Goal: Transaction & Acquisition: Complete application form

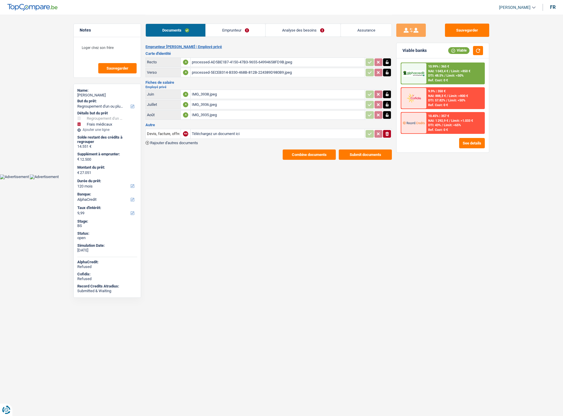
select select "refinancing"
select select "medical"
select select "120"
select select "alphacredit"
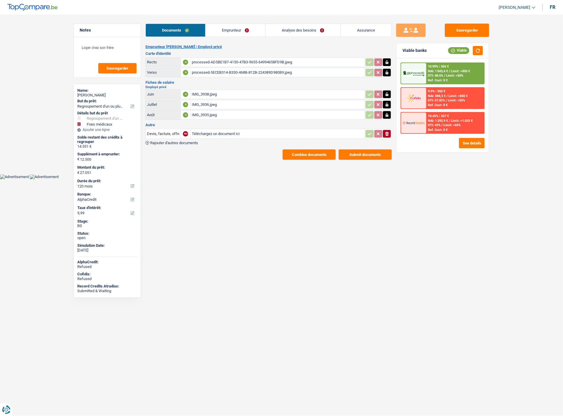
click at [315, 32] on link "Analyse des besoins" at bounding box center [303, 30] width 75 height 13
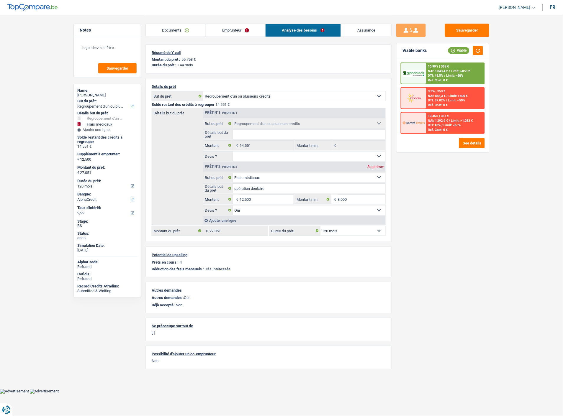
click at [235, 29] on link "Emprunteur" at bounding box center [236, 30] width 60 height 13
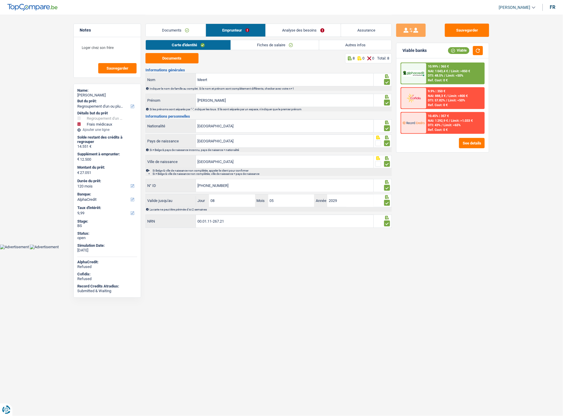
click at [341, 42] on link "Autres infos" at bounding box center [355, 45] width 72 height 10
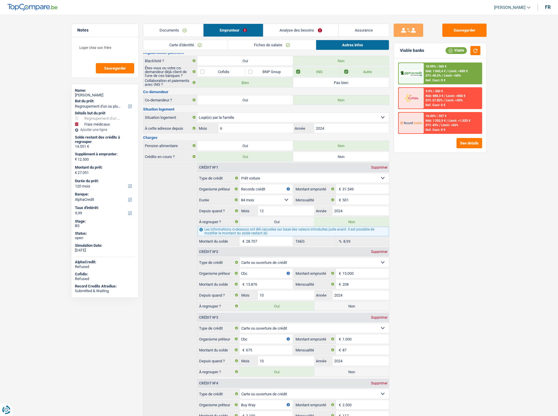
scroll to position [91, 0]
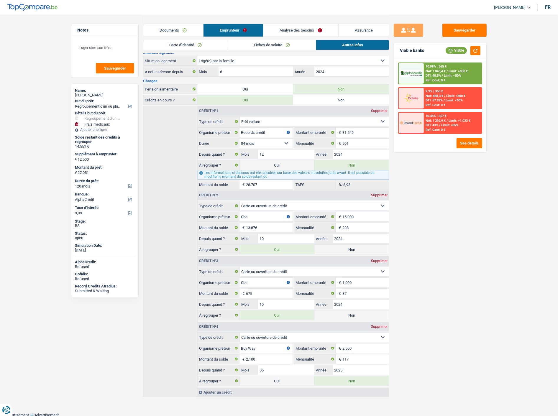
click at [417, 200] on div "Sauvegarder Viable banks Viable 10.99% | 365 € NAI: 1 043,4 € / Limit: >850 € D…" at bounding box center [441, 215] width 102 height 383
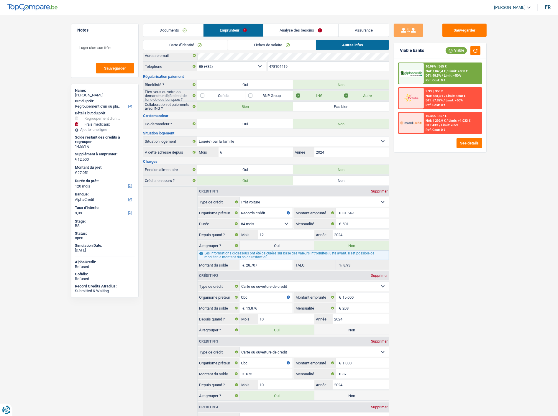
scroll to position [0, 0]
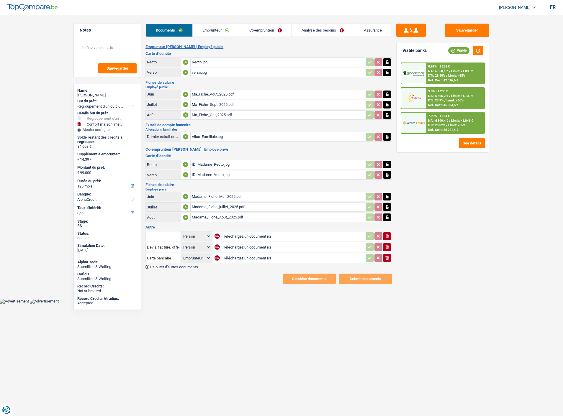
select select "refinancing"
select select "household"
select select "120"
select select "alphacredit"
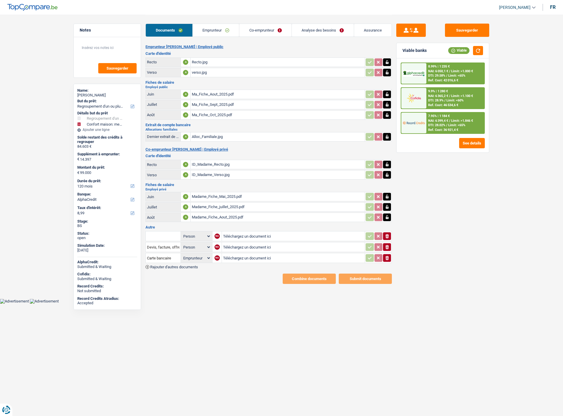
select select "applicant"
click at [318, 26] on link "Analyse des besoins" at bounding box center [323, 30] width 62 height 13
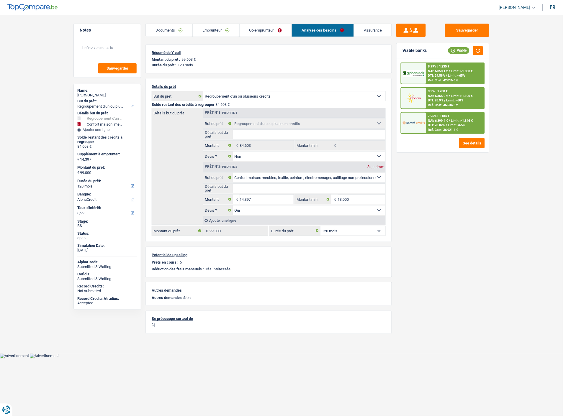
click at [428, 116] on div "7.95% | 1 184 €" at bounding box center [439, 116] width 22 height 4
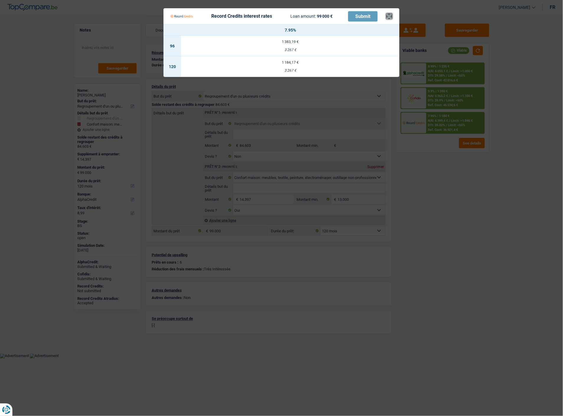
click at [389, 13] on button "×" at bounding box center [389, 16] width 6 height 6
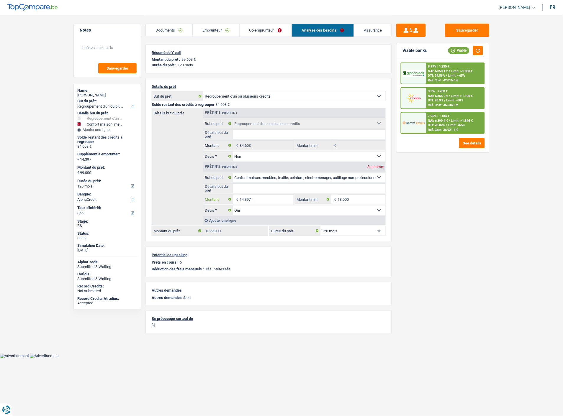
click at [258, 199] on input "14.397" at bounding box center [267, 199] width 54 height 9
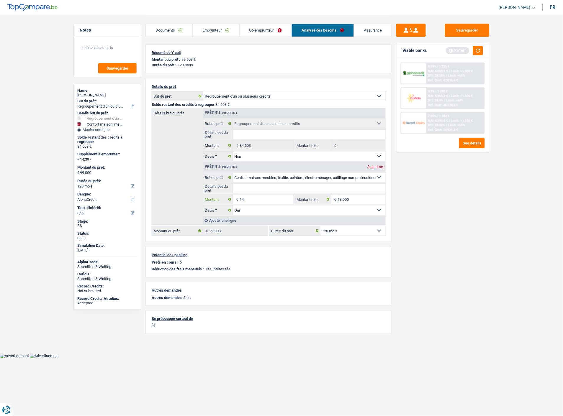
type input "1"
type input "6.000"
type input "90.603"
select select "144"
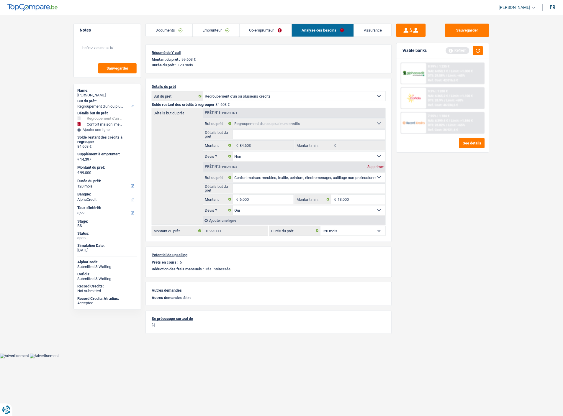
type input "90.603"
click at [408, 204] on div "Sauvegarder Viable banks Refresh 8.99% | 1 235 € NAI: 6 050,1 € / Limit: >1.000…" at bounding box center [443, 215] width 102 height 383
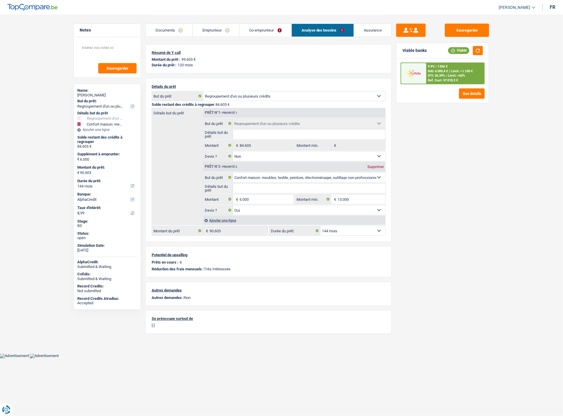
click at [365, 232] on select "12 mois 18 mois 24 mois 30 mois 36 mois 42 mois 48 mois 60 mois 72 mois 84 mois…" at bounding box center [352, 230] width 65 height 9
select select "120"
click at [320, 226] on select "12 mois 18 mois 24 mois 30 mois 36 mois 42 mois 48 mois 60 mois 72 mois 84 mois…" at bounding box center [352, 230] width 65 height 9
select select "120"
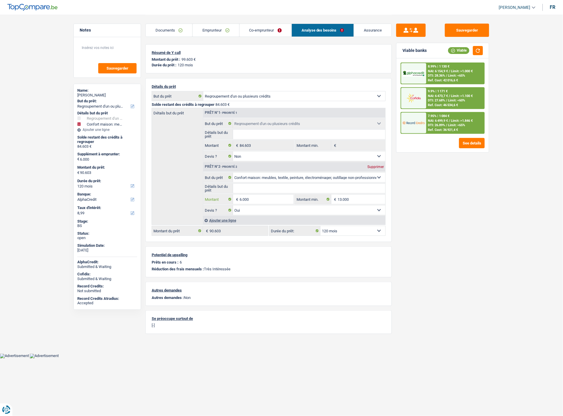
click at [258, 201] on input "6.000" at bounding box center [267, 199] width 54 height 9
click at [459, 119] on span "Limit: >1.846 €" at bounding box center [462, 121] width 22 height 4
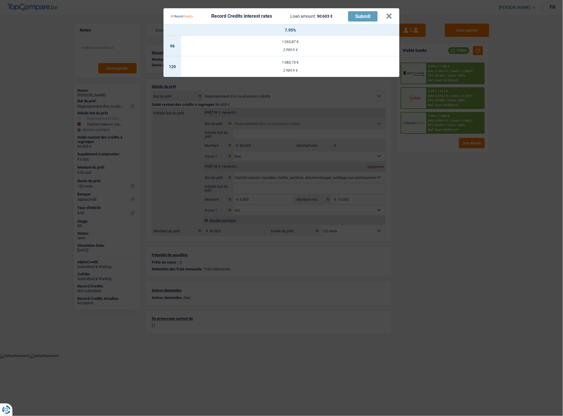
click at [305, 69] on div "2 989,9 €" at bounding box center [290, 71] width 218 height 4
select select "record credits"
type input "7,95"
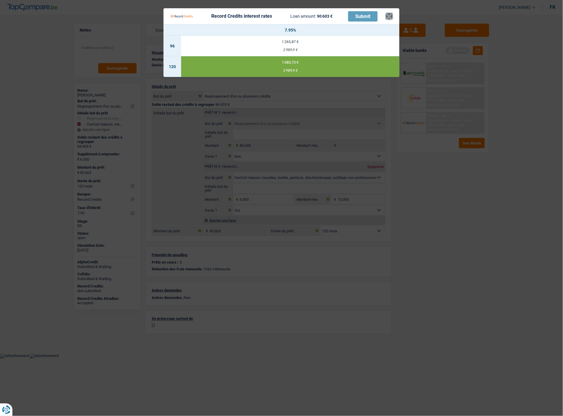
click at [390, 13] on button "×" at bounding box center [389, 16] width 6 height 6
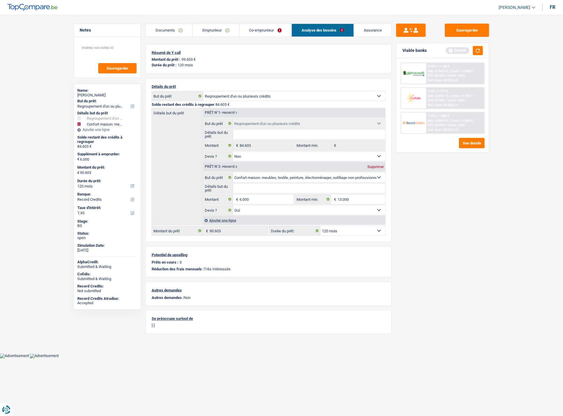
click at [224, 31] on link "Emprunteur" at bounding box center [216, 30] width 46 height 13
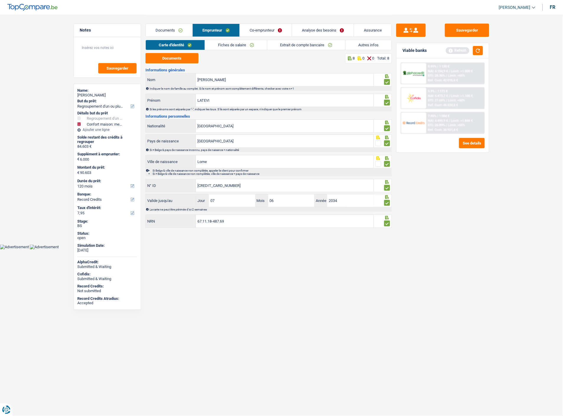
click at [359, 44] on link "Autres infos" at bounding box center [369, 45] width 46 height 10
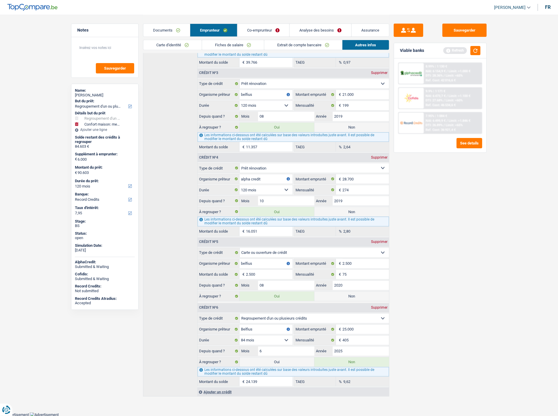
scroll to position [309, 0]
click at [225, 42] on link "Fiches de salaire" at bounding box center [233, 45] width 62 height 10
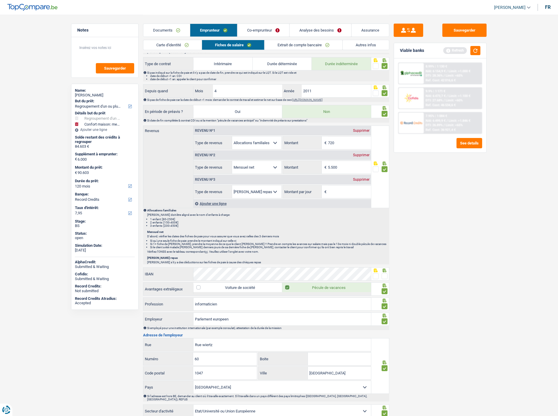
scroll to position [14, 0]
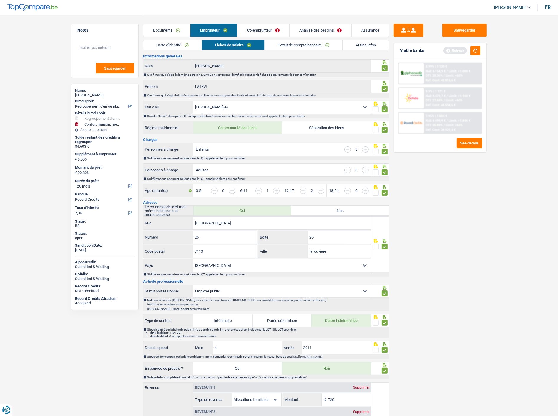
click at [186, 42] on link "Carte d'identité" at bounding box center [172, 45] width 58 height 10
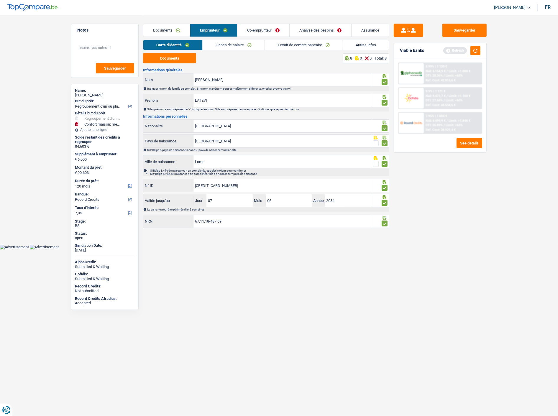
scroll to position [0, 0]
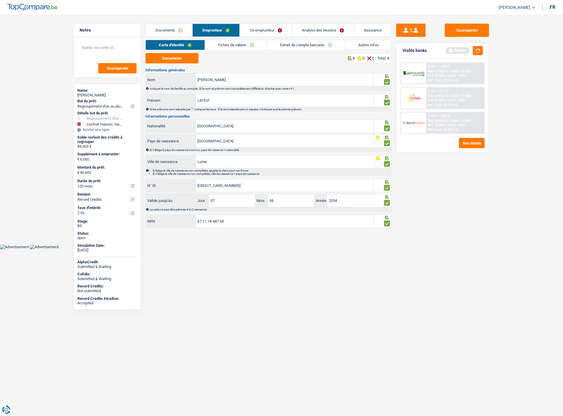
click at [272, 32] on link "Co-emprunteur" at bounding box center [266, 30] width 52 height 13
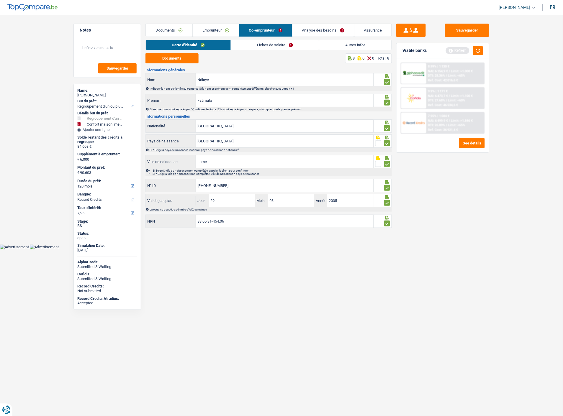
click at [265, 44] on link "Fiches de salaire" at bounding box center [275, 45] width 88 height 10
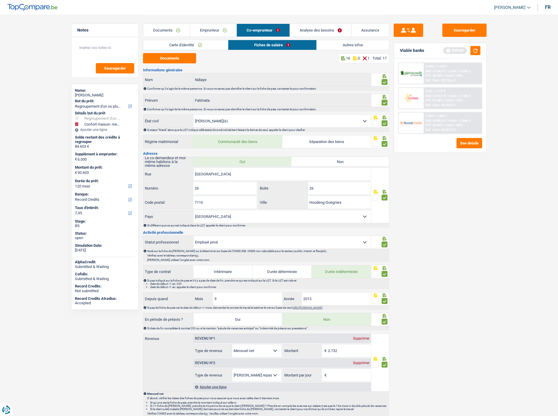
click at [181, 45] on link "Carte d'identité" at bounding box center [185, 45] width 85 height 10
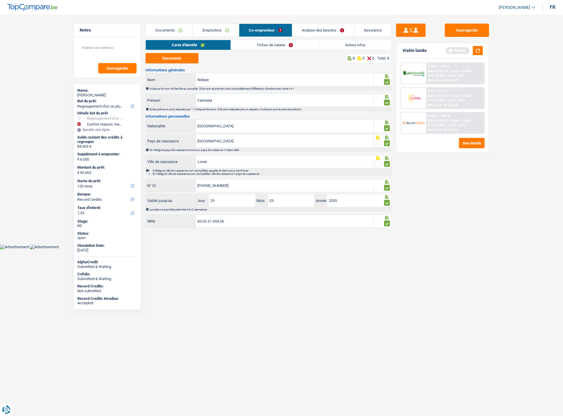
click at [181, 51] on div "Carte d'identité Fiches de salaire Autres infos" at bounding box center [268, 46] width 246 height 13
click at [176, 61] on button "Documents" at bounding box center [171, 58] width 53 height 10
click at [175, 32] on link "Documents" at bounding box center [169, 30] width 47 height 13
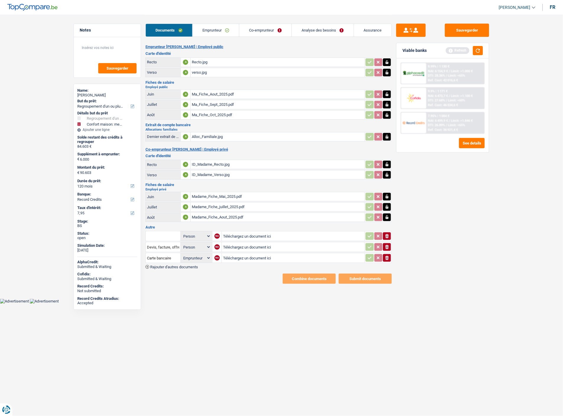
click at [268, 30] on link "Co-emprunteur" at bounding box center [265, 30] width 52 height 13
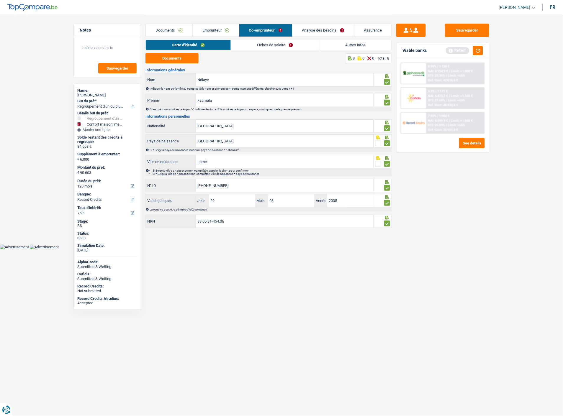
click at [280, 45] on link "Fiches de salaire" at bounding box center [275, 45] width 88 height 10
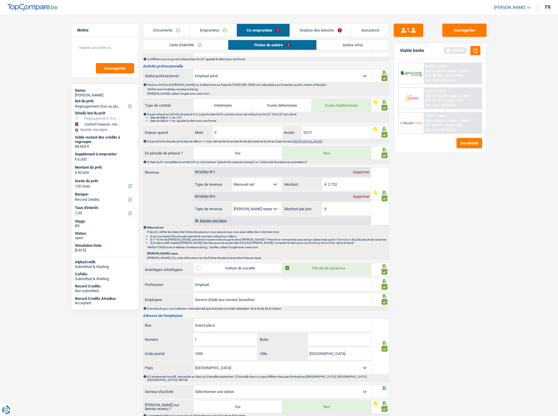
scroll to position [220, 0]
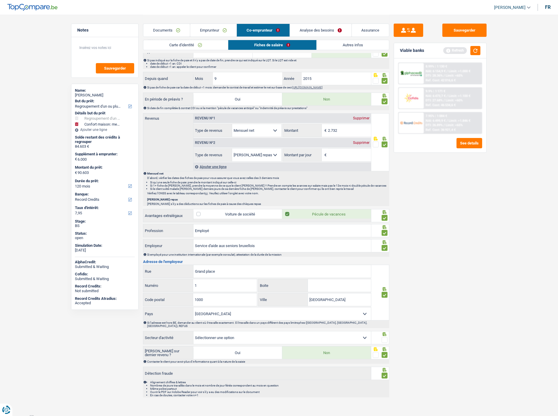
click at [324, 332] on select "Agriculture/Pêche Industrie Horeca Courier/Fitness/Taxi Construction Banques/As…" at bounding box center [283, 338] width 178 height 13
select select "bigCompanies"
click at [194, 332] on select "Agriculture/Pêche Industrie Horeca Courier/Fitness/Taxi Construction Banques/As…" at bounding box center [283, 338] width 178 height 13
click at [386, 337] on span at bounding box center [385, 340] width 6 height 6
click at [0, 0] on input "radio" at bounding box center [0, 0] width 0 height 0
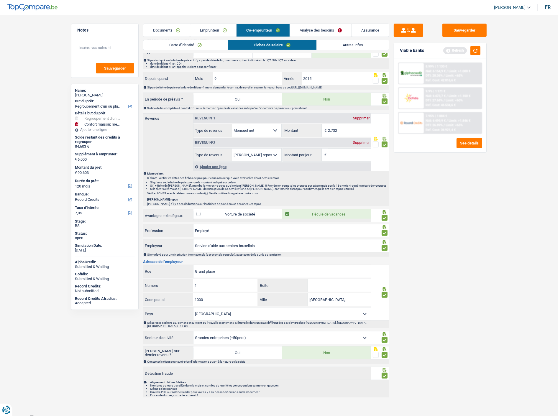
click at [169, 32] on link "Documents" at bounding box center [166, 30] width 47 height 13
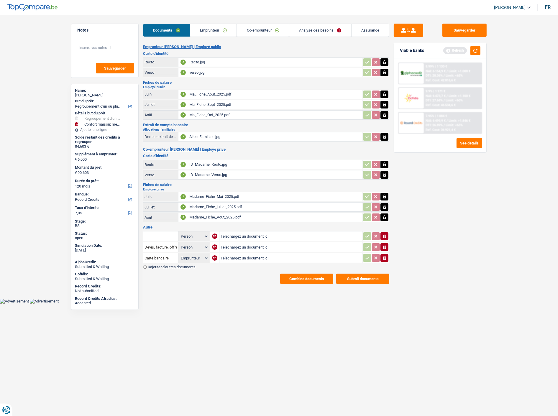
scroll to position [0, 0]
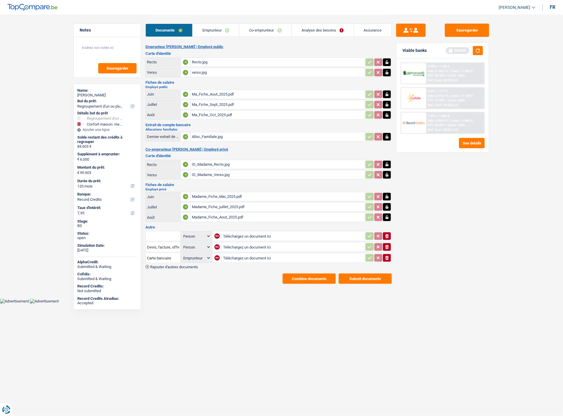
click at [310, 274] on button "Combine documents" at bounding box center [309, 279] width 53 height 10
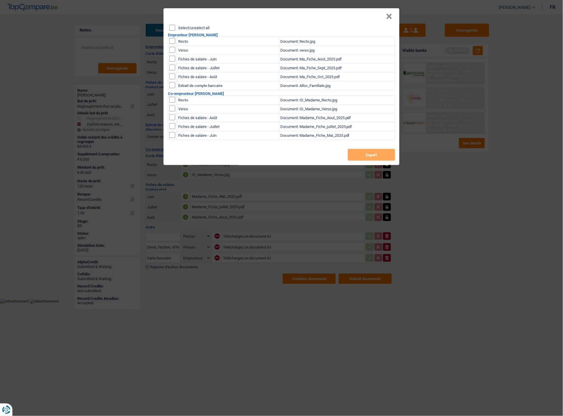
click at [174, 25] on input "Select/unselect all" at bounding box center [172, 28] width 6 height 6
checkbox input "true"
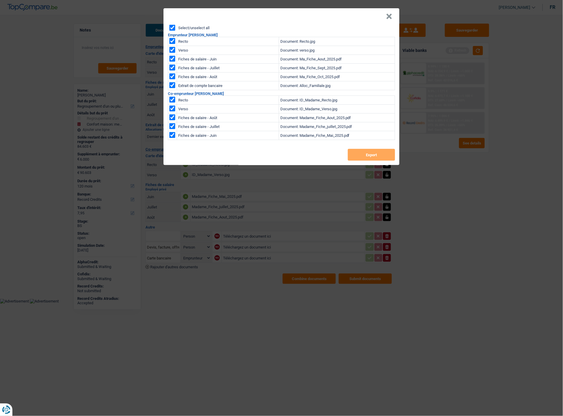
checkbox input "true"
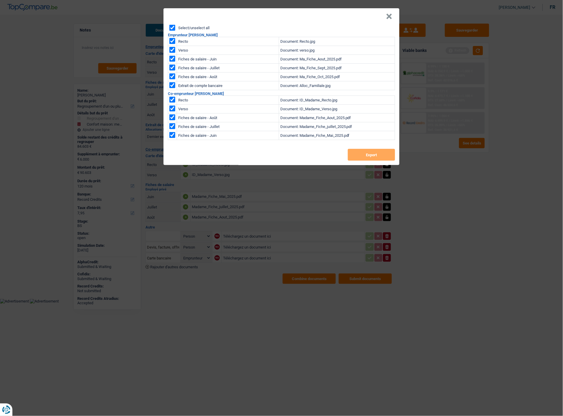
checkbox input "true"
click at [373, 149] on button "Export" at bounding box center [371, 155] width 47 height 12
click at [392, 16] on button "×" at bounding box center [389, 17] width 6 height 6
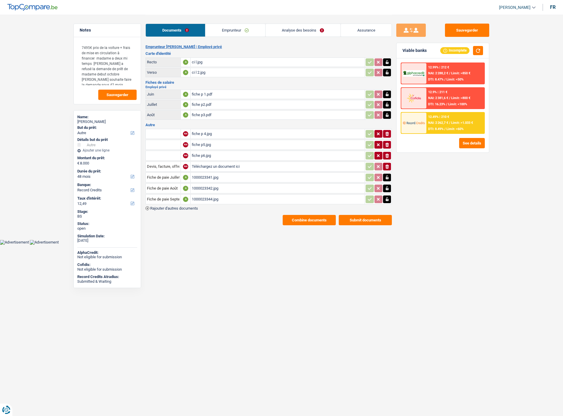
select select "other"
select select "48"
select select "record credits"
click at [211, 195] on div "1000023344.jpg" at bounding box center [278, 199] width 172 height 9
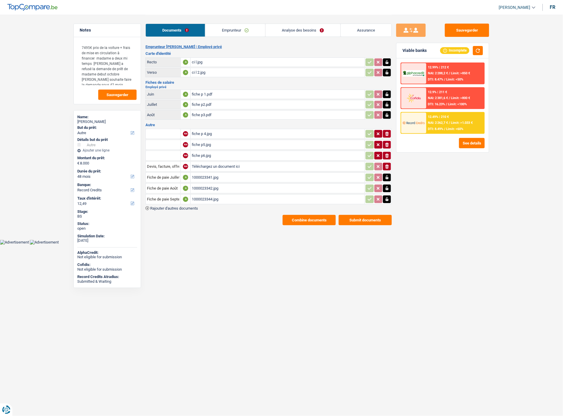
click at [211, 173] on div "1000023341.jpg" at bounding box center [278, 177] width 172 height 9
click at [287, 31] on link "Analyse des besoins" at bounding box center [303, 30] width 75 height 13
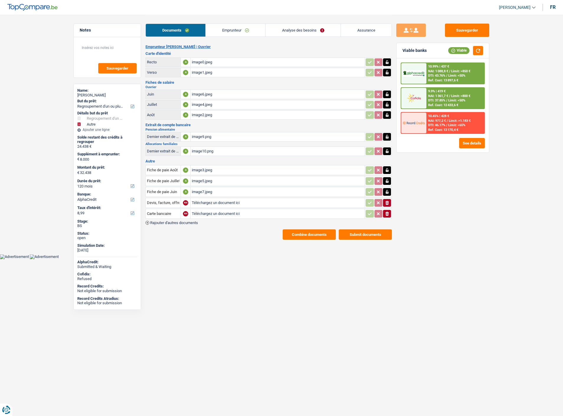
select select "refinancing"
select select "other"
select select "120"
select select "alphacredit"
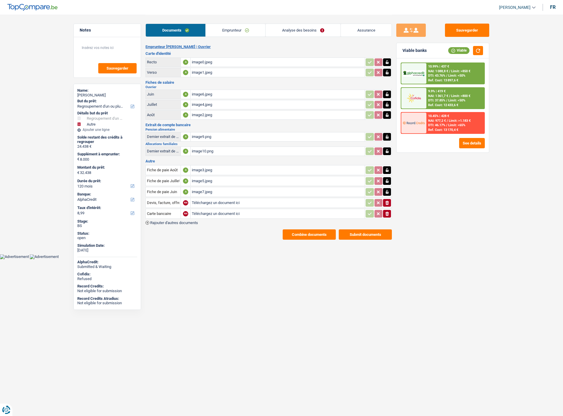
select select "refinancing"
select select "other"
select select "yes"
select select "120"
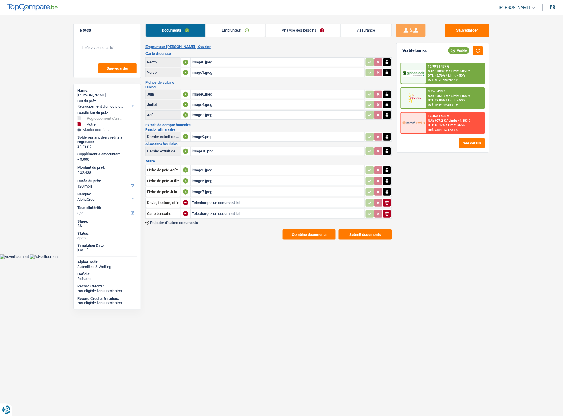
click at [318, 33] on link "Analyse des besoins" at bounding box center [303, 30] width 75 height 13
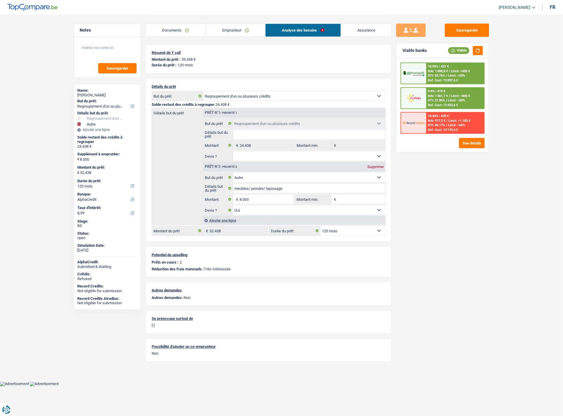
click at [235, 34] on link "Emprunteur" at bounding box center [236, 30] width 60 height 13
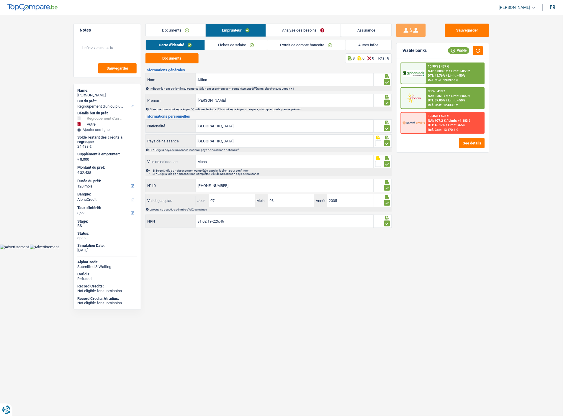
click at [299, 40] on li "Extrait de compte bancaire" at bounding box center [306, 45] width 78 height 10
click at [298, 46] on link "Extrait de compte bancaire" at bounding box center [306, 45] width 78 height 10
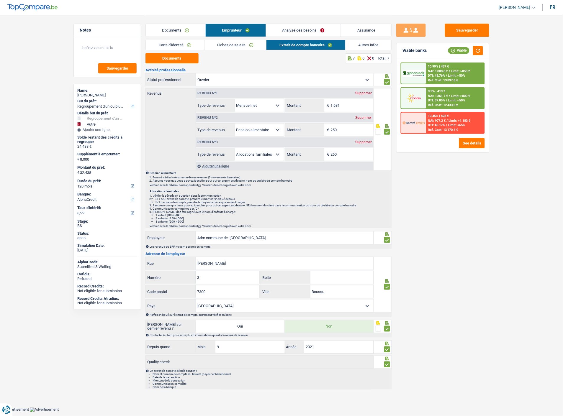
click at [165, 44] on link "Carte d'identité" at bounding box center [175, 45] width 58 height 10
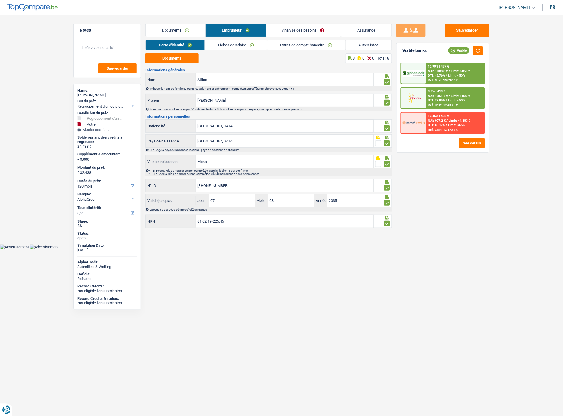
click at [164, 28] on link "Documents" at bounding box center [176, 30] width 60 height 13
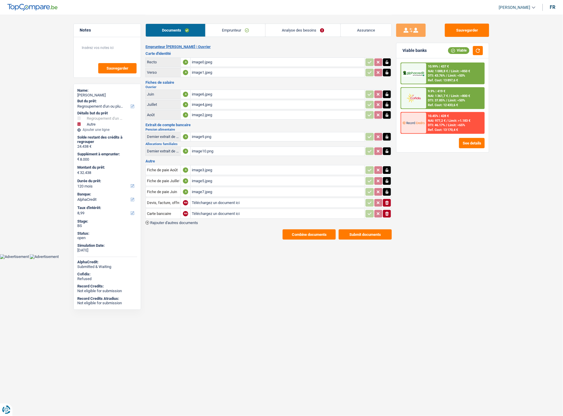
click at [204, 166] on div "image3.jpeg" at bounding box center [278, 170] width 172 height 9
click at [314, 230] on button "Combine documents" at bounding box center [309, 235] width 53 height 10
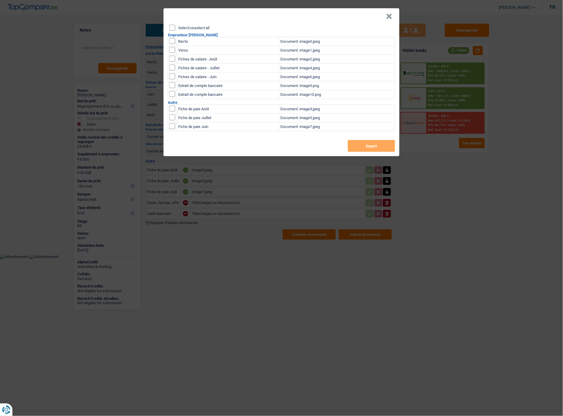
click at [171, 25] on input "Select/unselect all" at bounding box center [172, 28] width 6 height 6
checkbox input "true"
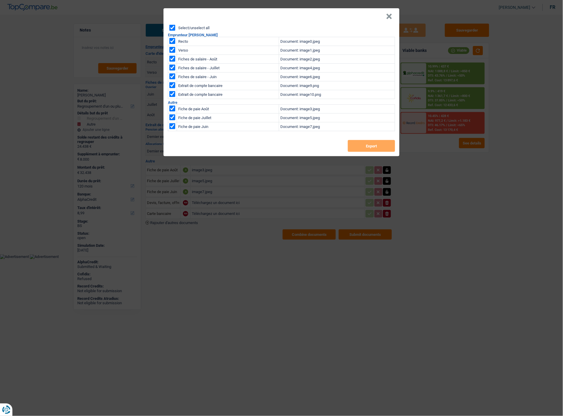
checkbox input "true"
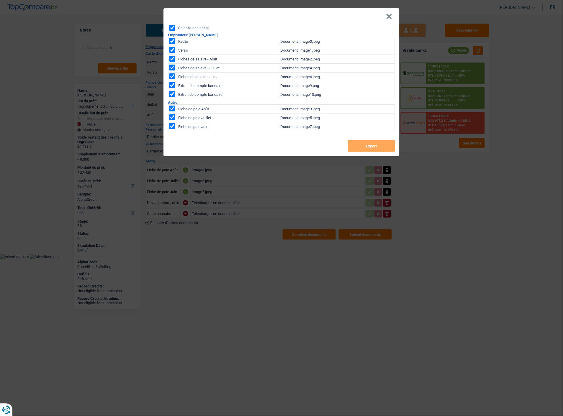
checkbox input "true"
click at [359, 140] on button "Export" at bounding box center [371, 146] width 47 height 12
click at [389, 14] on button "×" at bounding box center [389, 17] width 6 height 6
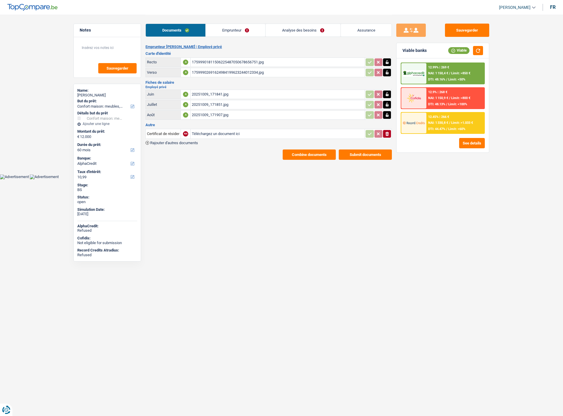
select select "household"
select select "60"
select select "alphacredit"
select select "household"
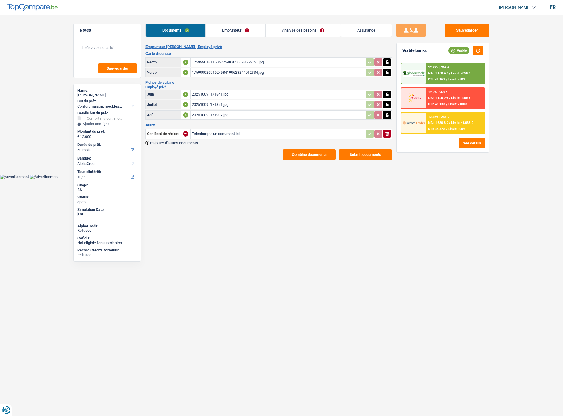
select select "household"
select select "false"
select select "60"
click at [310, 29] on link "Analyse des besoins" at bounding box center [303, 30] width 75 height 13
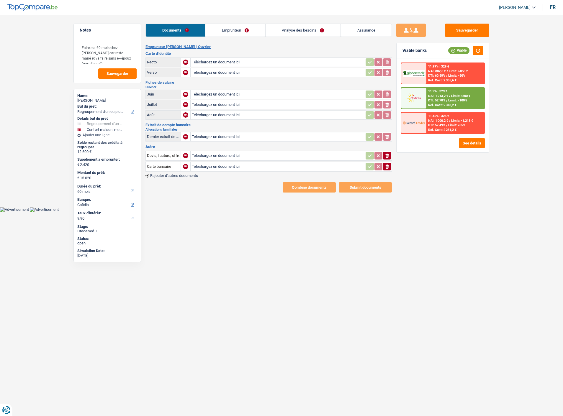
select select "refinancing"
select select "household"
select select "60"
select select "cofidis"
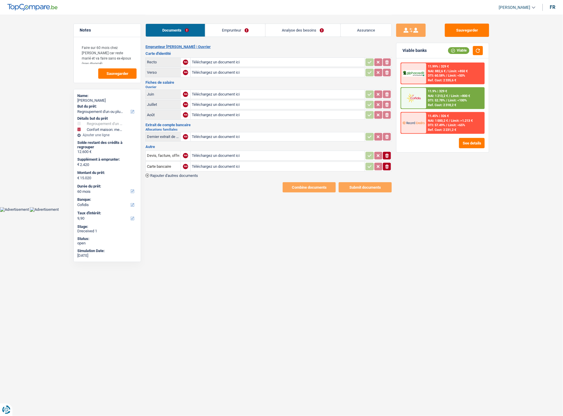
type input "C:\fakepath\original-3BDB92AE-EA8A-4C4B-8727-DA2A5B358398.jpeg"
type input "C:\fakepath\original-7D19FFCD-4B8F-4867-BE93-B438C51CA9F2.jpeg"
type input "C:\fakepath\original-55DFDE56-1565-44AE-8BD1-36F4AC798E90.jpeg"
type input "C:\fakepath\original-A3B76FAC-58FC-4432-A5A5-44F0FA2CD9E0.jpeg"
type input "C:\fakepath\original-C380C5EB-D374-4CDF-BE49-DB596FF0728E.jpeg"
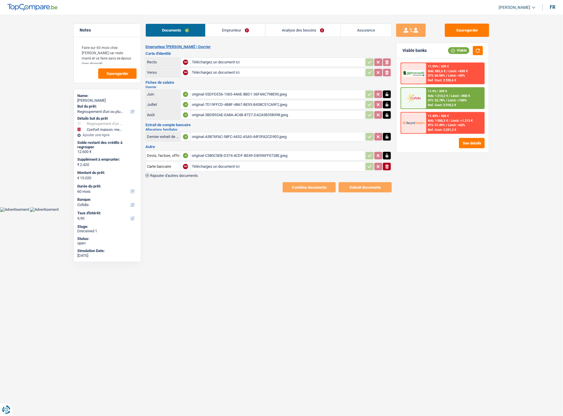
type input "C:\fakepath\processed-4403B197-9B8E-4946-BB8D-9B68247D427E.jpeg"
type input "C:\fakepath\processed-D7CC3222-CFAF-46D4-B98D-0C6AA82D3CC0.jpeg"
click at [244, 30] on link "Emprunteur" at bounding box center [236, 30] width 60 height 13
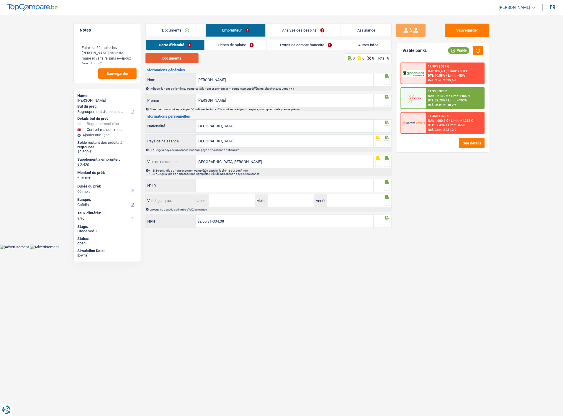
click at [177, 60] on button "Documents" at bounding box center [171, 58] width 53 height 10
click at [238, 83] on input "Baez" at bounding box center [285, 79] width 178 height 13
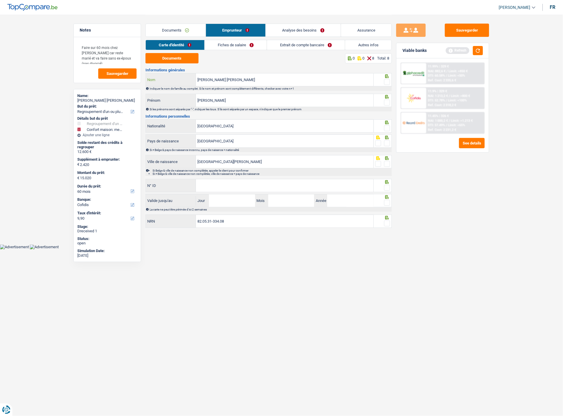
type input "Baez caceres"
click at [385, 81] on span at bounding box center [387, 82] width 6 height 6
click at [0, 0] on input "radio" at bounding box center [0, 0] width 0 height 0
click at [388, 102] on span at bounding box center [387, 103] width 6 height 6
click at [0, 0] on input "radio" at bounding box center [0, 0] width 0 height 0
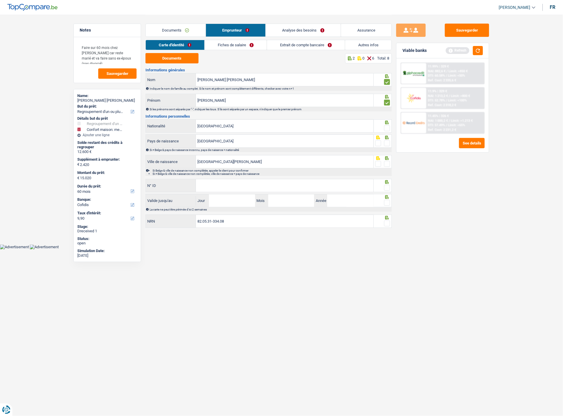
click at [389, 127] on span at bounding box center [387, 128] width 6 height 6
click at [0, 0] on input "radio" at bounding box center [0, 0] width 0 height 0
click at [388, 138] on icon at bounding box center [387, 138] width 4 height 4
click at [387, 142] on span at bounding box center [387, 143] width 6 height 6
click at [0, 0] on input "radio" at bounding box center [0, 0] width 0 height 0
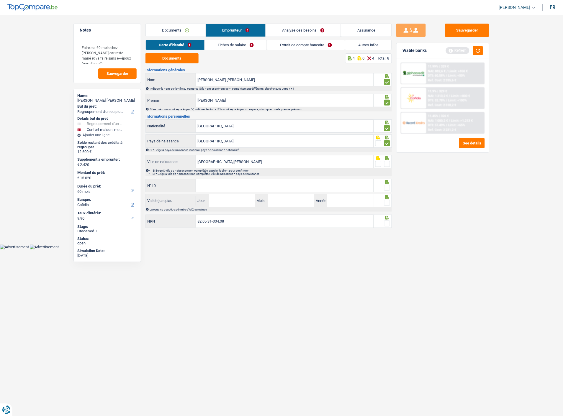
click at [387, 164] on span at bounding box center [387, 164] width 6 height 6
click at [0, 0] on input "radio" at bounding box center [0, 0] width 0 height 0
click at [277, 181] on input "N° ID" at bounding box center [285, 185] width 178 height 13
type input "592-2969379-96"
click at [388, 186] on span at bounding box center [387, 188] width 6 height 6
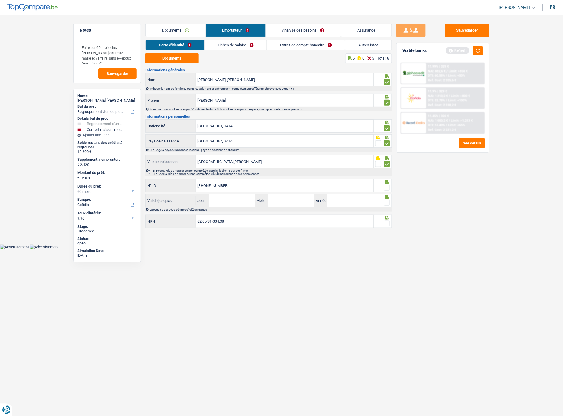
click at [0, 0] on input "radio" at bounding box center [0, 0] width 0 height 0
click at [234, 199] on input "Jour" at bounding box center [232, 200] width 46 height 13
type input "03"
type input "02"
type input "2026"
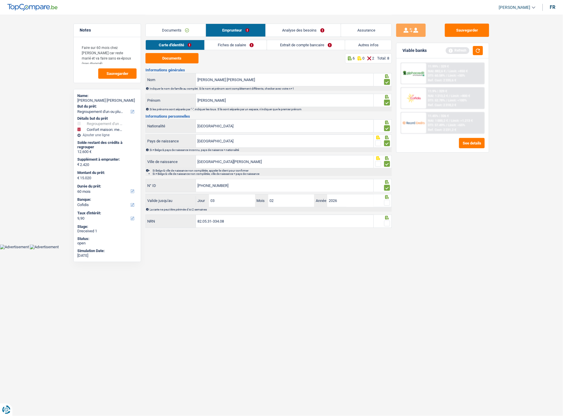
click at [389, 203] on span at bounding box center [387, 203] width 6 height 6
click at [0, 0] on input "radio" at bounding box center [0, 0] width 0 height 0
click at [390, 222] on span at bounding box center [387, 224] width 6 height 6
click at [0, 0] on input "radio" at bounding box center [0, 0] width 0 height 0
click at [243, 44] on link "Fiches de salaire" at bounding box center [236, 45] width 62 height 10
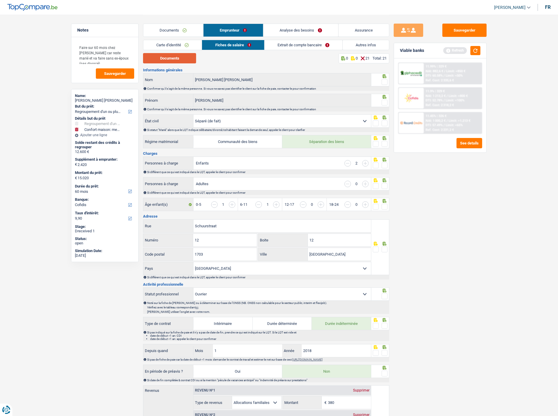
click at [148, 55] on button "Documents" at bounding box center [169, 58] width 53 height 10
click at [387, 80] on span at bounding box center [385, 82] width 6 height 6
click at [0, 0] on input "radio" at bounding box center [0, 0] width 0 height 0
click at [385, 102] on span at bounding box center [385, 103] width 6 height 6
click at [0, 0] on input "radio" at bounding box center [0, 0] width 0 height 0
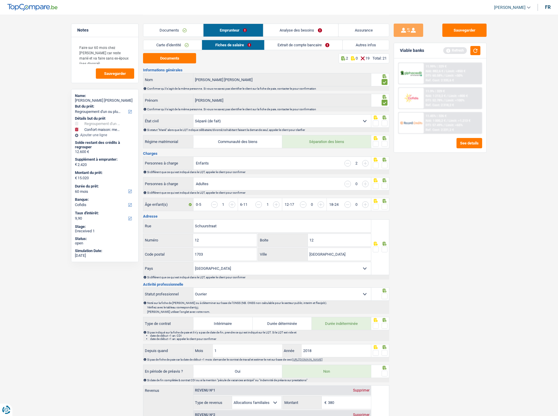
click at [382, 122] on span at bounding box center [385, 123] width 6 height 6
click at [0, 0] on input "radio" at bounding box center [0, 0] width 0 height 0
click at [384, 141] on span at bounding box center [385, 144] width 6 height 6
click at [0, 0] on input "radio" at bounding box center [0, 0] width 0 height 0
click at [384, 163] on span at bounding box center [385, 166] width 6 height 6
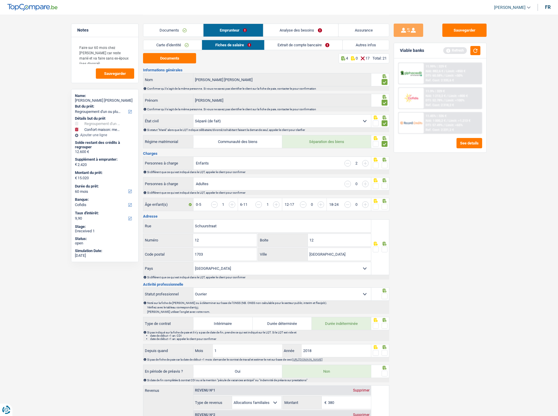
click at [0, 0] on input "radio" at bounding box center [0, 0] width 0 height 0
click at [384, 184] on span at bounding box center [385, 186] width 6 height 6
click at [0, 0] on input "radio" at bounding box center [0, 0] width 0 height 0
click at [386, 204] on span at bounding box center [385, 207] width 6 height 6
click at [0, 0] on input "radio" at bounding box center [0, 0] width 0 height 0
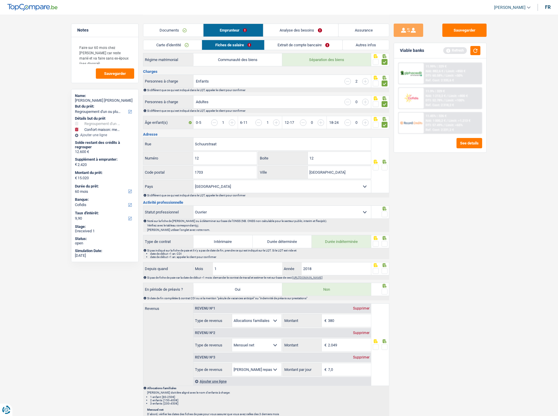
scroll to position [91, 0]
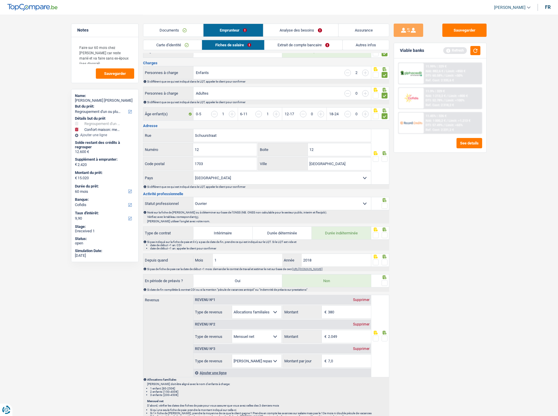
click at [382, 157] on span at bounding box center [385, 159] width 6 height 6
click at [0, 0] on input "radio" at bounding box center [0, 0] width 0 height 0
click at [338, 146] on input "12" at bounding box center [339, 149] width 63 height 13
type input "1"
click at [387, 205] on span at bounding box center [385, 206] width 6 height 6
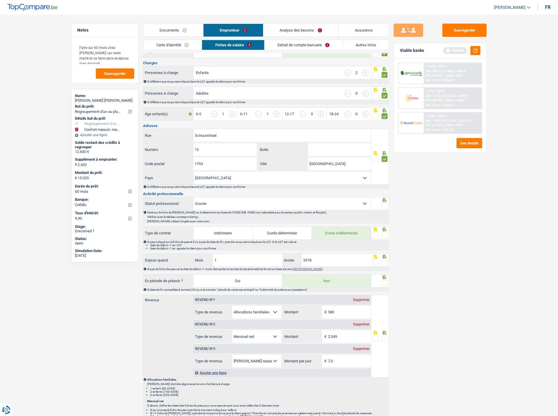
click at [0, 0] on input "radio" at bounding box center [0, 0] width 0 height 0
drag, startPoint x: 387, startPoint y: 205, endPoint x: 388, endPoint y: 231, distance: 26.6
click at [388, 231] on div "Informations générales Baez caceres Nom Confirmer qu'il s'agit de la même perso…" at bounding box center [266, 309] width 246 height 663
click at [388, 231] on div at bounding box center [381, 233] width 18 height 13
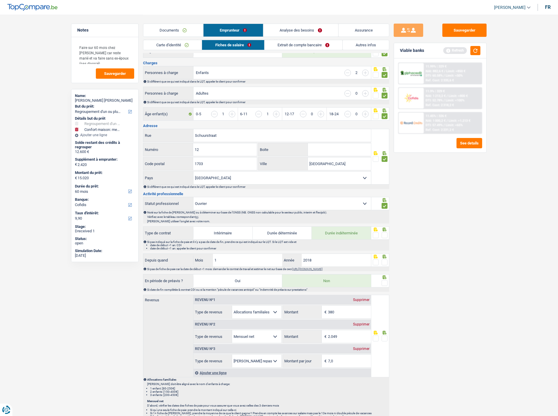
click at [383, 233] on span at bounding box center [385, 236] width 6 height 6
click at [0, 0] on input "radio" at bounding box center [0, 0] width 0 height 0
drag, startPoint x: 384, startPoint y: 260, endPoint x: 387, endPoint y: 282, distance: 21.7
click at [387, 282] on div "Informations générales Baez caceres Nom Confirmer qu'il s'agit de la même perso…" at bounding box center [266, 309] width 246 height 663
click at [387, 282] on span at bounding box center [385, 283] width 6 height 6
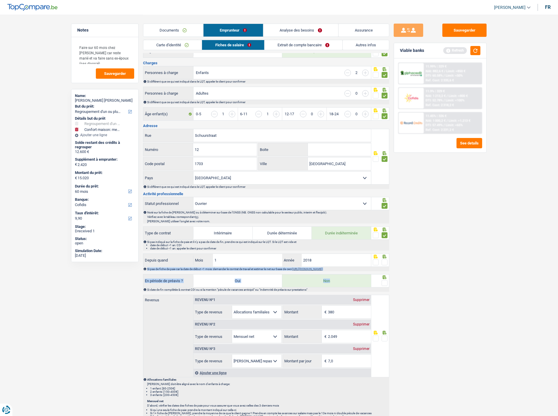
click at [0, 0] on input "radio" at bounding box center [0, 0] width 0 height 0
click at [384, 260] on span at bounding box center [385, 263] width 6 height 6
click at [0, 0] on input "radio" at bounding box center [0, 0] width 0 height 0
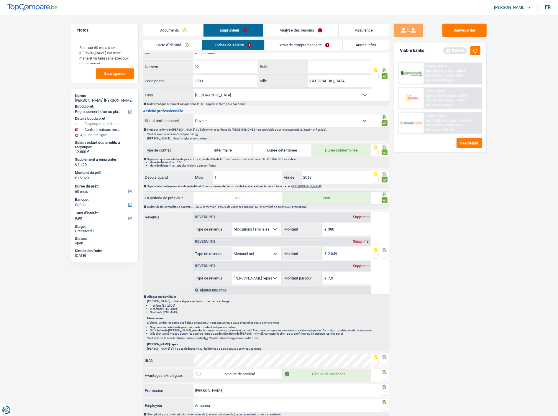
scroll to position [174, 0]
click at [339, 253] on input "2.049" at bounding box center [349, 253] width 43 height 13
type input "2"
type input "1.965"
click at [384, 252] on span at bounding box center [385, 255] width 6 height 6
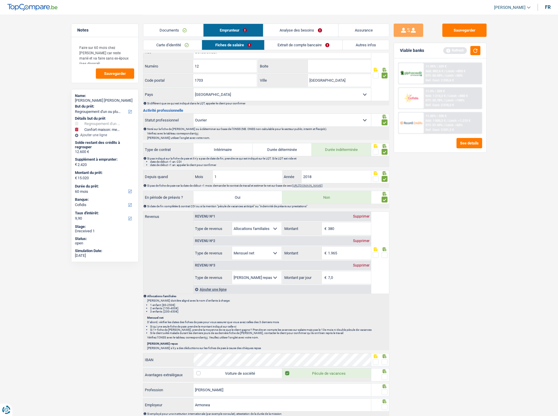
click at [0, 0] on input "radio" at bounding box center [0, 0] width 0 height 0
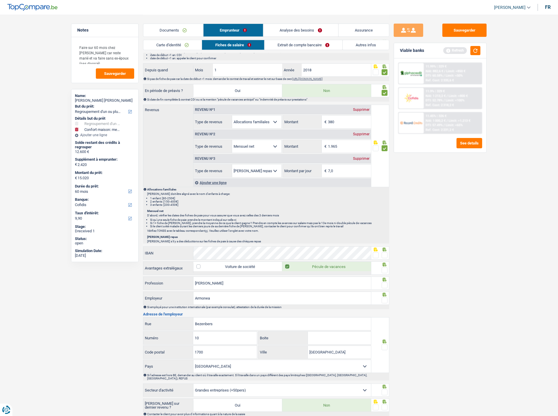
scroll to position [281, 0]
click at [384, 254] on span at bounding box center [385, 255] width 6 height 6
click at [0, 0] on input "radio" at bounding box center [0, 0] width 0 height 0
click at [384, 271] on span at bounding box center [385, 270] width 6 height 6
click at [0, 0] on input "radio" at bounding box center [0, 0] width 0 height 0
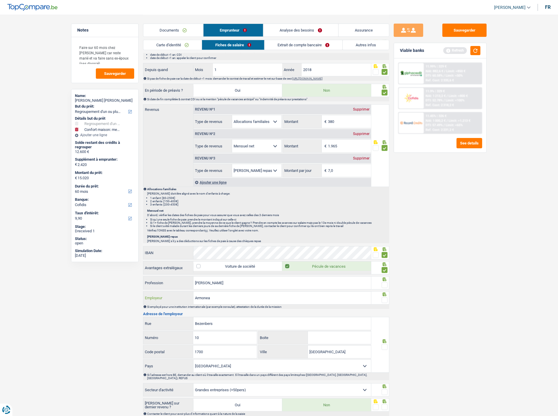
click at [238, 298] on input "Armonea" at bounding box center [283, 298] width 178 height 13
click at [224, 295] on input "Armonea" at bounding box center [283, 298] width 178 height 13
type input "A"
click at [384, 299] on span at bounding box center [385, 300] width 6 height 6
click at [0, 0] on input "radio" at bounding box center [0, 0] width 0 height 0
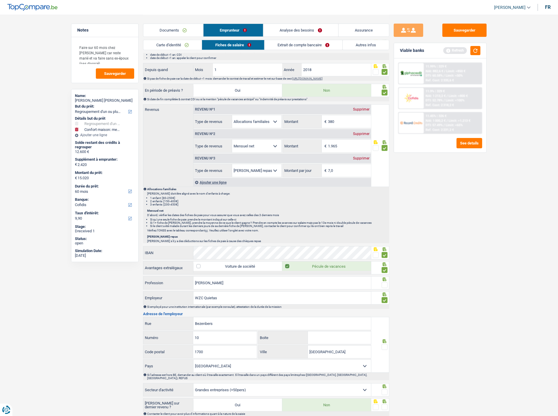
click at [385, 282] on span at bounding box center [385, 285] width 6 height 6
click at [0, 0] on input "radio" at bounding box center [0, 0] width 0 height 0
click at [194, 299] on input "WZC Quietas" at bounding box center [283, 298] width 178 height 13
click at [198, 297] on input "AWZC Quietas" at bounding box center [283, 298] width 178 height 13
type input "Armonea WZC Quietas"
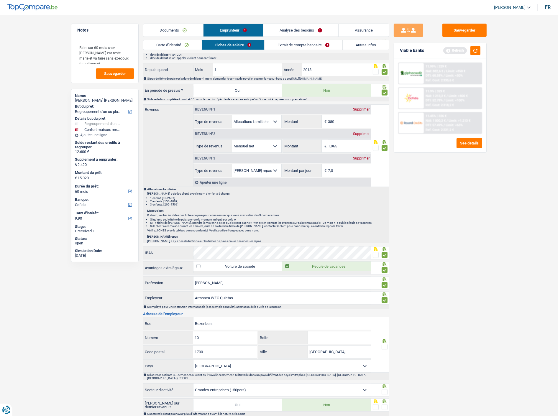
click at [385, 344] on span at bounding box center [385, 347] width 6 height 6
click at [0, 0] on input "radio" at bounding box center [0, 0] width 0 height 0
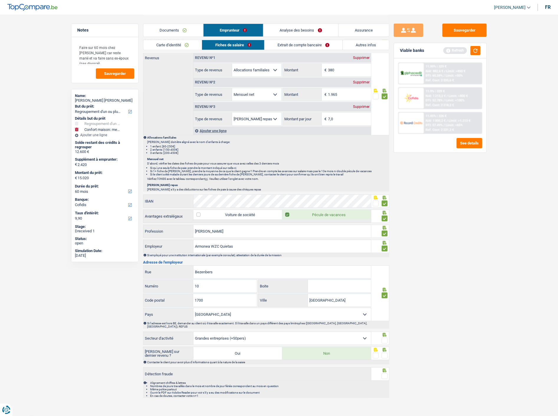
click at [384, 338] on span at bounding box center [385, 341] width 6 height 6
click at [0, 0] on input "radio" at bounding box center [0, 0] width 0 height 0
click at [381, 352] on fieldset at bounding box center [380, 355] width 15 height 7
click at [384, 353] on span at bounding box center [385, 356] width 6 height 6
click at [0, 0] on input "radio" at bounding box center [0, 0] width 0 height 0
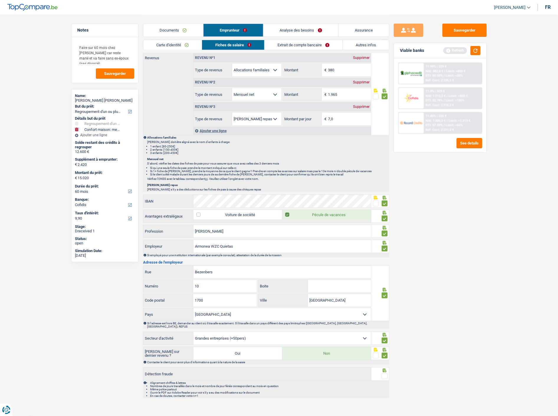
click at [385, 374] on span at bounding box center [385, 377] width 6 height 6
click at [0, 0] on input "radio" at bounding box center [0, 0] width 0 height 0
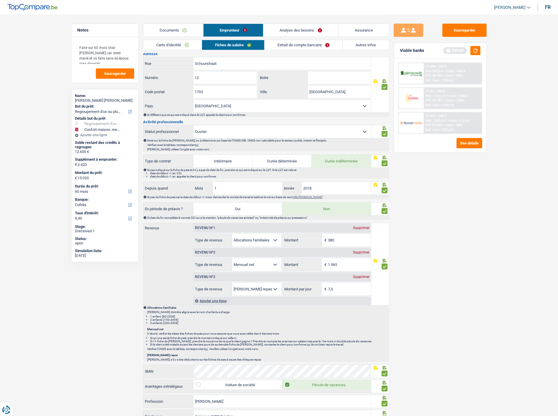
scroll to position [162, 0]
click at [300, 46] on link "Extrait de compte bancaire" at bounding box center [304, 45] width 78 height 10
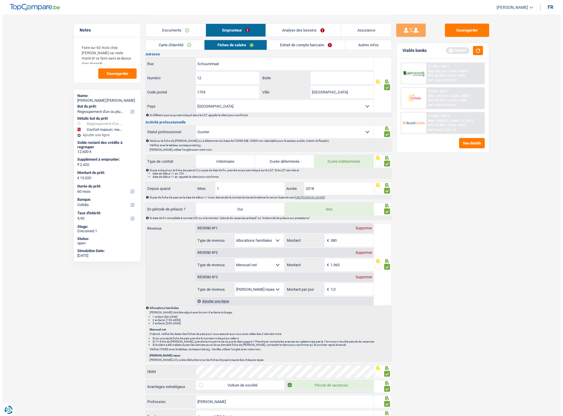
scroll to position [0, 0]
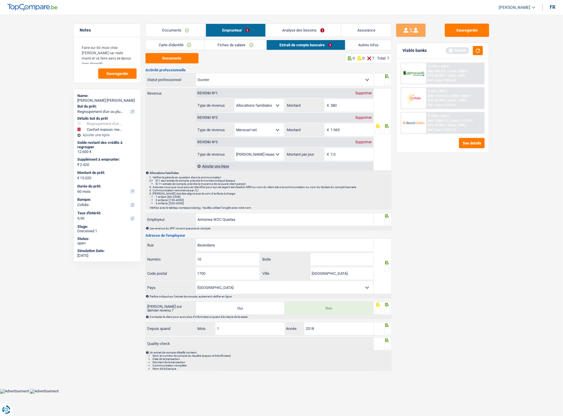
click at [385, 79] on span at bounding box center [387, 82] width 6 height 6
click at [0, 0] on input "radio" at bounding box center [0, 0] width 0 height 0
click at [194, 55] on button "Documents" at bounding box center [171, 58] width 53 height 10
click at [355, 103] on input "380" at bounding box center [352, 105] width 43 height 13
type input "324"
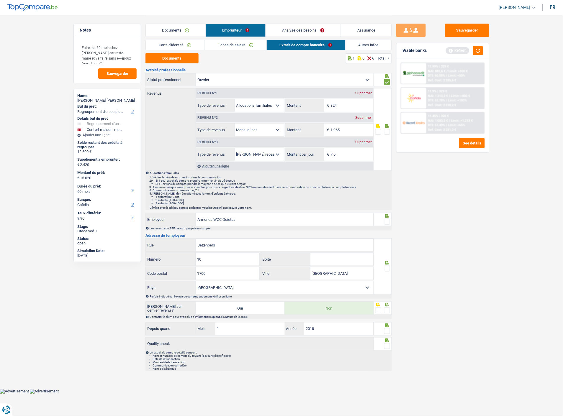
click at [388, 131] on span at bounding box center [387, 132] width 6 height 6
click at [0, 0] on input "radio" at bounding box center [0, 0] width 0 height 0
click at [387, 221] on span at bounding box center [387, 222] width 6 height 6
click at [0, 0] on input "radio" at bounding box center [0, 0] width 0 height 0
click at [387, 267] on span at bounding box center [387, 269] width 6 height 6
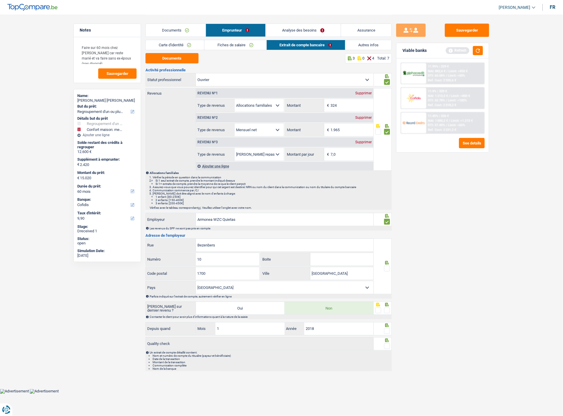
click at [0, 0] on input "radio" at bounding box center [0, 0] width 0 height 0
click at [273, 246] on input "Bezenbers" at bounding box center [285, 245] width 178 height 13
type input "Bezenberg"
click at [387, 310] on span at bounding box center [387, 311] width 6 height 6
click at [0, 0] on input "radio" at bounding box center [0, 0] width 0 height 0
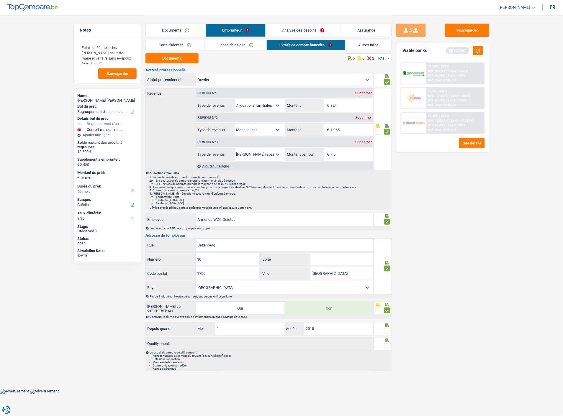
click at [388, 330] on span at bounding box center [387, 331] width 6 height 6
click at [0, 0] on input "radio" at bounding box center [0, 0] width 0 height 0
click at [388, 346] on span at bounding box center [387, 346] width 6 height 6
click at [0, 0] on input "radio" at bounding box center [0, 0] width 0 height 0
click at [373, 42] on link "Autres infos" at bounding box center [369, 45] width 46 height 10
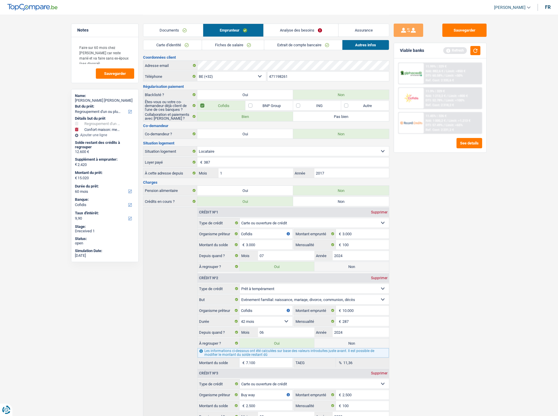
click at [298, 25] on link "Analyse des besoins" at bounding box center [301, 30] width 75 height 13
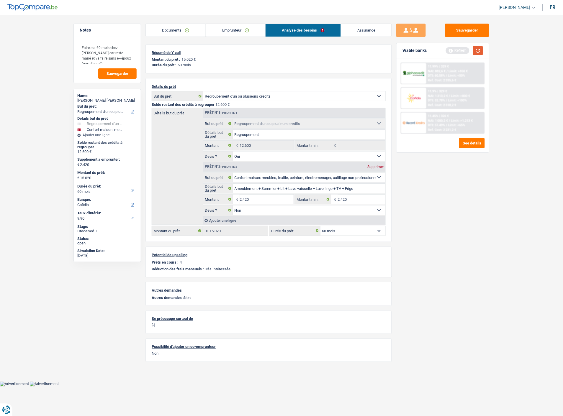
click at [476, 51] on button "button" at bounding box center [478, 50] width 10 height 9
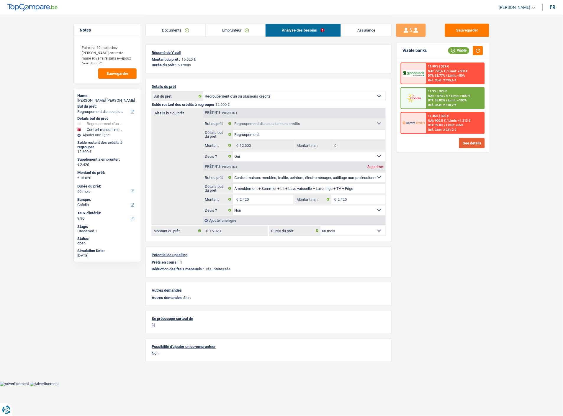
click at [476, 142] on button "See details" at bounding box center [472, 143] width 26 height 10
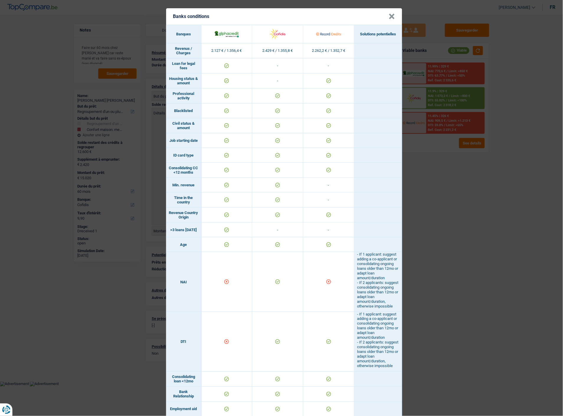
click at [462, 145] on div "Banks conditions × Banques Solutions potentielles Revenus / Charges 2.127 € / 1…" at bounding box center [281, 208] width 563 height 416
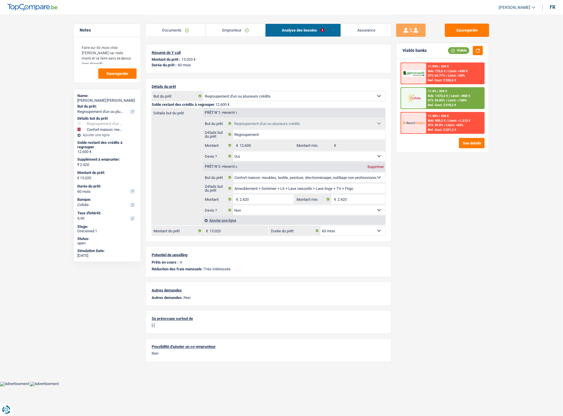
click at [431, 95] on span "NAI: 1 073,2 €" at bounding box center [438, 96] width 20 height 4
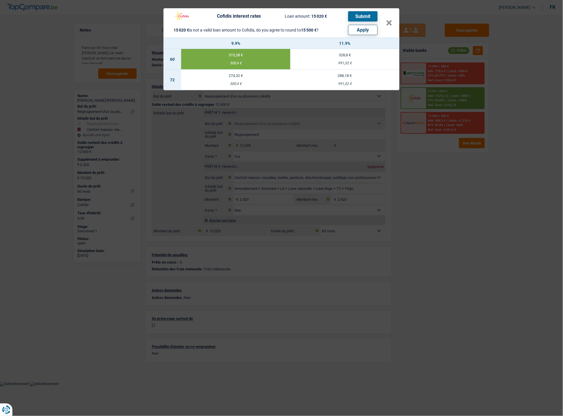
click at [431, 95] on div "Cofidis interest rates Loan amount: 15 020 € Submit 15 020 € is not a valid loa…" at bounding box center [281, 208] width 563 height 416
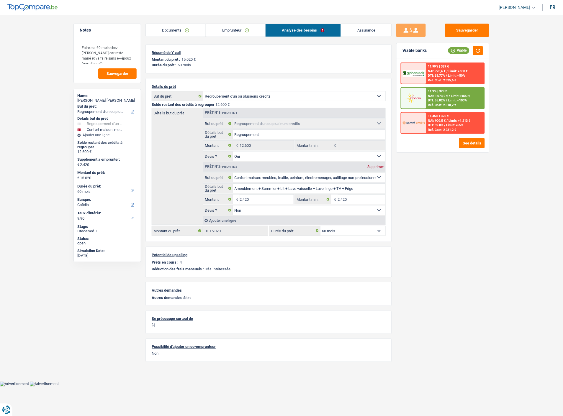
click at [429, 93] on div "11.9% | 329 € NAI: 1 073,2 € / Limit: >800 € DTI: 55.82% / Limit: <100% Ref. Co…" at bounding box center [455, 98] width 58 height 21
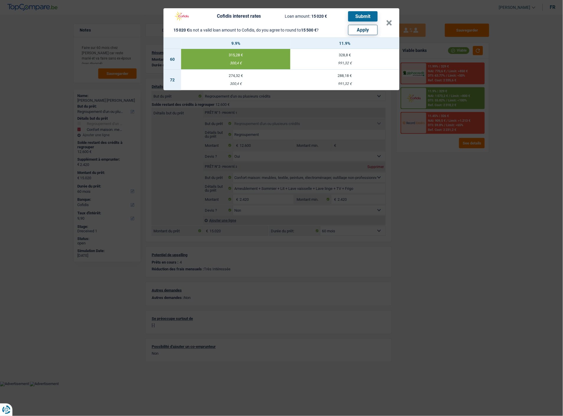
click at [367, 30] on button "Apply" at bounding box center [363, 30] width 30 height 10
type input "2.900"
type input "15.500"
select select "84"
type input "15.500"
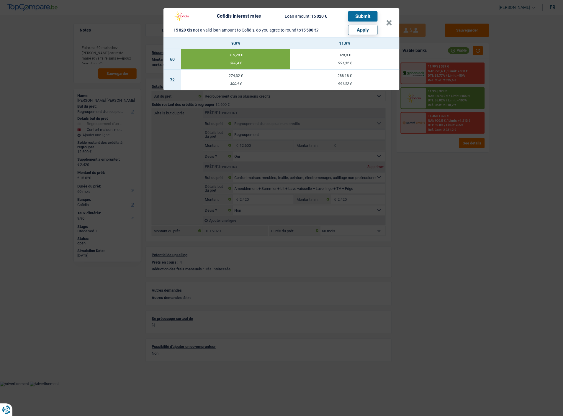
select select "84"
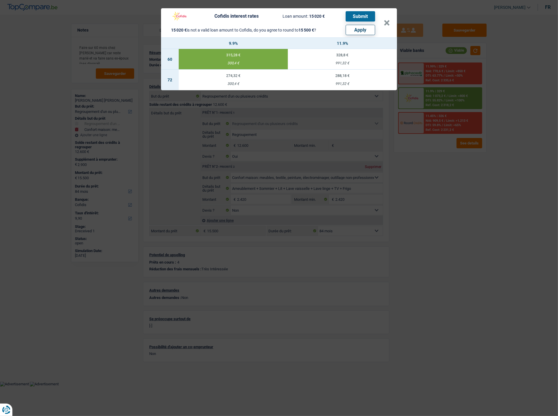
select select "other"
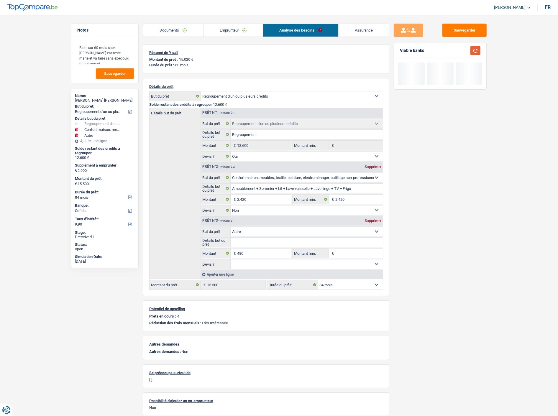
click at [477, 53] on button "button" at bounding box center [476, 50] width 10 height 9
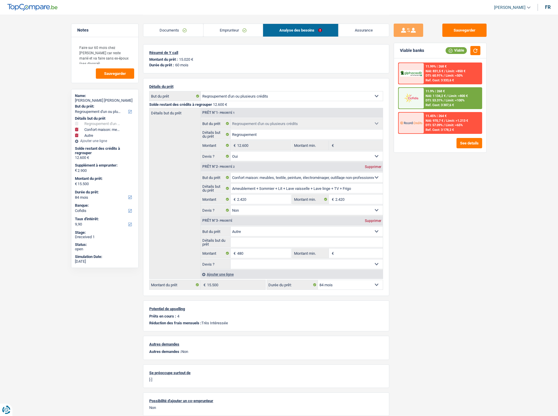
click at [466, 97] on div "11.9% | 268 € NAI: 1 134,2 € / Limit: >800 € DTI: 53.31% / Limit: <100% Ref. Co…" at bounding box center [453, 98] width 58 height 21
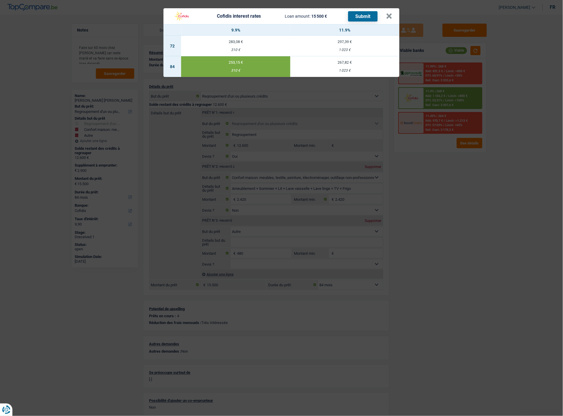
click at [386, 15] on div "Cofidis interest rates Loan amount: 15 500 € Submit" at bounding box center [279, 16] width 216 height 11
click at [392, 13] on button "×" at bounding box center [389, 16] width 6 height 6
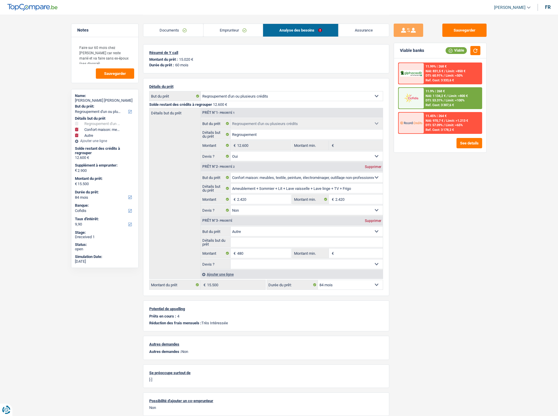
click at [375, 282] on select "12 mois 18 mois 24 mois 30 mois 36 mois 42 mois 48 mois 60 mois 72 mois 84 mois…" at bounding box center [350, 284] width 65 height 9
select select "60"
click at [318, 280] on select "12 mois 18 mois 24 mois 30 mois 36 mois 42 mois 48 mois 60 mois 72 mois 84 mois…" at bounding box center [350, 284] width 65 height 9
select select "60"
click at [444, 91] on div "11.9% | 339 € NAI: 1 062,7 € / Limit: >800 € DTI: 56.25% / Limit: <100% Ref. Co…" at bounding box center [453, 98] width 58 height 21
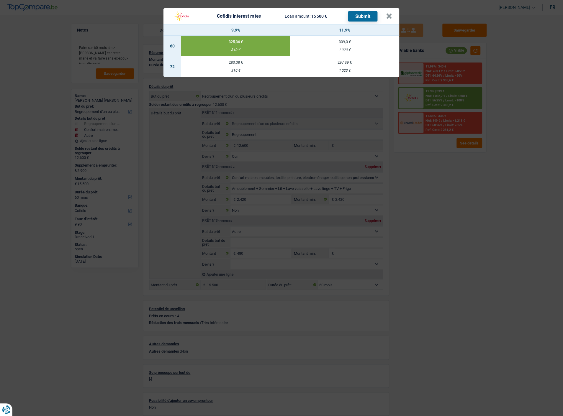
click at [347, 42] on td "339,3 € 1 023 €" at bounding box center [344, 46] width 109 height 21
type input "11,90"
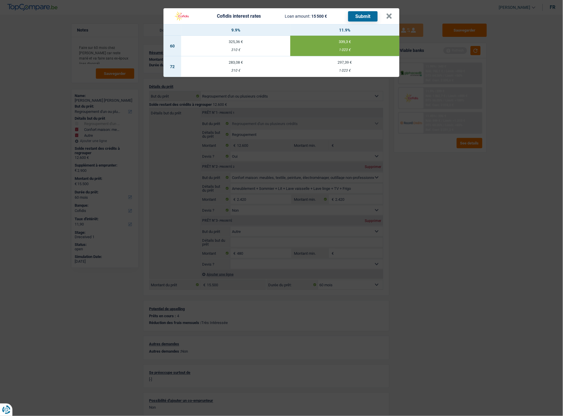
click at [373, 11] on button "Submit" at bounding box center [363, 16] width 30 height 10
click at [392, 13] on button "×" at bounding box center [389, 16] width 6 height 6
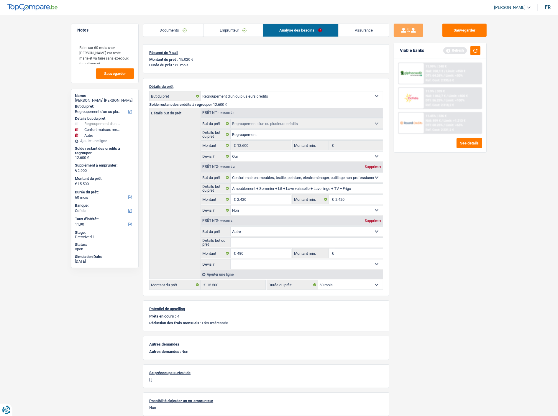
click at [167, 34] on link "Documents" at bounding box center [173, 30] width 60 height 13
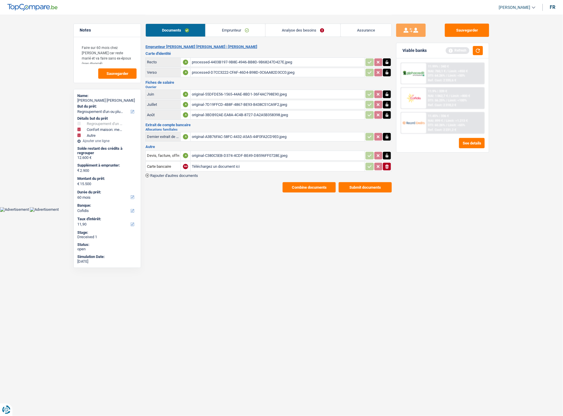
click at [359, 182] on button "Submit documents" at bounding box center [365, 187] width 53 height 10
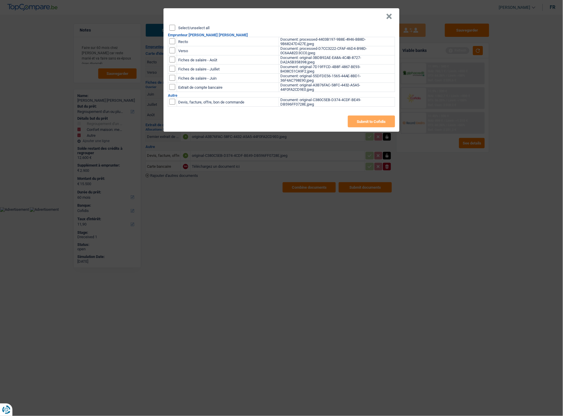
click at [172, 25] on input "Select/unselect all" at bounding box center [172, 28] width 6 height 6
checkbox input "true"
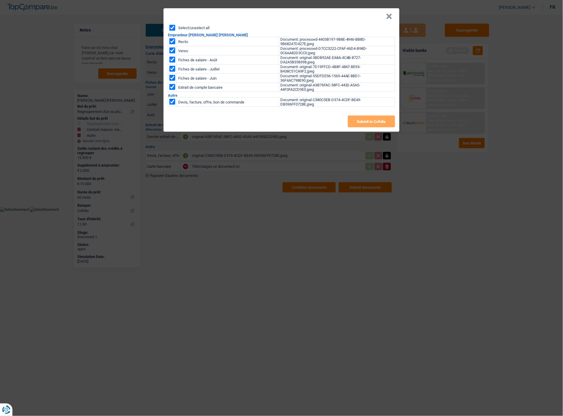
checkbox input "true"
click at [373, 119] on button "Submit to Cofidis" at bounding box center [371, 122] width 47 height 12
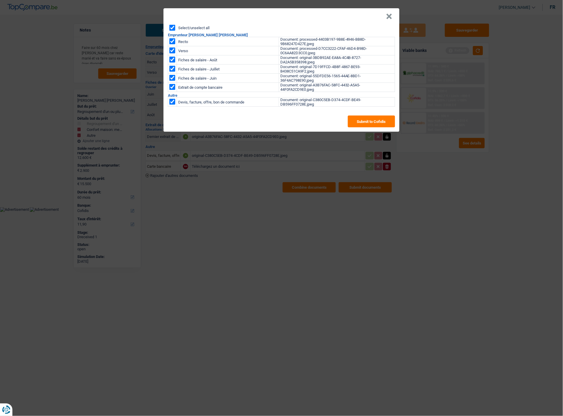
click at [392, 14] on button "×" at bounding box center [389, 17] width 6 height 6
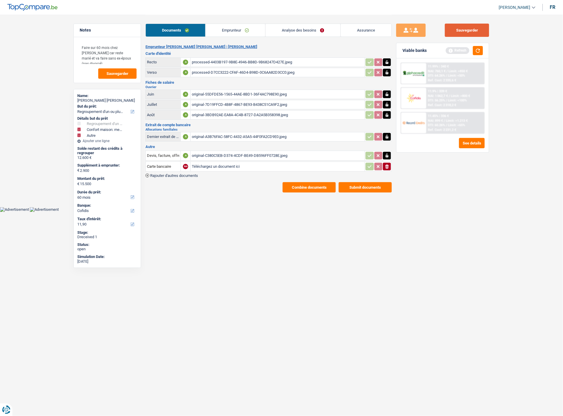
click at [462, 31] on button "Sauvegarder" at bounding box center [467, 30] width 44 height 13
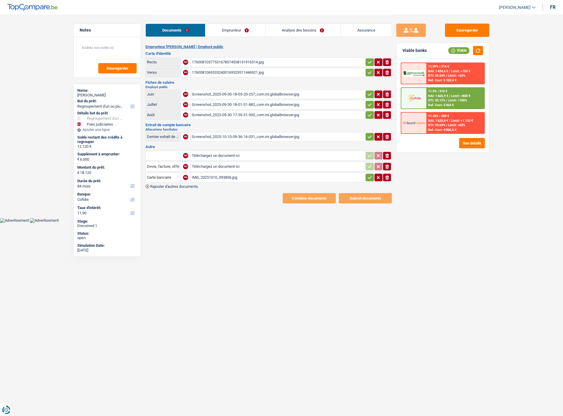
select select "refinancing"
select select "judicial"
select select "84"
select select "cofidis"
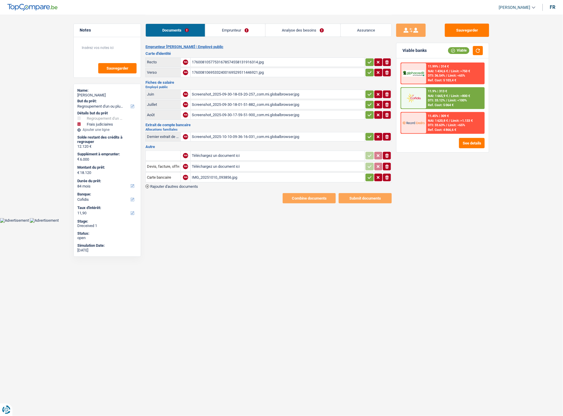
click at [230, 30] on link "Emprunteur" at bounding box center [235, 30] width 60 height 13
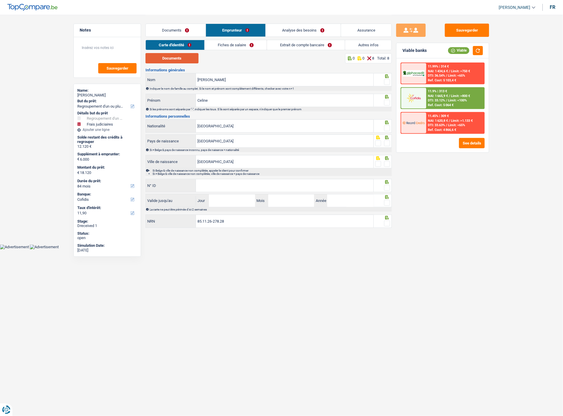
click at [176, 60] on button "Documents" at bounding box center [171, 58] width 53 height 10
click at [388, 80] on span at bounding box center [387, 82] width 6 height 6
click at [0, 0] on input "radio" at bounding box center [0, 0] width 0 height 0
click at [387, 101] on span at bounding box center [387, 103] width 6 height 6
click at [0, 0] on input "radio" at bounding box center [0, 0] width 0 height 0
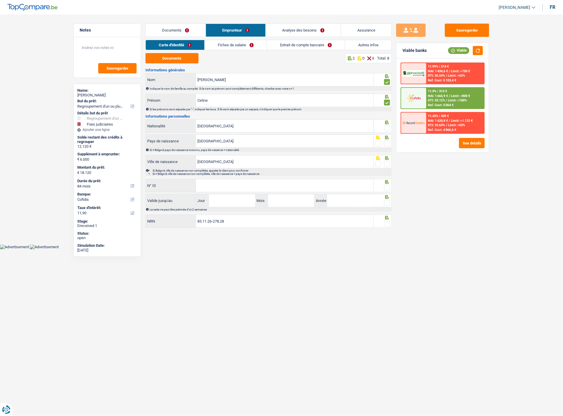
click at [388, 126] on span at bounding box center [387, 128] width 6 height 6
click at [0, 0] on input "radio" at bounding box center [0, 0] width 0 height 0
click at [388, 142] on span at bounding box center [387, 143] width 6 height 6
click at [0, 0] on input "radio" at bounding box center [0, 0] width 0 height 0
click at [387, 161] on span at bounding box center [387, 164] width 6 height 6
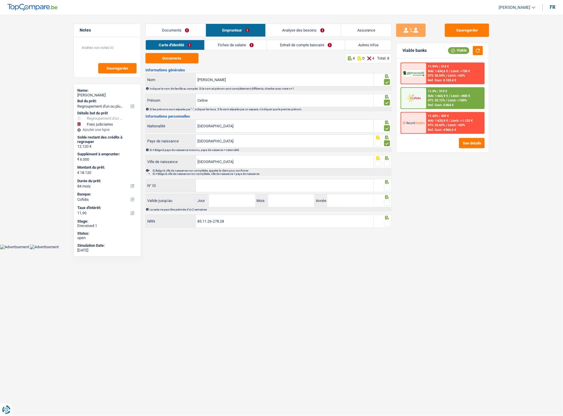
click at [0, 0] on input "radio" at bounding box center [0, 0] width 0 height 0
click at [305, 184] on input "N° ID" at bounding box center [285, 185] width 178 height 13
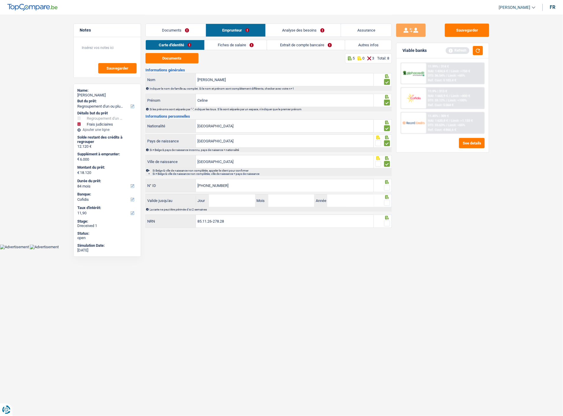
type input "[PHONE_NUMBER]"
click at [386, 186] on span at bounding box center [387, 188] width 6 height 6
click at [0, 0] on input "radio" at bounding box center [0, 0] width 0 height 0
click at [235, 194] on input "Jour" at bounding box center [232, 200] width 46 height 13
click at [179, 250] on html "Vous avez le contrôle de vos données Nous utilisons des cookies, tout comme nos…" at bounding box center [281, 125] width 563 height 250
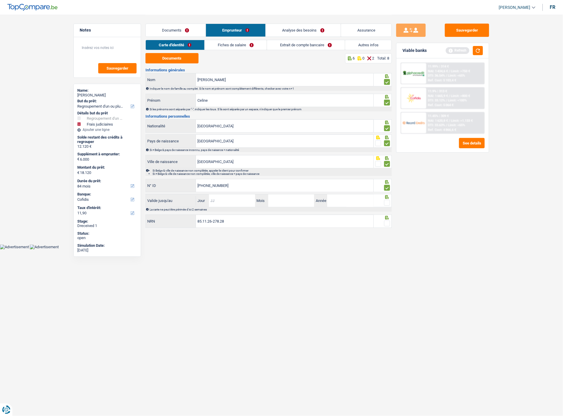
click at [216, 203] on input "Jour" at bounding box center [232, 200] width 46 height 13
type input "19"
type input "03"
type input "2034"
click at [384, 199] on fieldset at bounding box center [382, 202] width 15 height 7
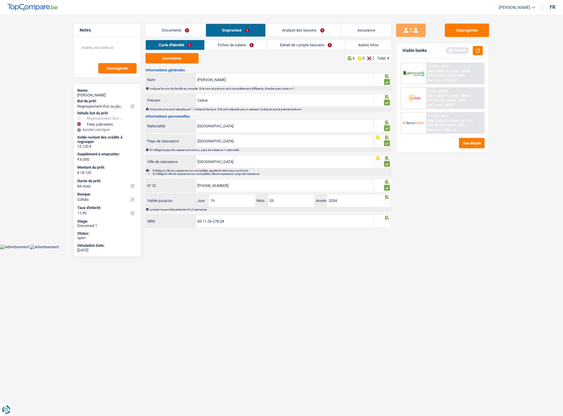
click at [387, 202] on span at bounding box center [387, 203] width 6 height 6
click at [0, 0] on input "radio" at bounding box center [0, 0] width 0 height 0
click at [387, 224] on span at bounding box center [387, 224] width 6 height 6
click at [0, 0] on input "radio" at bounding box center [0, 0] width 0 height 0
click at [247, 47] on link "Fiches de salaire" at bounding box center [236, 45] width 62 height 10
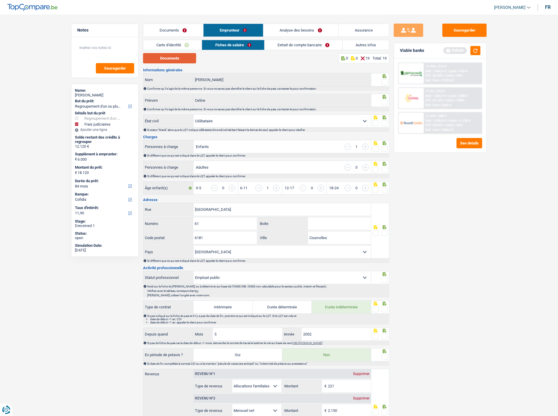
click at [173, 60] on button "Documents" at bounding box center [169, 58] width 53 height 10
click at [384, 81] on span at bounding box center [385, 82] width 6 height 6
click at [0, 0] on input "radio" at bounding box center [0, 0] width 0 height 0
click at [384, 102] on span at bounding box center [385, 103] width 6 height 6
click at [0, 0] on input "radio" at bounding box center [0, 0] width 0 height 0
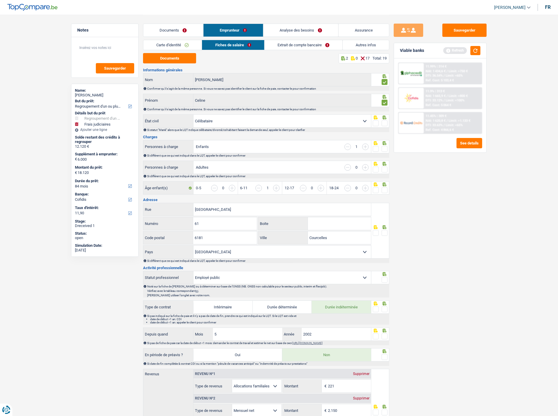
click at [384, 120] on span at bounding box center [385, 123] width 6 height 6
click at [0, 0] on input "radio" at bounding box center [0, 0] width 0 height 0
click at [385, 147] on span at bounding box center [385, 149] width 6 height 6
click at [0, 0] on input "radio" at bounding box center [0, 0] width 0 height 0
click at [384, 168] on span at bounding box center [385, 170] width 6 height 6
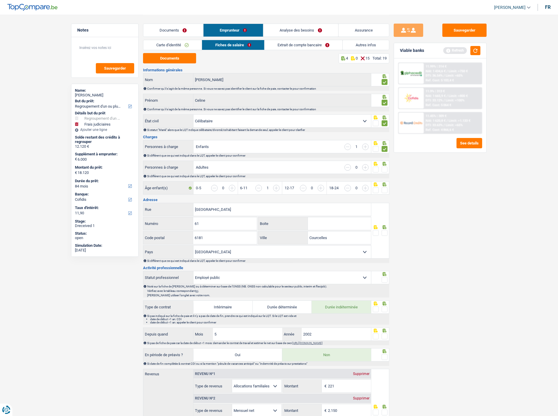
click at [0, 0] on input "radio" at bounding box center [0, 0] width 0 height 0
click at [384, 189] on span at bounding box center [385, 190] width 6 height 6
click at [0, 0] on input "radio" at bounding box center [0, 0] width 0 height 0
click at [384, 230] on span at bounding box center [385, 233] width 6 height 6
click at [0, 0] on input "radio" at bounding box center [0, 0] width 0 height 0
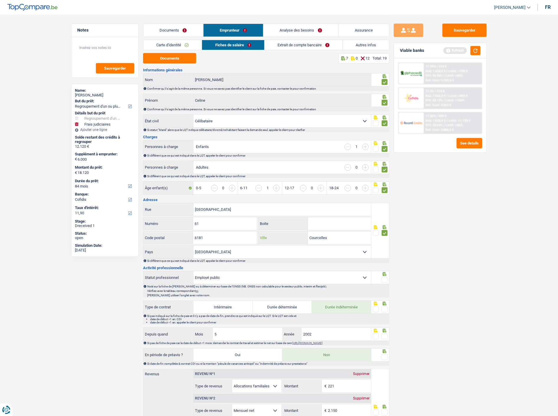
click at [336, 236] on input "Courcelles" at bounding box center [339, 238] width 63 height 13
type input "Gouy-Lez-Pieton"
click at [387, 279] on span at bounding box center [385, 280] width 6 height 6
click at [0, 0] on input "radio" at bounding box center [0, 0] width 0 height 0
click at [387, 309] on span at bounding box center [385, 310] width 6 height 6
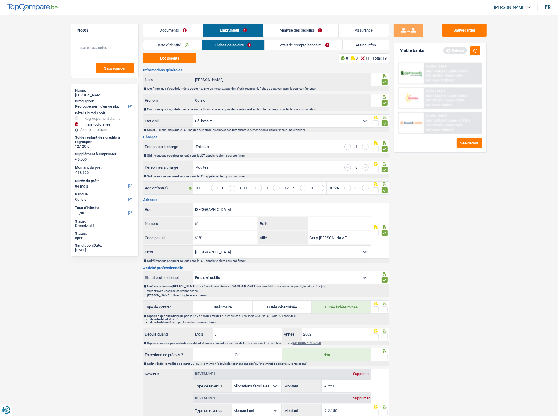
click at [0, 0] on input "radio" at bounding box center [0, 0] width 0 height 0
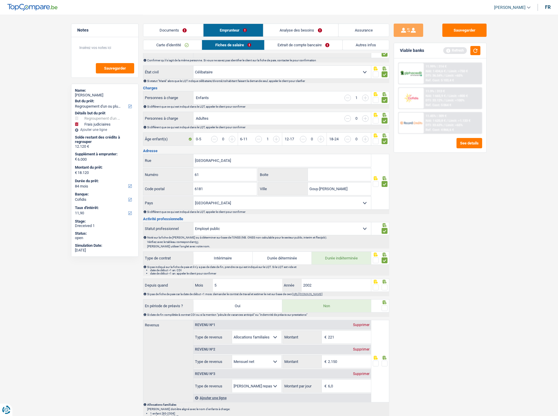
scroll to position [50, 0]
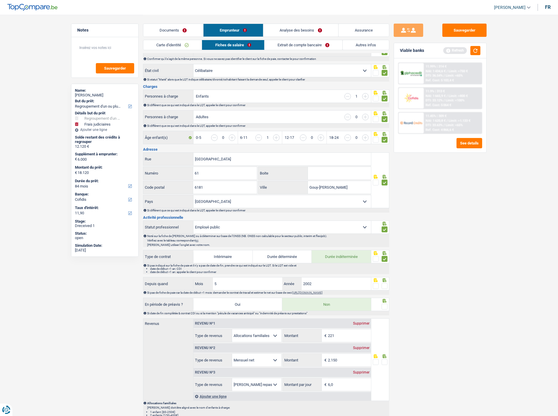
click at [387, 285] on span at bounding box center [385, 286] width 6 height 6
click at [0, 0] on input "radio" at bounding box center [0, 0] width 0 height 0
click at [248, 288] on input "5" at bounding box center [247, 284] width 69 height 13
type input "11"
type input "2024"
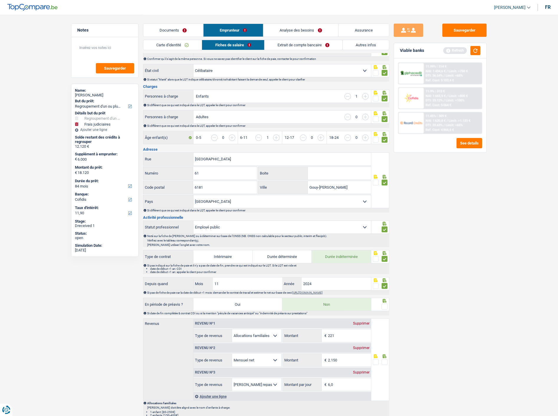
click at [385, 305] on span at bounding box center [385, 307] width 6 height 6
click at [0, 0] on input "radio" at bounding box center [0, 0] width 0 height 0
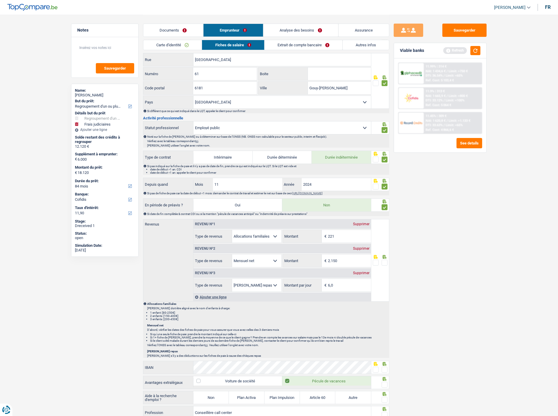
scroll to position [166, 0]
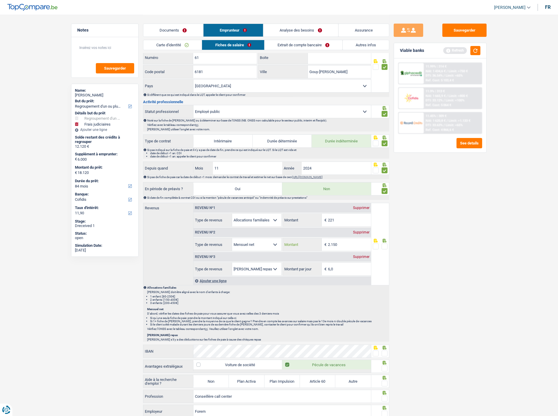
click at [353, 245] on input "2.150" at bounding box center [349, 244] width 43 height 13
type input "2.204"
drag, startPoint x: 346, startPoint y: 270, endPoint x: 296, endPoint y: 271, distance: 50.2
click at [296, 271] on div "6,0 € Montant par jour" at bounding box center [327, 269] width 88 height 13
type input "4,0"
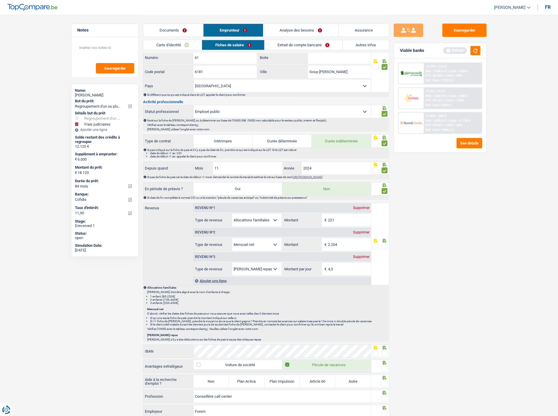
click at [373, 241] on icon at bounding box center [376, 241] width 6 height 4
click at [376, 246] on span at bounding box center [376, 247] width 6 height 6
click at [0, 0] on input "radio" at bounding box center [0, 0] width 0 height 0
click at [384, 352] on span at bounding box center [385, 354] width 6 height 6
click at [0, 0] on input "radio" at bounding box center [0, 0] width 0 height 0
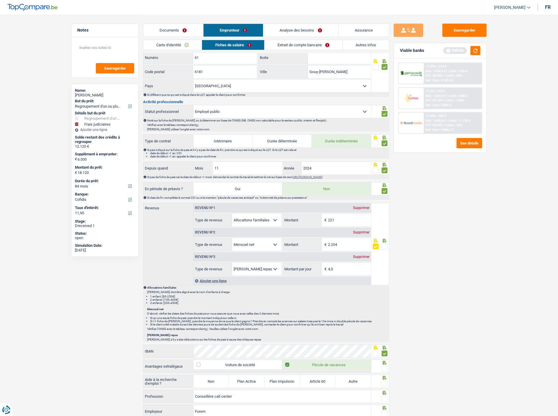
click at [384, 369] on span at bounding box center [385, 369] width 6 height 6
click at [0, 0] on input "radio" at bounding box center [0, 0] width 0 height 0
click at [212, 379] on label "Non" at bounding box center [211, 381] width 35 height 13
click at [212, 379] on input "Non" at bounding box center [211, 381] width 35 height 13
radio input "true"
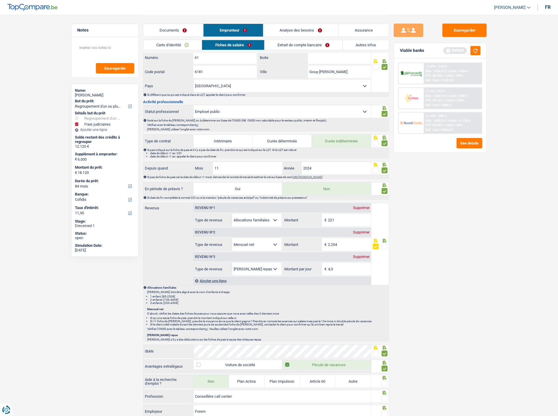
click at [384, 385] on span at bounding box center [385, 384] width 6 height 6
click at [0, 0] on input "radio" at bounding box center [0, 0] width 0 height 0
drag, startPoint x: 384, startPoint y: 399, endPoint x: -21, endPoint y: 316, distance: 414.1
click at [0, 316] on html "Vous avez le contrôle de vos données Nous utilisons des cookies, tout comme nos…" at bounding box center [279, 202] width 558 height 737
click at [420, 387] on div "Sauvegarder Viable banks Refresh 11.99% | 314 € NAI: 1 434,6 € / Limit: >750 € …" at bounding box center [441, 215] width 102 height 383
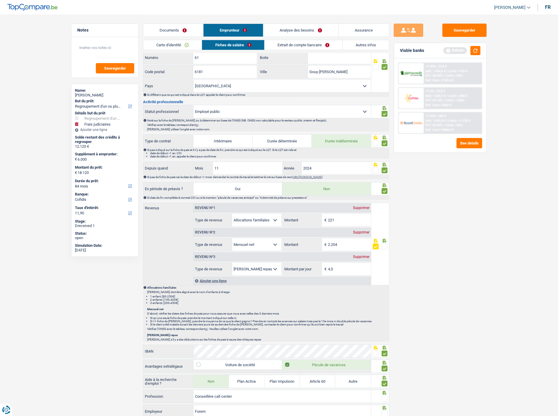
click at [384, 398] on span at bounding box center [385, 399] width 6 height 6
click at [0, 0] on input "radio" at bounding box center [0, 0] width 0 height 0
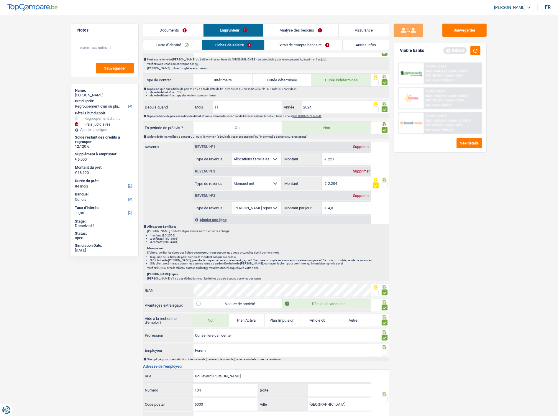
scroll to position [229, 0]
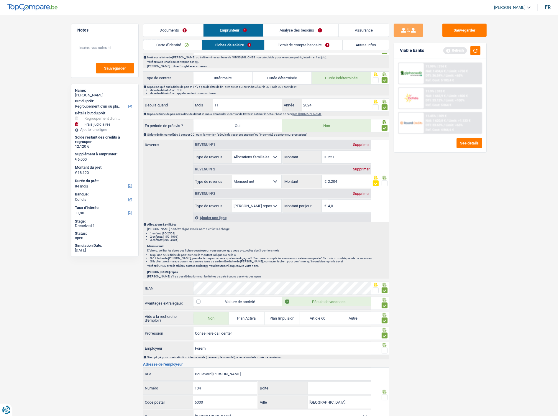
click at [385, 350] on span at bounding box center [385, 351] width 6 height 6
click at [0, 0] on input "radio" at bounding box center [0, 0] width 0 height 0
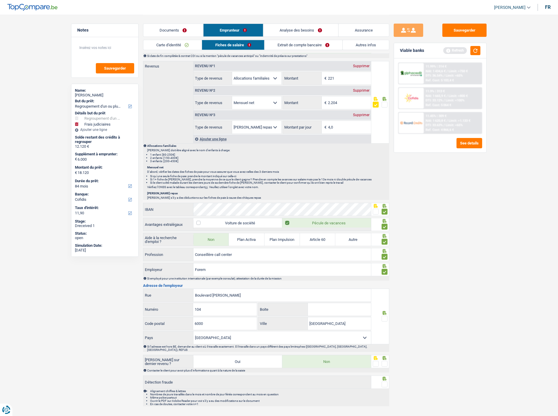
scroll to position [317, 0]
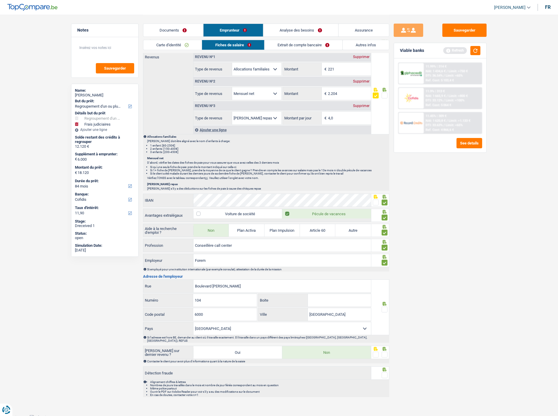
click at [385, 308] on span at bounding box center [385, 310] width 6 height 6
click at [0, 0] on input "radio" at bounding box center [0, 0] width 0 height 0
click at [386, 352] on span at bounding box center [385, 355] width 6 height 6
click at [0, 0] on input "radio" at bounding box center [0, 0] width 0 height 0
click at [387, 373] on span at bounding box center [385, 376] width 6 height 6
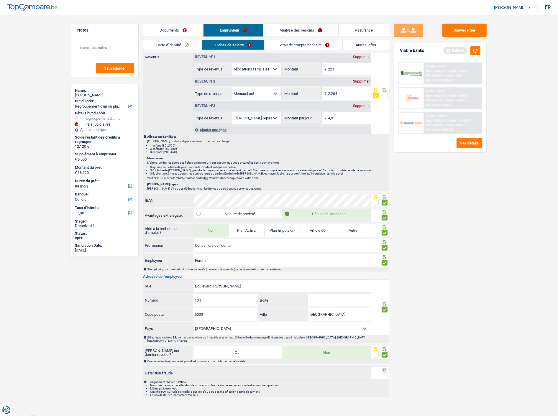
click at [0, 0] on input "radio" at bounding box center [0, 0] width 0 height 0
click at [318, 42] on link "Extrait de compte bancaire" at bounding box center [304, 45] width 78 height 10
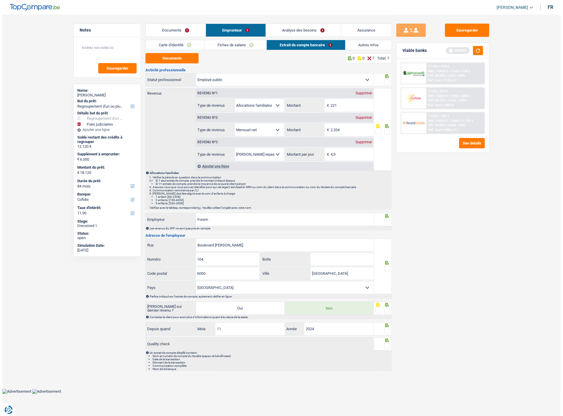
scroll to position [0, 0]
click at [190, 59] on button "Documents" at bounding box center [171, 58] width 53 height 10
click at [385, 80] on span at bounding box center [387, 82] width 6 height 6
click at [0, 0] on input "radio" at bounding box center [0, 0] width 0 height 0
click at [388, 132] on span at bounding box center [387, 132] width 6 height 6
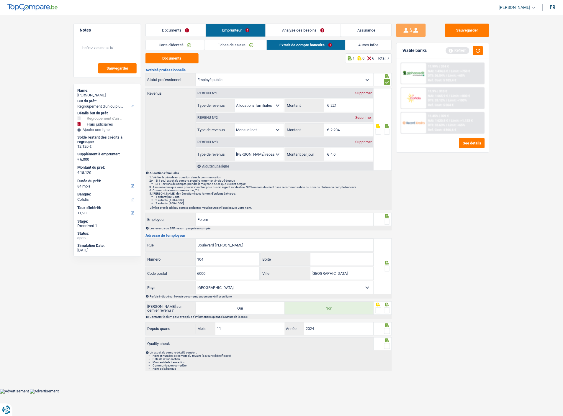
click at [0, 0] on input "radio" at bounding box center [0, 0] width 0 height 0
click at [387, 223] on span at bounding box center [387, 222] width 6 height 6
click at [0, 0] on input "radio" at bounding box center [0, 0] width 0 height 0
click at [387, 268] on span at bounding box center [387, 269] width 6 height 6
click at [0, 0] on input "radio" at bounding box center [0, 0] width 0 height 0
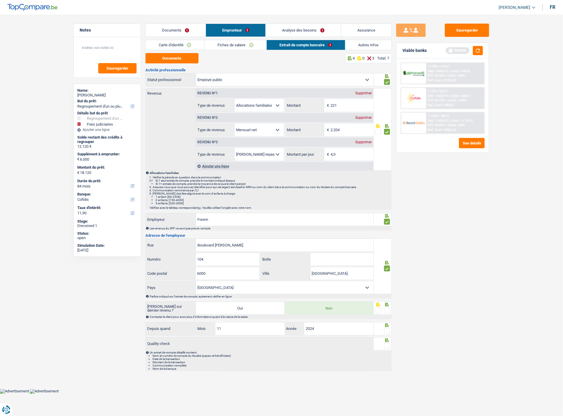
click at [389, 310] on span at bounding box center [387, 311] width 6 height 6
click at [0, 0] on input "radio" at bounding box center [0, 0] width 0 height 0
click at [389, 331] on span at bounding box center [387, 331] width 6 height 6
click at [0, 0] on input "radio" at bounding box center [0, 0] width 0 height 0
click at [388, 343] on span at bounding box center [387, 346] width 6 height 6
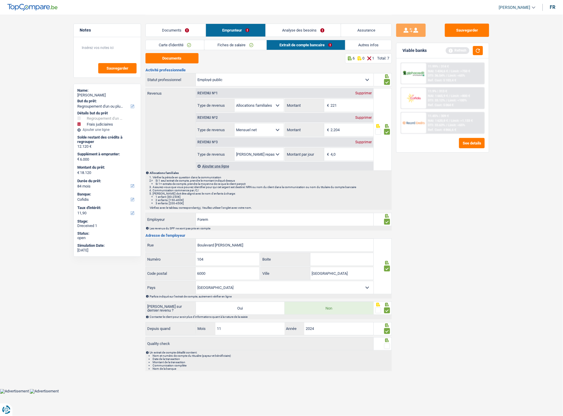
click at [0, 0] on input "radio" at bounding box center [0, 0] width 0 height 0
click at [366, 42] on link "Autres infos" at bounding box center [369, 45] width 46 height 10
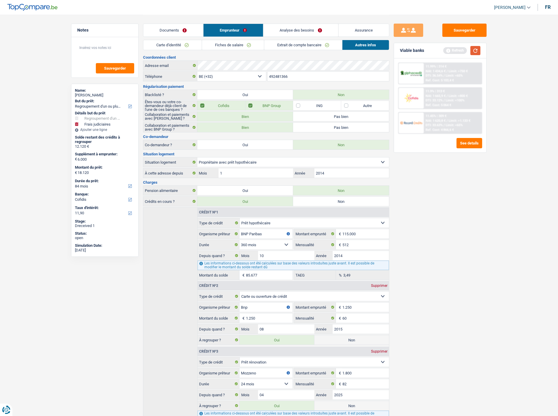
click at [480, 49] on button "button" at bounding box center [476, 50] width 10 height 9
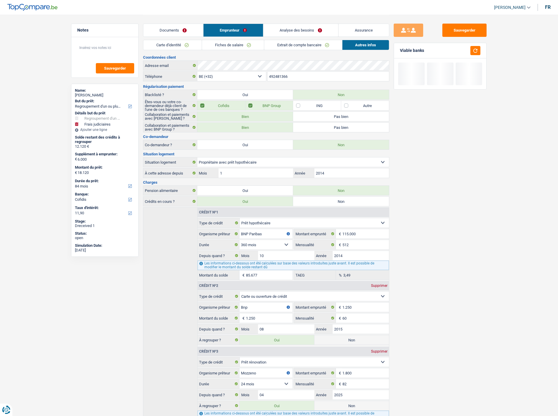
click at [311, 30] on link "Analyse des besoins" at bounding box center [301, 30] width 75 height 13
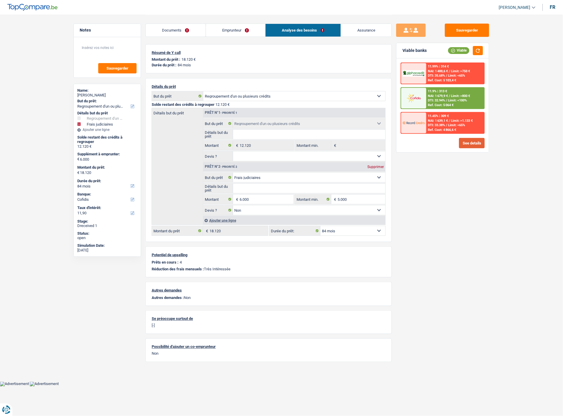
click at [473, 141] on button "See details" at bounding box center [472, 143] width 26 height 10
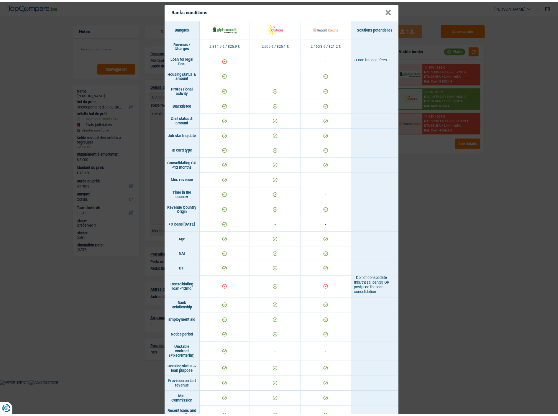
scroll to position [7, 0]
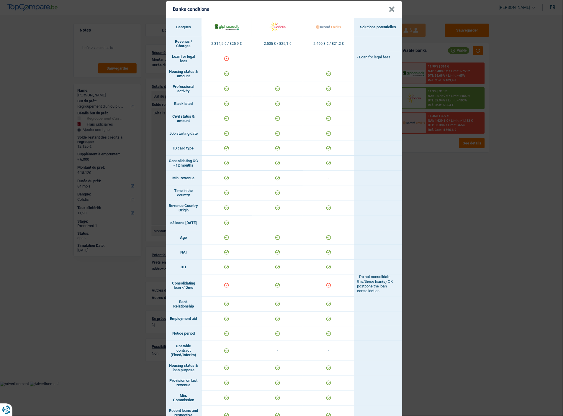
click at [455, 205] on div "Banks conditions × Banques Solutions potentielles Revenus / Charges 2.314,5 € /…" at bounding box center [281, 208] width 563 height 416
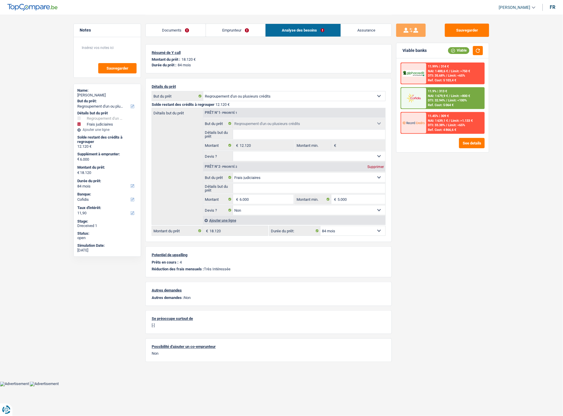
click at [247, 34] on link "Emprunteur" at bounding box center [236, 30] width 60 height 13
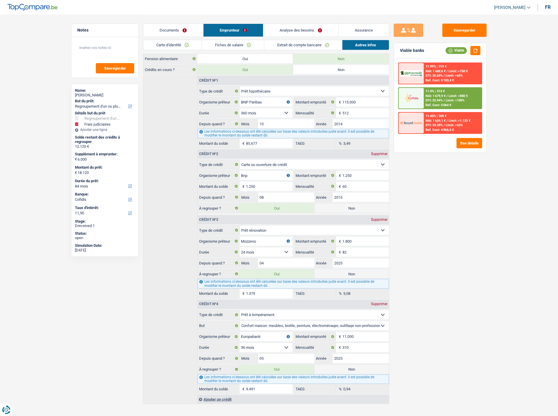
scroll to position [139, 0]
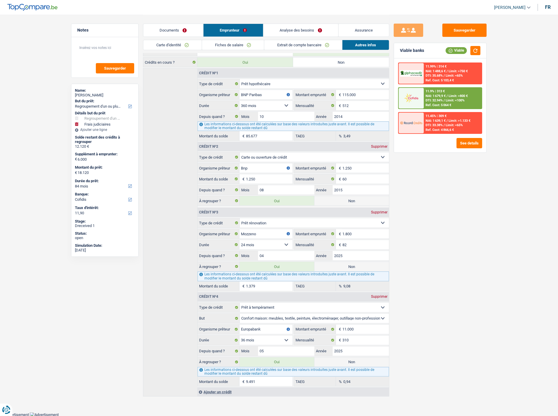
click at [365, 265] on label "Non" at bounding box center [352, 266] width 75 height 9
click at [365, 265] on input "Non" at bounding box center [352, 266] width 75 height 9
radio input "true"
type input "16.741"
radio input "false"
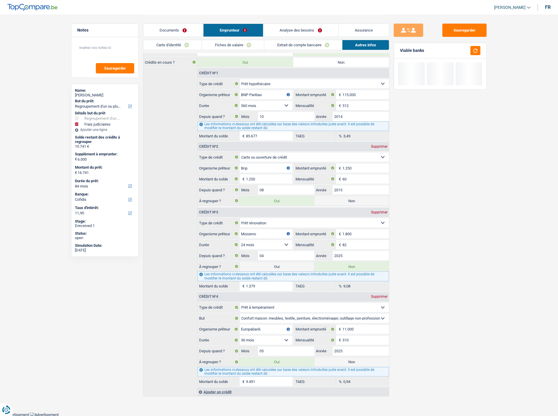
click at [344, 359] on label "Non" at bounding box center [352, 362] width 75 height 9
click at [344, 359] on input "Non" at bounding box center [352, 362] width 75 height 9
radio input "true"
type input "7.250"
select select "42"
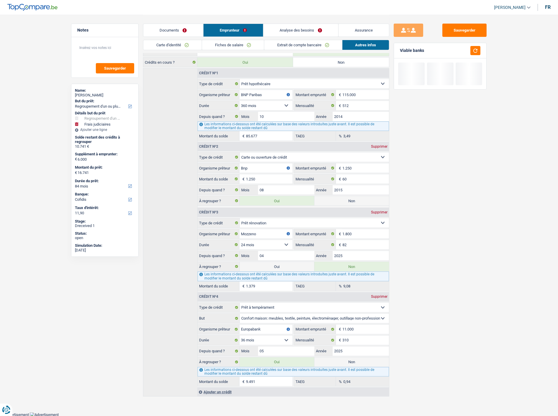
radio input "false"
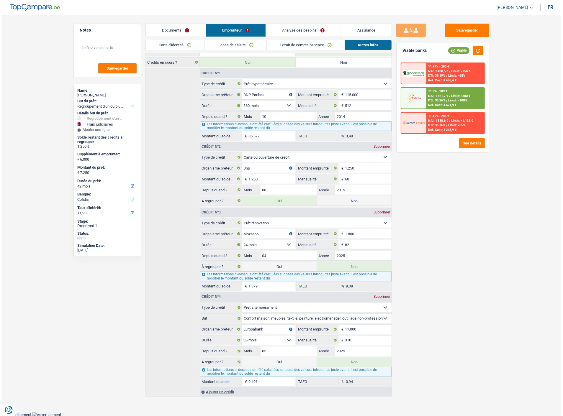
scroll to position [0, 0]
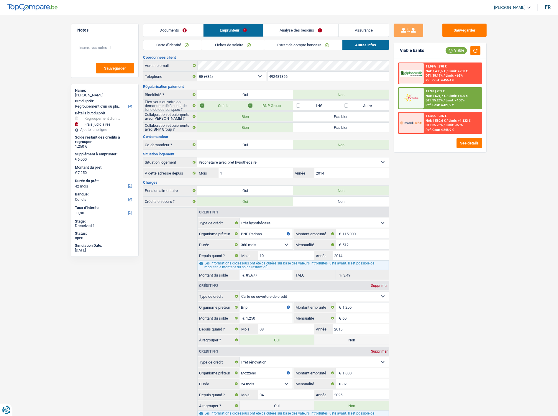
click at [320, 27] on link "Analyse des besoins" at bounding box center [301, 30] width 75 height 13
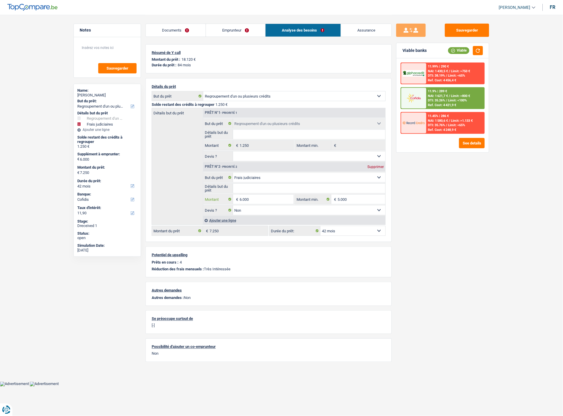
click at [253, 198] on input "6.000" at bounding box center [267, 199] width 54 height 9
click at [240, 199] on input "6.000" at bounding box center [267, 199] width 54 height 9
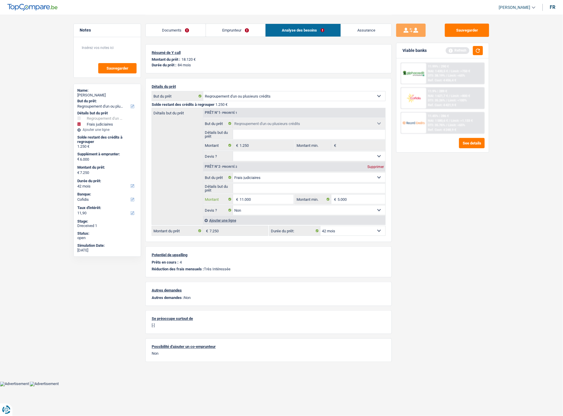
type input "11.000"
type input "12.250"
select select "60"
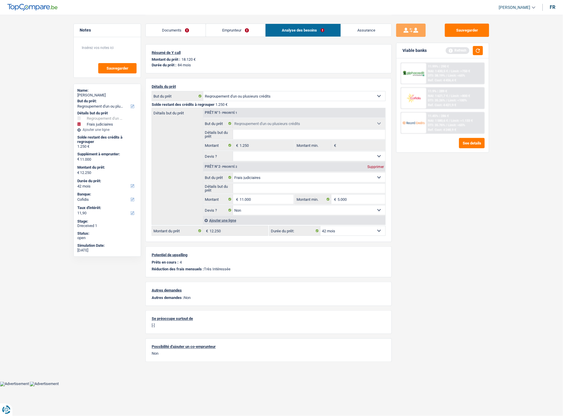
select select "60"
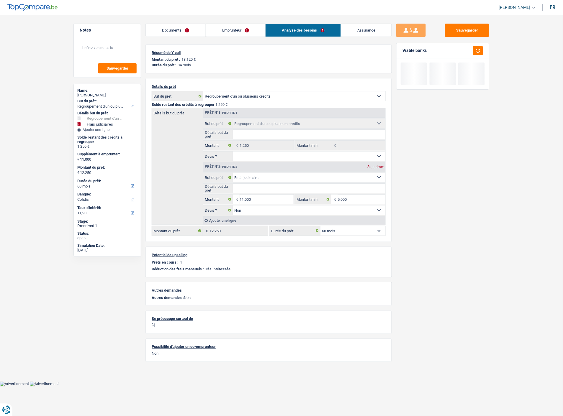
click at [409, 241] on div "Sauvegarder Viable banks" at bounding box center [443, 215] width 102 height 383
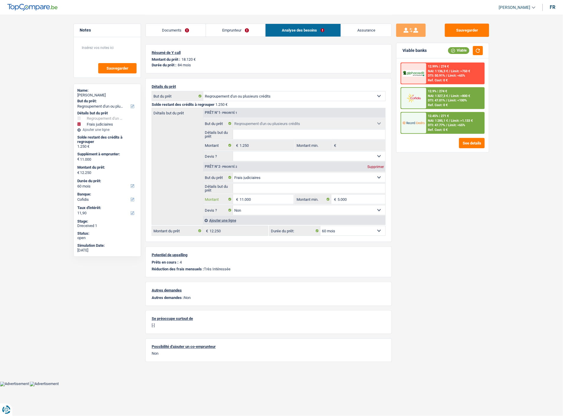
click at [244, 196] on input "11.000" at bounding box center [267, 199] width 54 height 9
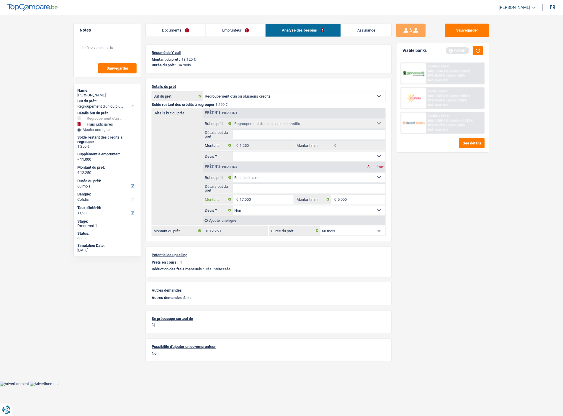
type input "17.000"
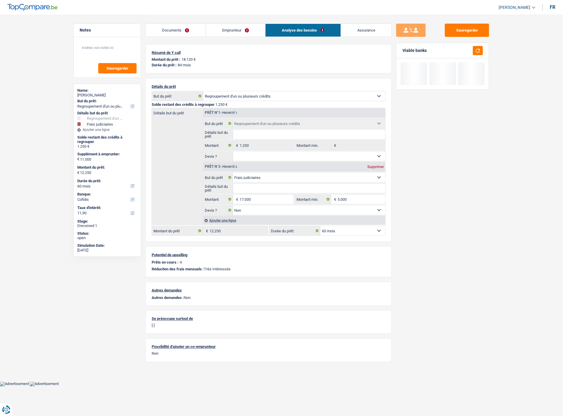
type input "17.000"
type input "18.250"
select select "84"
type input "18.250"
select select "84"
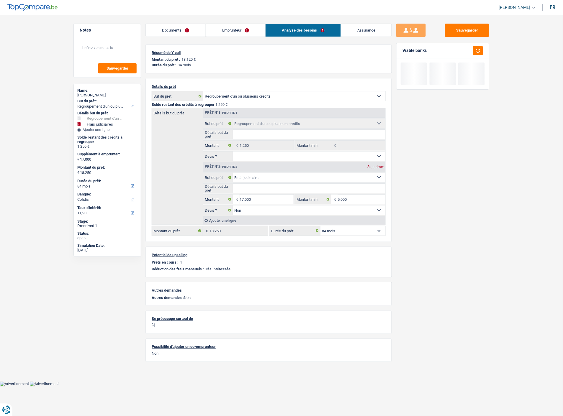
click at [389, 222] on div "Détails du prêt Confort maison: meubles, textile, peinture, électroménager, out…" at bounding box center [268, 160] width 246 height 164
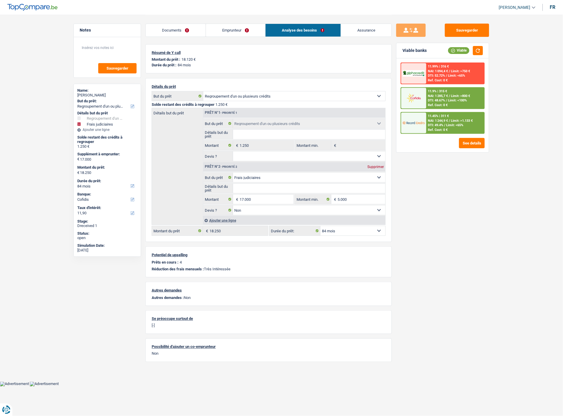
click at [454, 119] on span "Limit: >1.133 €" at bounding box center [462, 121] width 22 height 4
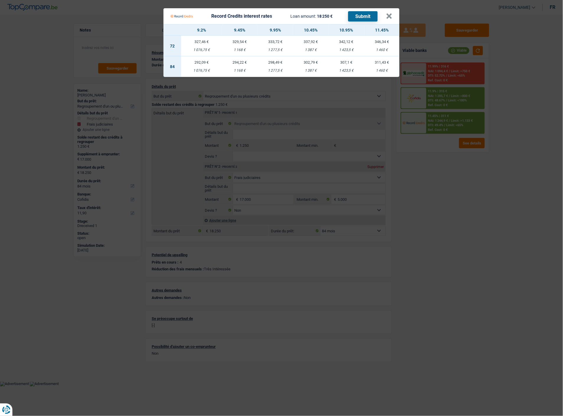
click at [235, 61] on div "294,22 €" at bounding box center [239, 62] width 35 height 4
select select "record credits"
type input "9,45"
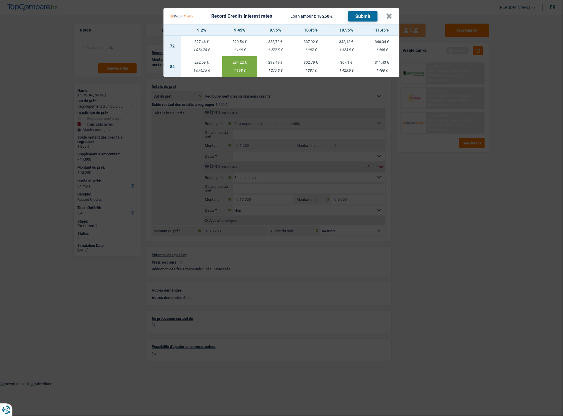
click at [366, 13] on button "Submit" at bounding box center [363, 16] width 30 height 10
click at [389, 14] on button "×" at bounding box center [389, 16] width 6 height 6
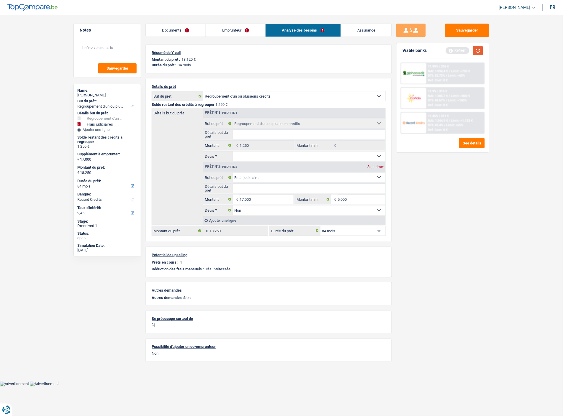
click at [477, 49] on button "button" at bounding box center [478, 50] width 10 height 9
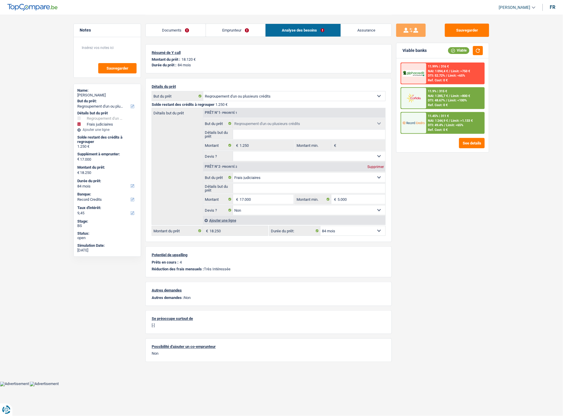
click at [454, 89] on div "11.9% | 315 € NAI: 1 285,7 € / Limit: >800 € DTI: 48.67% / Limit: <100% Ref. Co…" at bounding box center [455, 98] width 58 height 21
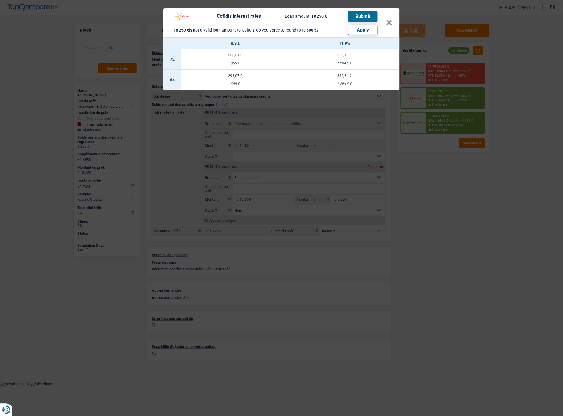
click at [365, 28] on button "Apply" at bounding box center [363, 30] width 30 height 10
type input "17.250"
type input "18.500"
select select "other"
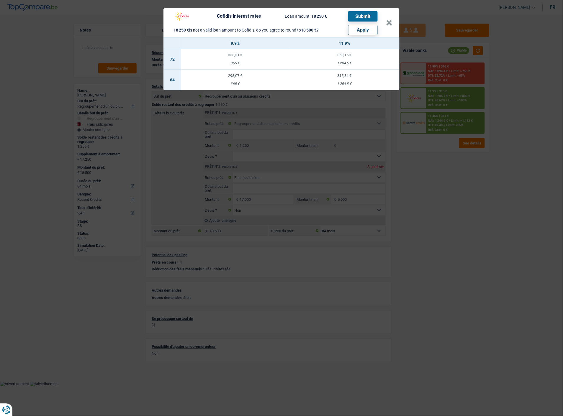
select select "other"
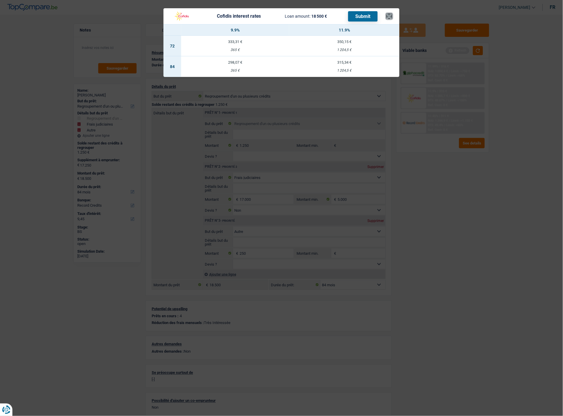
click at [392, 13] on button "×" at bounding box center [389, 16] width 6 height 6
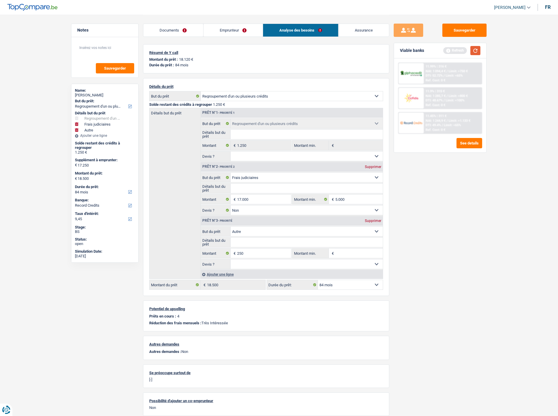
click at [477, 51] on button "button" at bounding box center [476, 50] width 10 height 9
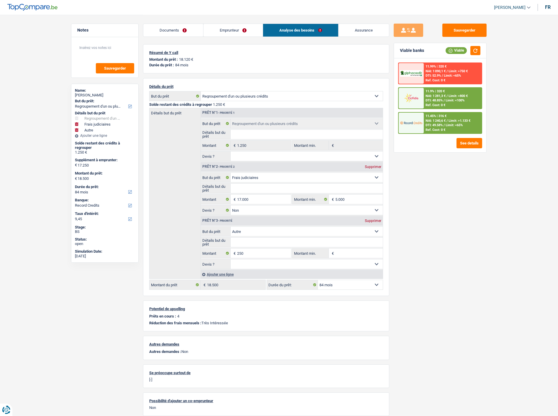
click at [442, 93] on div "11.9% | 320 € NAI: 1 281,3 € / Limit: >800 € DTI: 48.85% / Limit: <100% Ref. Co…" at bounding box center [453, 98] width 58 height 21
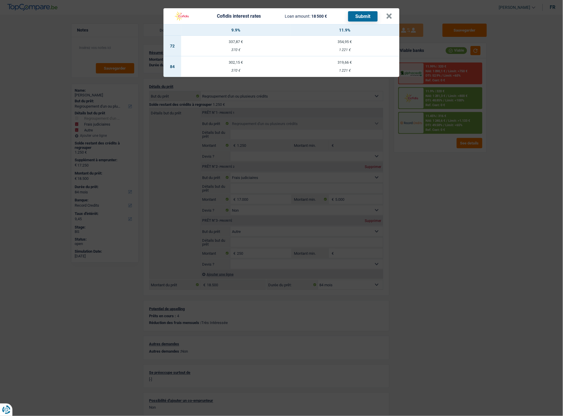
click at [340, 61] on td "319,66 € 1 221 €" at bounding box center [344, 66] width 109 height 21
select select "cofidis"
type input "11,90"
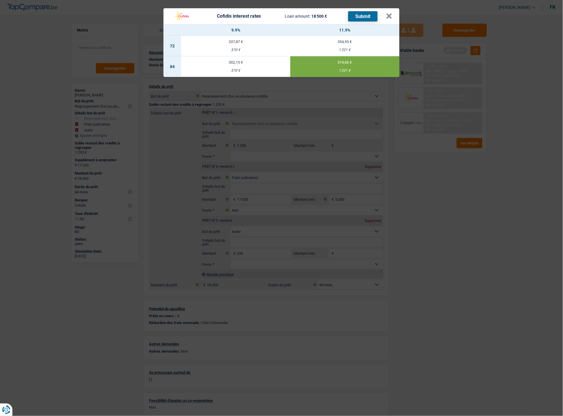
click at [366, 11] on button "Submit" at bounding box center [363, 16] width 30 height 10
click at [389, 14] on button "×" at bounding box center [389, 16] width 6 height 6
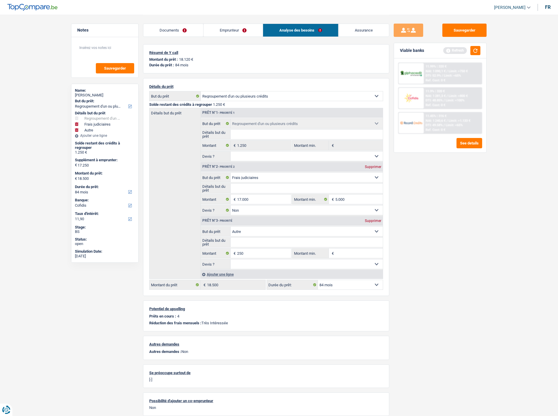
click at [176, 34] on link "Documents" at bounding box center [173, 30] width 60 height 13
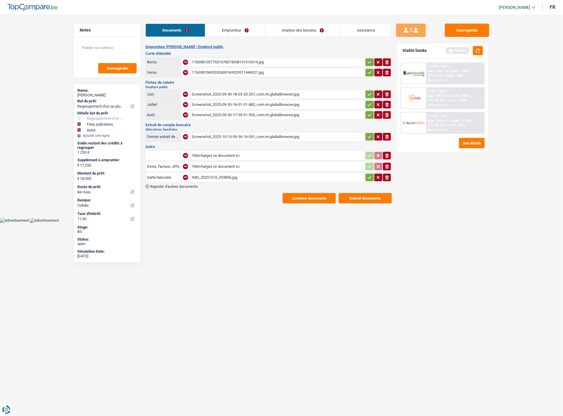
click at [364, 193] on button "Submit documents" at bounding box center [365, 198] width 53 height 10
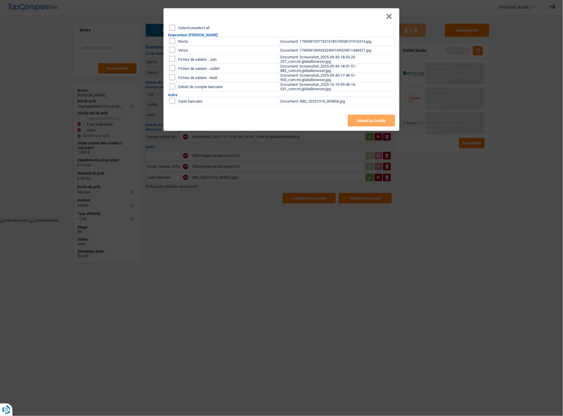
click at [173, 25] on input "Select/unselect all" at bounding box center [172, 28] width 6 height 6
checkbox input "true"
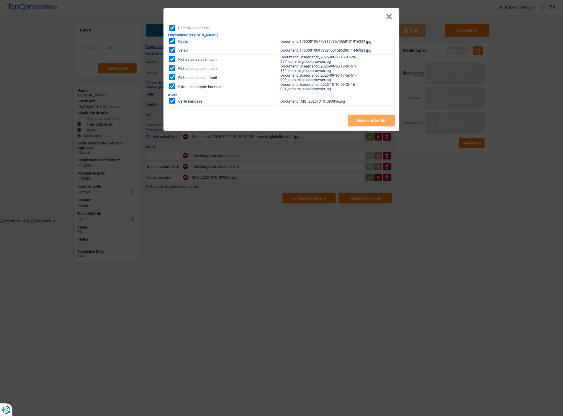
checkbox input "true"
click at [367, 123] on button "Submit to Cofidis" at bounding box center [371, 121] width 47 height 12
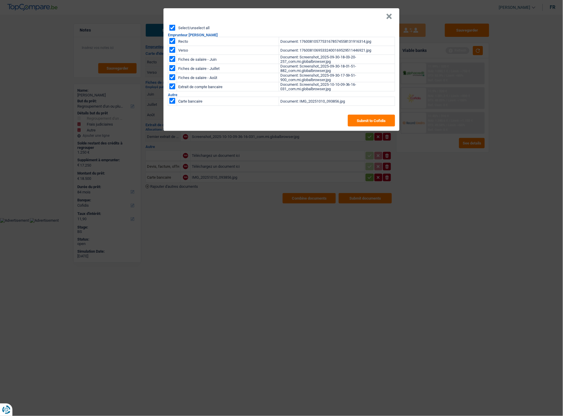
click at [391, 14] on button "×" at bounding box center [389, 17] width 6 height 6
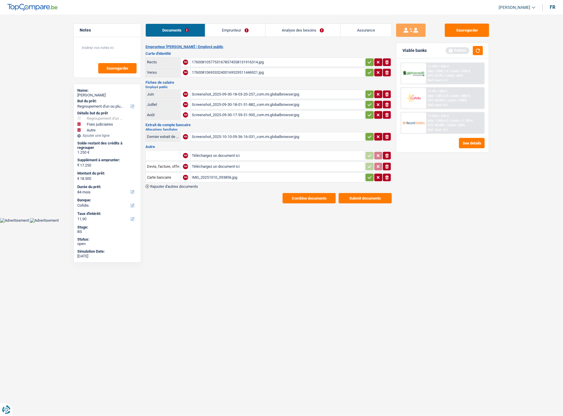
click at [390, 163] on button "ionicons-v5-e" at bounding box center [387, 167] width 8 height 8
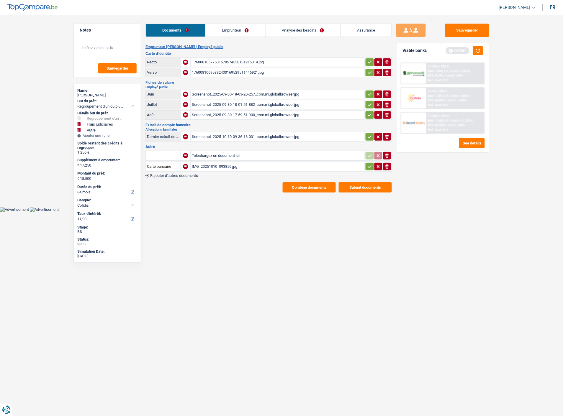
click at [387, 153] on icon "ionicons-v5-e" at bounding box center [387, 156] width 5 height 6
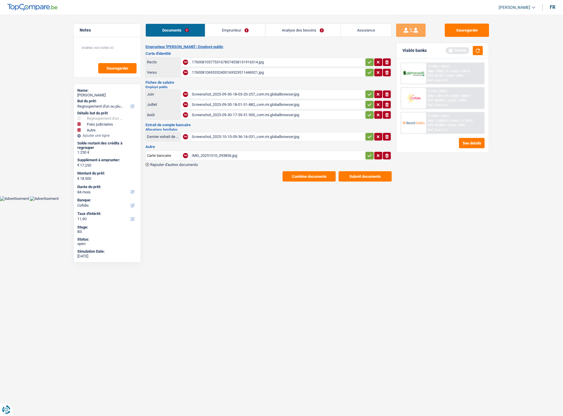
click at [367, 153] on icon "button" at bounding box center [369, 156] width 5 height 6
click at [368, 135] on icon "button" at bounding box center [370, 136] width 4 height 3
click at [367, 110] on td "ionicons-v5-e" at bounding box center [378, 114] width 27 height 9
click at [368, 112] on icon "button" at bounding box center [369, 115] width 5 height 6
click at [368, 103] on icon "button" at bounding box center [370, 104] width 4 height 3
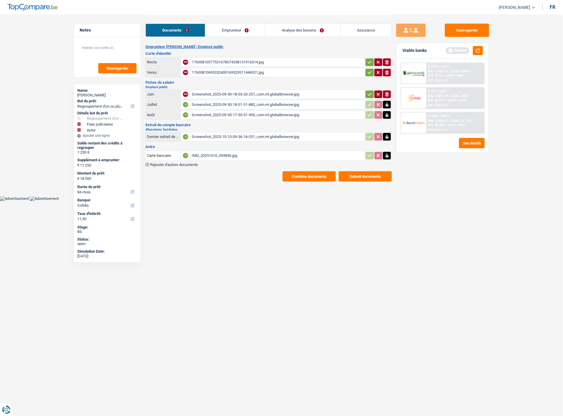
click at [366, 91] on button "button" at bounding box center [370, 95] width 8 height 8
click at [372, 71] on button "button" at bounding box center [370, 73] width 8 height 8
click at [368, 59] on icon "button" at bounding box center [369, 62] width 5 height 6
click at [368, 171] on button "Submit documents" at bounding box center [365, 176] width 53 height 10
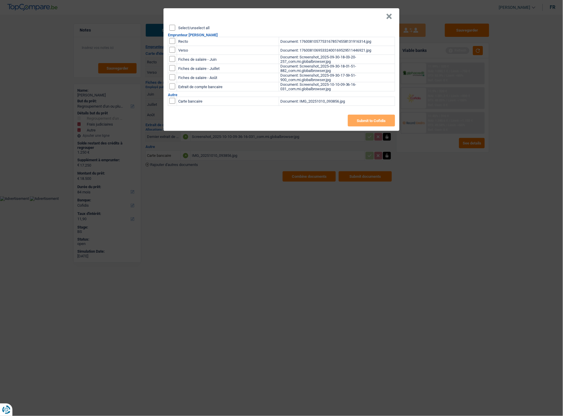
click at [172, 25] on input "Select/unselect all" at bounding box center [172, 28] width 6 height 6
checkbox input "true"
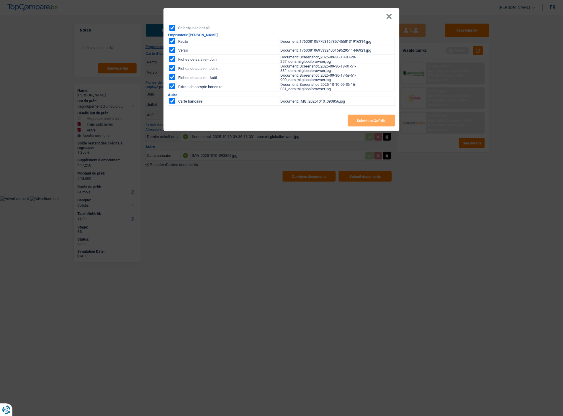
checkbox input "true"
click at [365, 116] on button "Submit to Cofidis" at bounding box center [371, 121] width 47 height 12
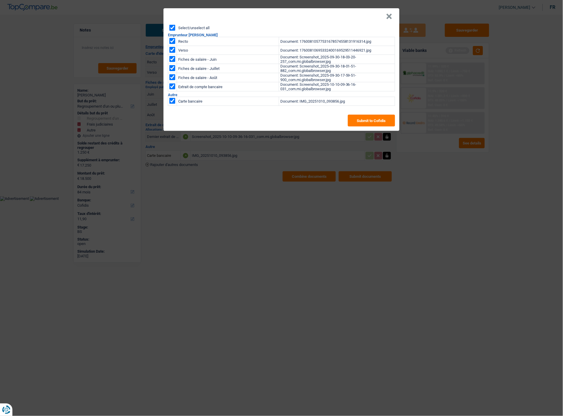
click at [387, 14] on header "×" at bounding box center [281, 16] width 236 height 17
click at [391, 14] on button "×" at bounding box center [389, 17] width 6 height 6
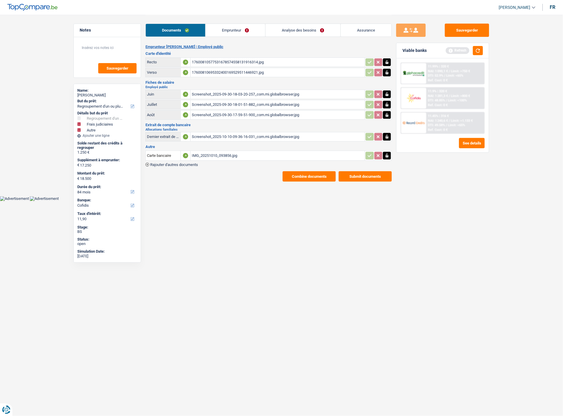
click at [319, 171] on button "Combine documents" at bounding box center [309, 176] width 53 height 10
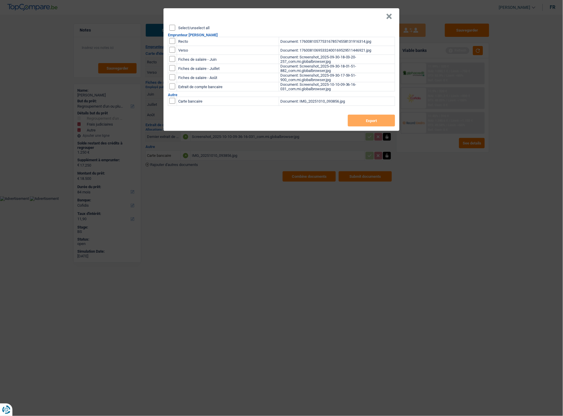
click at [175, 28] on input "Select/unselect all" at bounding box center [172, 28] width 6 height 6
checkbox input "true"
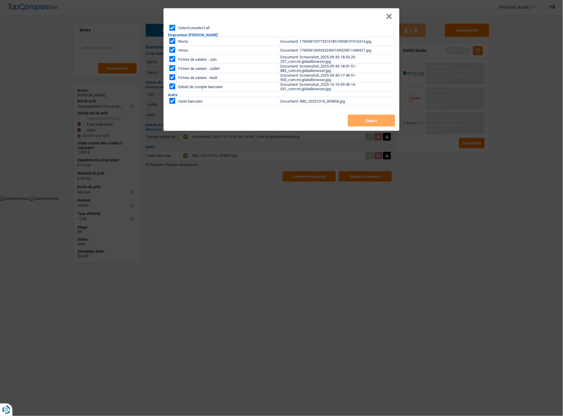
checkbox input "true"
click at [383, 120] on button "Export" at bounding box center [371, 121] width 47 height 12
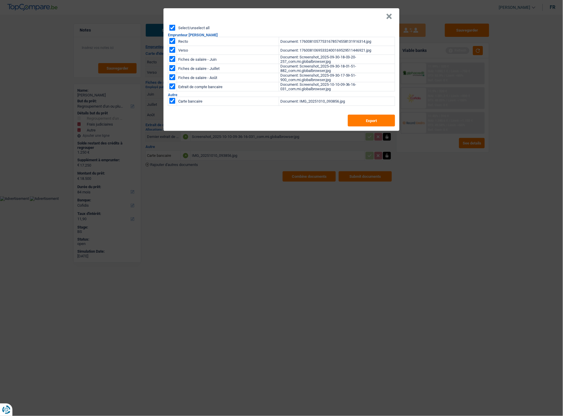
click at [390, 14] on button "×" at bounding box center [389, 17] width 6 height 6
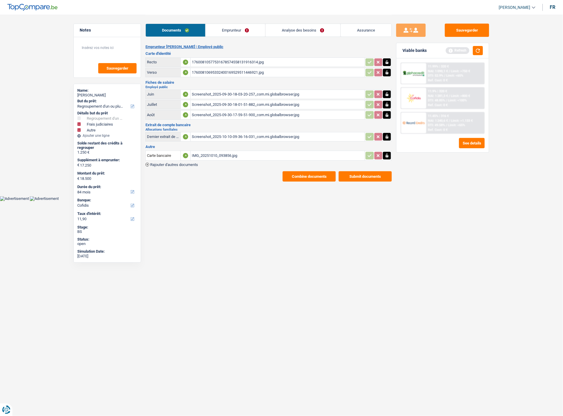
click at [223, 31] on link "Emprunteur" at bounding box center [236, 30] width 60 height 13
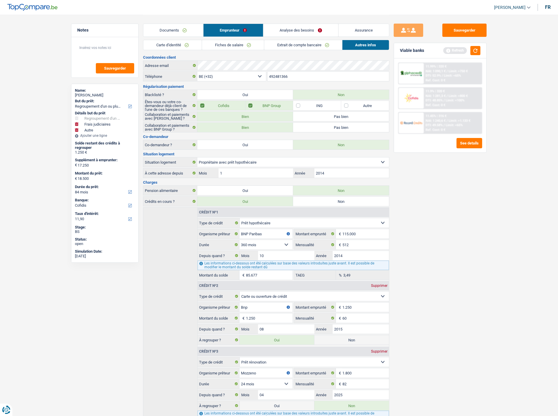
click at [181, 46] on link "Carte d'identité" at bounding box center [172, 45] width 58 height 10
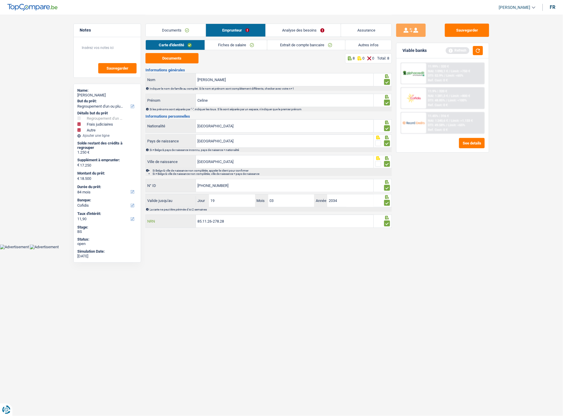
click at [237, 216] on input "85.11.26-278.28" at bounding box center [285, 221] width 178 height 13
click at [178, 34] on link "Documents" at bounding box center [176, 30] width 60 height 13
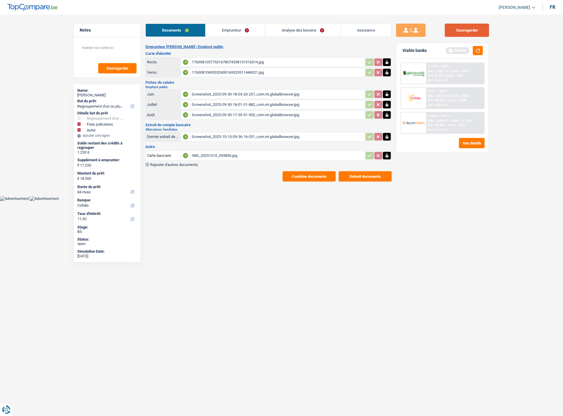
click at [477, 24] on button "Sauvegarder" at bounding box center [467, 30] width 44 height 13
click at [476, 50] on button "button" at bounding box center [478, 50] width 10 height 9
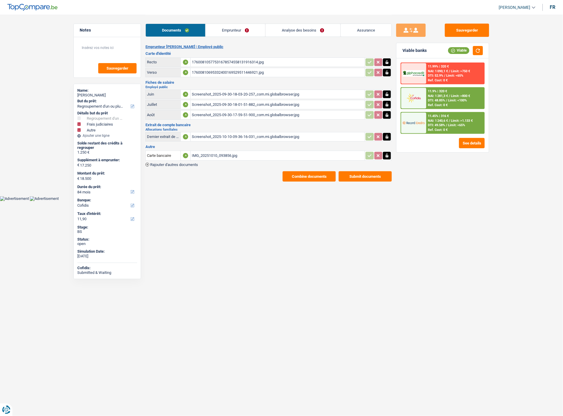
click at [319, 27] on link "Analyse des besoins" at bounding box center [303, 30] width 75 height 13
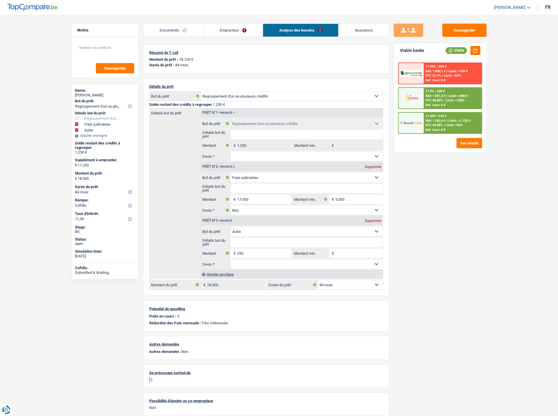
click at [376, 219] on div "Supprimer" at bounding box center [373, 221] width 19 height 4
type input "17.000"
type input "18.250"
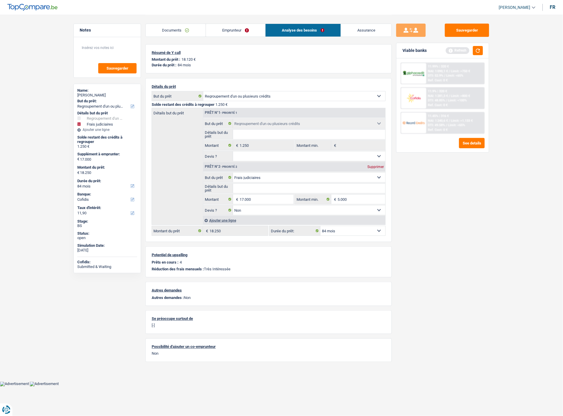
click at [368, 228] on select "12 mois 18 mois 24 mois 30 mois 36 mois 42 mois 48 mois 60 mois 72 mois 84 mois…" at bounding box center [352, 230] width 65 height 9
click at [435, 239] on div "Sauvegarder Viable banks Refresh 11.99% | 320 € NAI: 1 090,1 € / Limit: >750 € …" at bounding box center [443, 215] width 102 height 383
click at [477, 50] on button "button" at bounding box center [478, 50] width 10 height 9
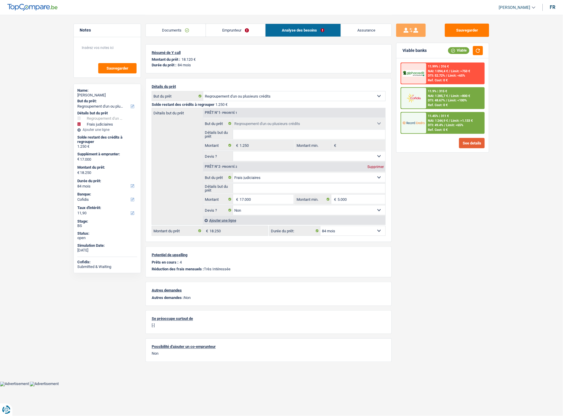
click at [469, 141] on button "See details" at bounding box center [472, 143] width 26 height 10
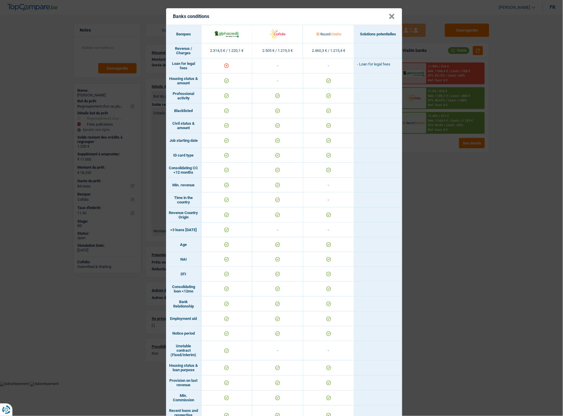
click at [470, 228] on div "Banks conditions × Banques Solutions potentielles Revenus / Charges 2.314,5 € /…" at bounding box center [281, 208] width 563 height 416
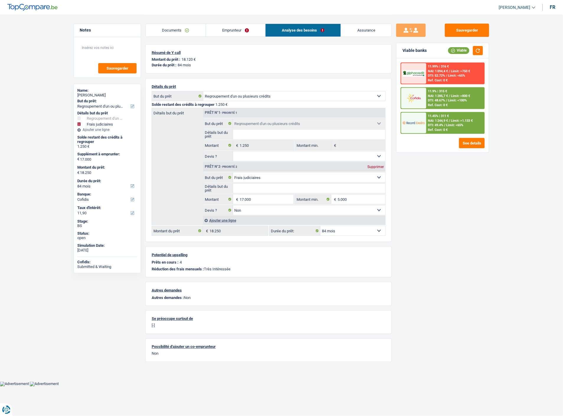
click at [285, 179] on select "Confort maison: meubles, textile, peinture, électroménager, outillage non-profe…" at bounding box center [309, 177] width 153 height 9
click at [440, 198] on div "Sauvegarder Viable banks Viable 11.99% | 316 € NAI: 1 094,4 € / Limit: >750 € D…" at bounding box center [443, 215] width 102 height 383
click at [319, 176] on select "Confort maison: meubles, textile, peinture, électroménager, outillage non-profe…" at bounding box center [309, 177] width 153 height 9
click at [424, 277] on div "Sauvegarder Viable banks Viable 11.99% | 316 € NAI: 1 094,4 € / Limit: >750 € D…" at bounding box center [443, 215] width 102 height 383
click at [61, 329] on main "Notes Sauvegarder Name: Celine Martin But du prêt: Confort maison: meubles, tex…" at bounding box center [281, 191] width 563 height 382
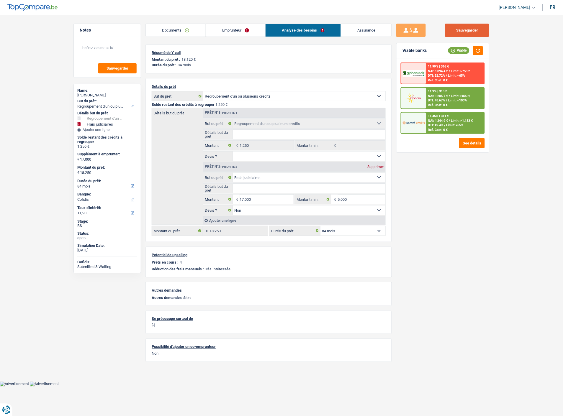
click at [479, 33] on button "Sauvegarder" at bounding box center [467, 30] width 44 height 13
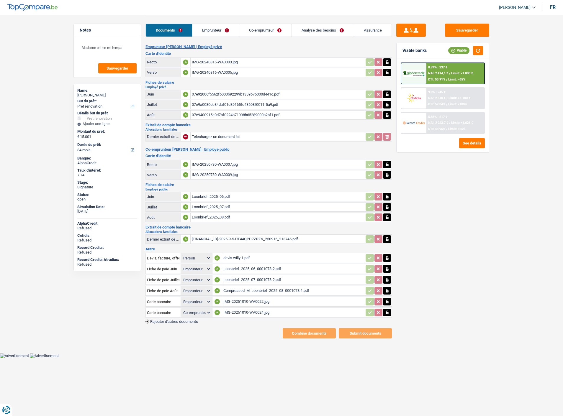
select select "renovation"
select select "84"
select select "applicant"
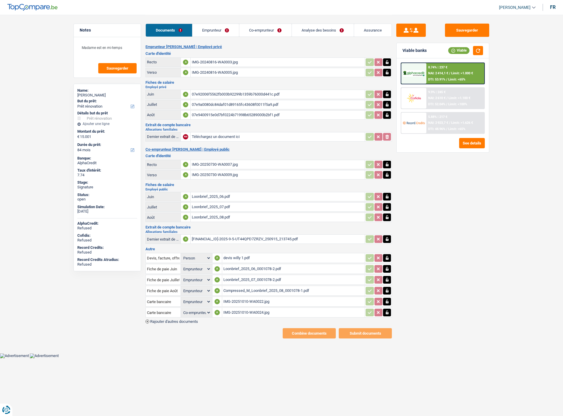
select select "applicant"
select select "coApplicant"
click at [212, 30] on link "Emprunteur" at bounding box center [215, 30] width 47 height 13
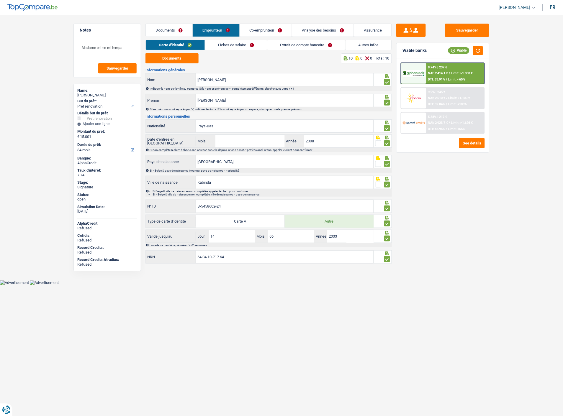
click at [236, 42] on link "Fiches de salaire" at bounding box center [236, 45] width 62 height 10
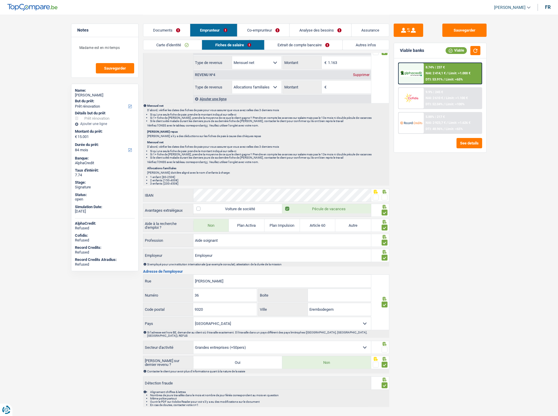
scroll to position [410, 0]
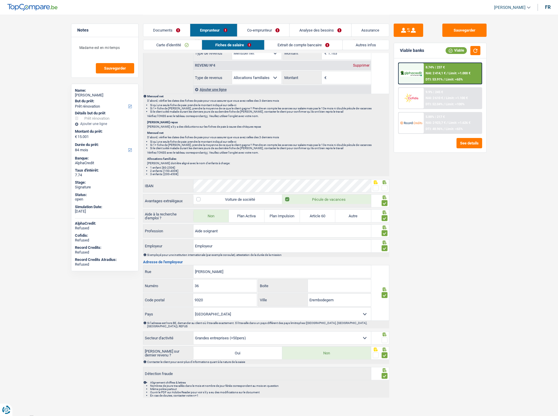
click at [384, 338] on span at bounding box center [385, 341] width 6 height 6
click at [0, 0] on input "radio" at bounding box center [0, 0] width 0 height 0
click at [385, 186] on span at bounding box center [385, 188] width 6 height 6
click at [0, 0] on input "radio" at bounding box center [0, 0] width 0 height 0
click at [302, 45] on link "Extrait de compte bancaire" at bounding box center [304, 45] width 78 height 10
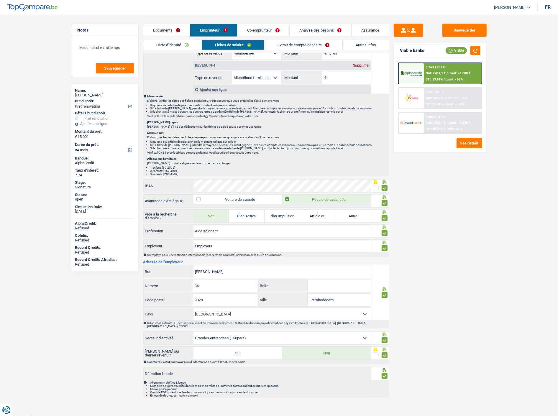
scroll to position [1, 0]
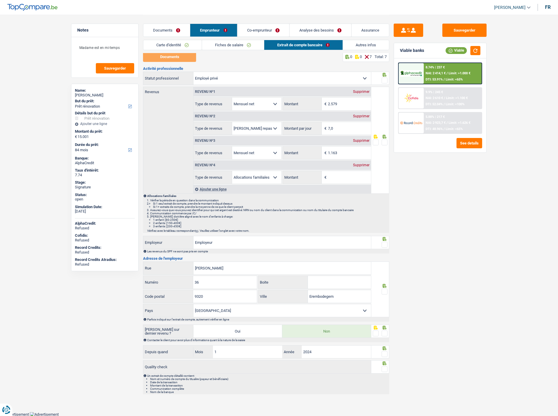
click at [384, 78] on span at bounding box center [385, 81] width 6 height 6
click at [0, 0] on input "radio" at bounding box center [0, 0] width 0 height 0
click at [384, 143] on span at bounding box center [385, 143] width 6 height 6
click at [0, 0] on input "radio" at bounding box center [0, 0] width 0 height 0
click at [384, 243] on span at bounding box center [385, 245] width 6 height 6
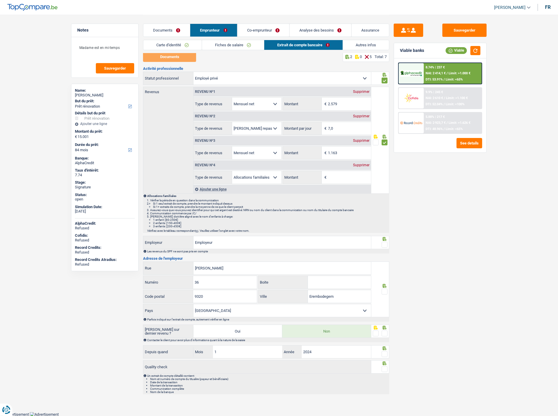
click at [0, 0] on input "radio" at bounding box center [0, 0] width 0 height 0
click at [385, 289] on span at bounding box center [385, 292] width 6 height 6
click at [0, 0] on input "radio" at bounding box center [0, 0] width 0 height 0
drag, startPoint x: 385, startPoint y: 334, endPoint x: 385, endPoint y: 354, distance: 20.4
click at [385, 354] on div "Activité professionnelle Ouvrier Employé privé Employé public Invalide Indépend…" at bounding box center [266, 231] width 246 height 328
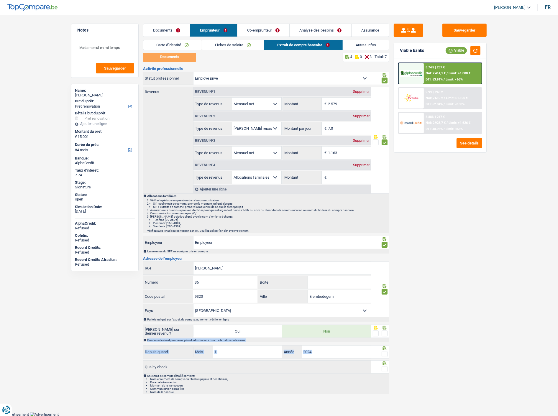
click at [385, 354] on span at bounding box center [385, 354] width 6 height 6
click at [0, 0] on input "radio" at bounding box center [0, 0] width 0 height 0
click at [387, 332] on span at bounding box center [385, 334] width 6 height 6
click at [0, 0] on input "radio" at bounding box center [0, 0] width 0 height 0
click at [386, 369] on span at bounding box center [385, 369] width 6 height 6
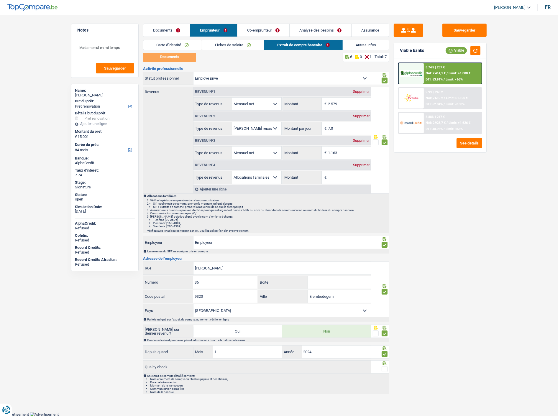
click at [0, 0] on input "radio" at bounding box center [0, 0] width 0 height 0
click at [276, 30] on link "Co-emprunteur" at bounding box center [264, 30] width 52 height 13
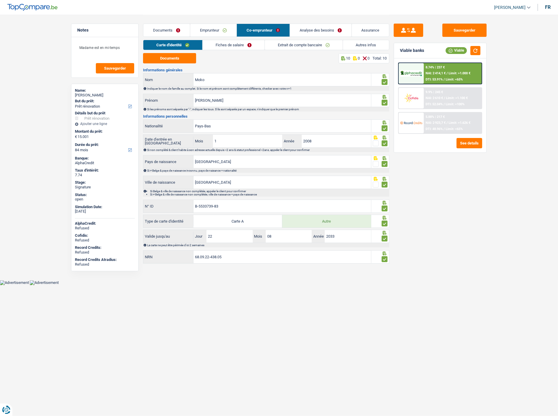
scroll to position [0, 0]
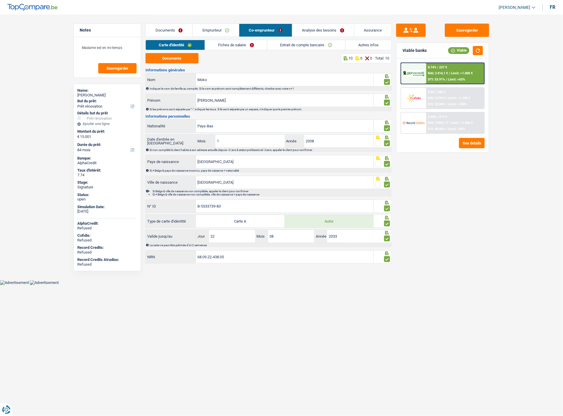
click at [253, 45] on link "Fiches de salaire" at bounding box center [236, 45] width 62 height 10
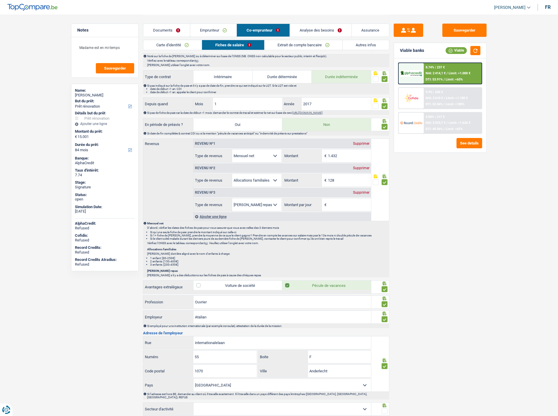
scroll to position [266, 0]
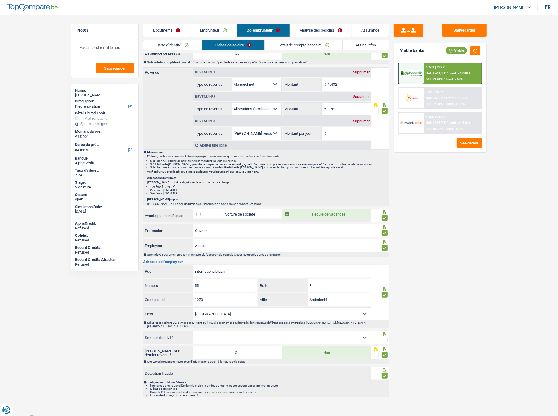
click at [385, 337] on span at bounding box center [385, 340] width 6 height 6
click at [0, 0] on input "radio" at bounding box center [0, 0] width 0 height 0
click at [170, 30] on link "Documents" at bounding box center [166, 30] width 47 height 13
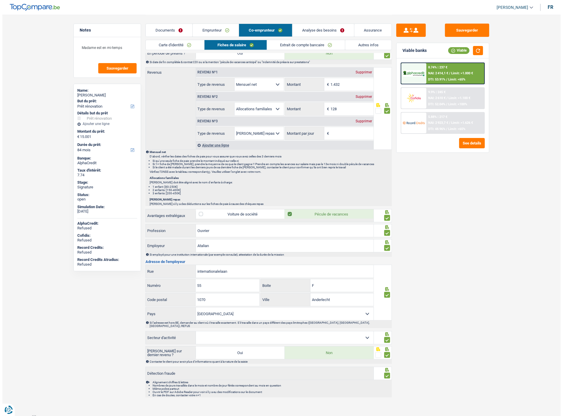
scroll to position [0, 0]
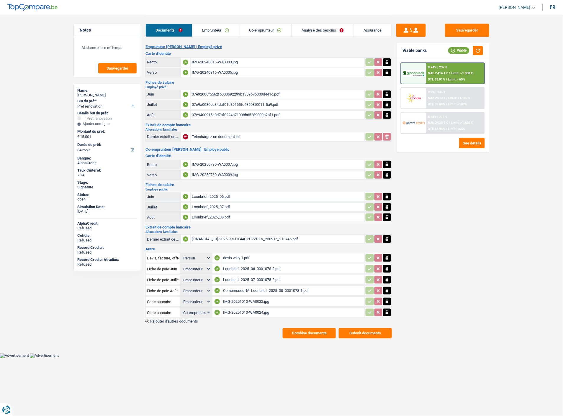
click at [305, 328] on button "Combine documents" at bounding box center [309, 333] width 53 height 10
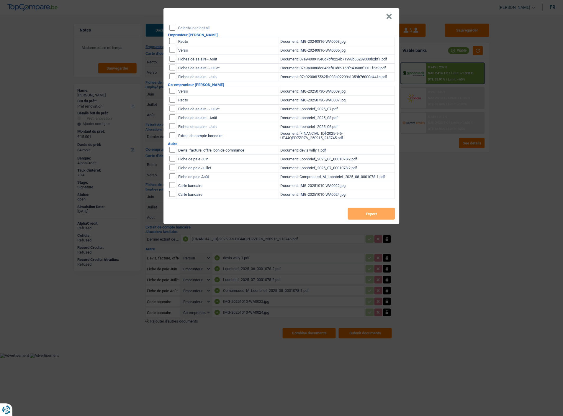
click at [172, 27] on input "Select/unselect all" at bounding box center [172, 28] width 6 height 6
checkbox input "true"
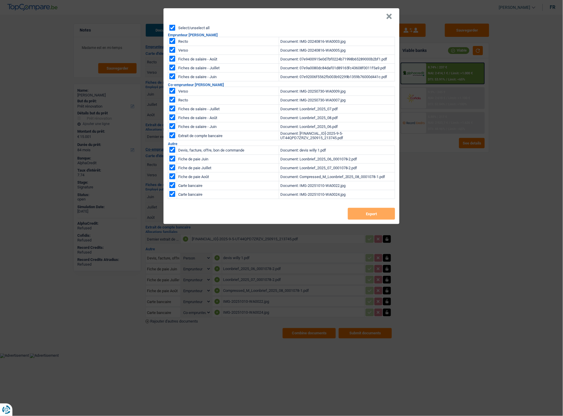
checkbox input "true"
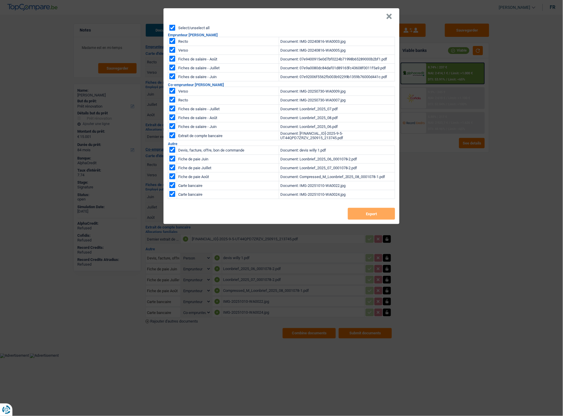
checkbox input "true"
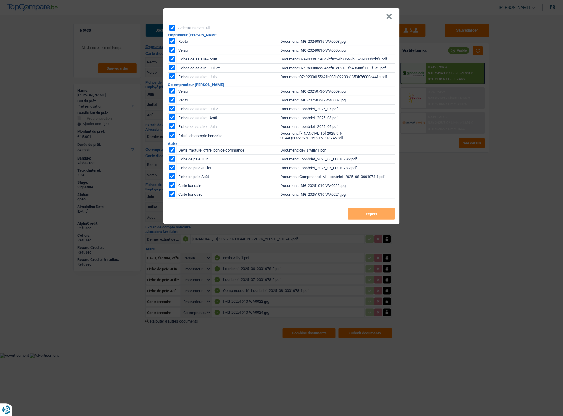
checkbox input "true"
click at [363, 208] on button "Export" at bounding box center [371, 214] width 47 height 12
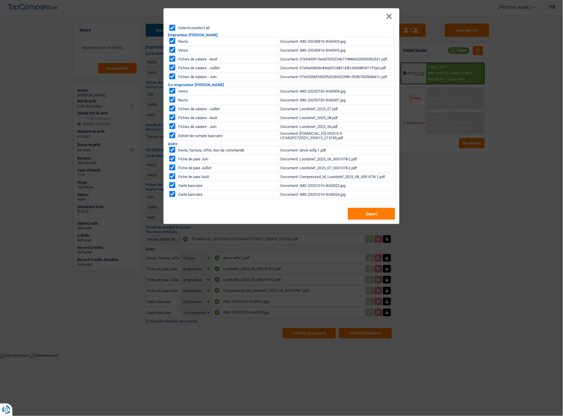
click at [392, 14] on button "×" at bounding box center [389, 17] width 6 height 6
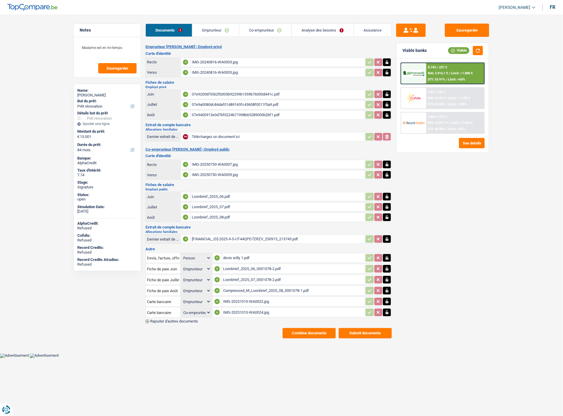
click at [434, 121] on span "NAI: 2 923,7 €" at bounding box center [438, 123] width 20 height 4
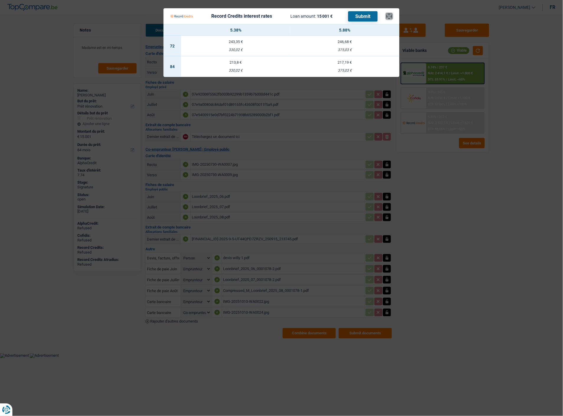
click at [392, 13] on button "×" at bounding box center [389, 16] width 6 height 6
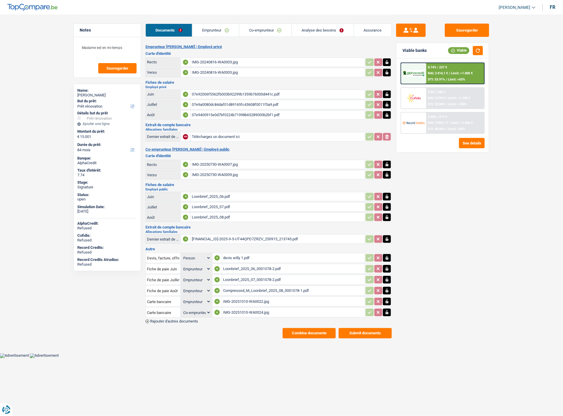
click at [436, 118] on div "5.88% | 217 € NAI: 2 923,7 € / Limit: >1.626 € DTI: 48.96% / Limit: <65%" at bounding box center [455, 123] width 58 height 21
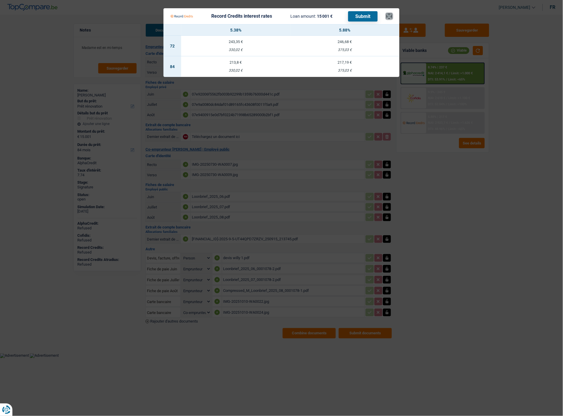
click at [392, 14] on button "×" at bounding box center [389, 16] width 6 height 6
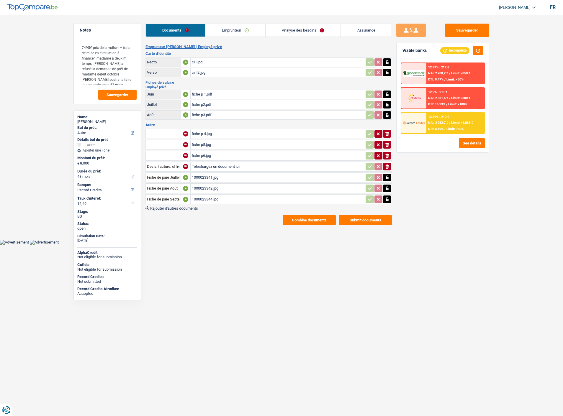
select select "other"
select select "48"
select select "record credits"
click at [318, 206] on div "Emprunteur [PERSON_NAME] | Employé privé Carte d'identité Recto A ci l.jpg Vers…" at bounding box center [268, 135] width 246 height 181
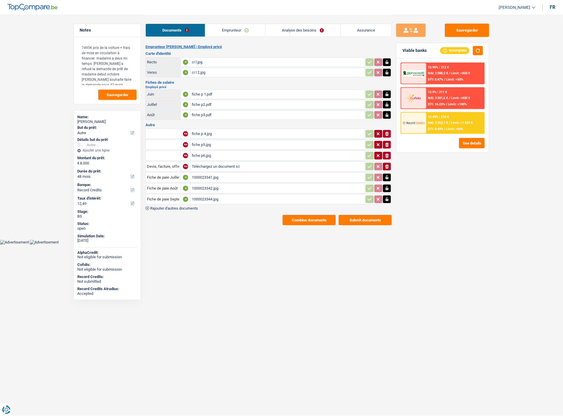
click at [310, 215] on button "Combine documents" at bounding box center [309, 220] width 53 height 10
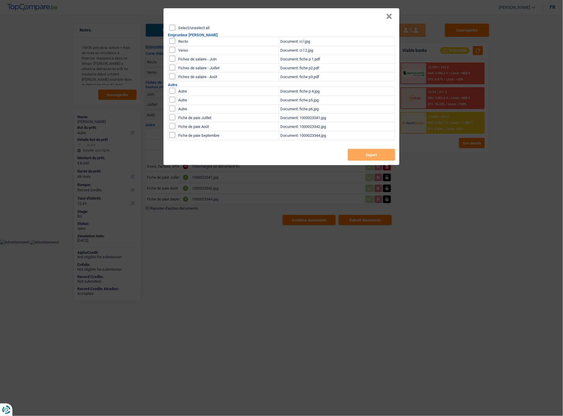
click at [171, 25] on input "Select/unselect all" at bounding box center [172, 28] width 6 height 6
checkbox input "true"
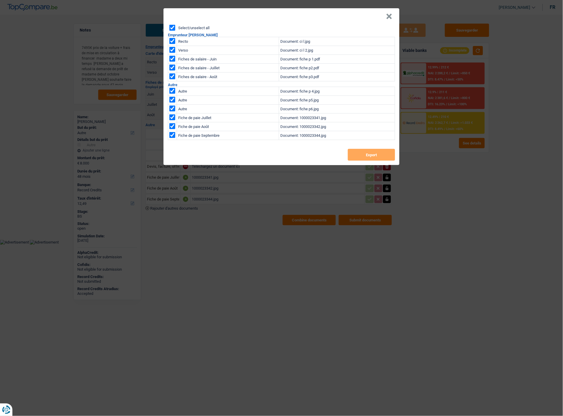
checkbox input "true"
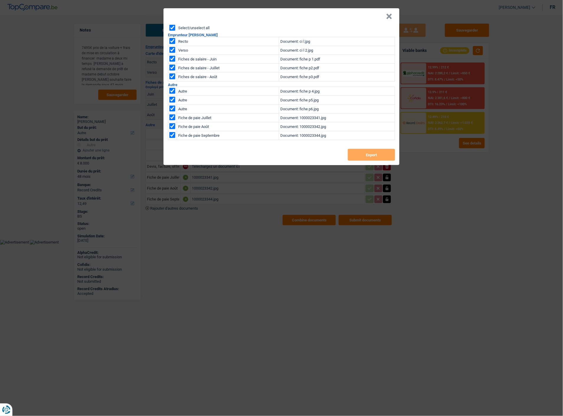
checkbox input "true"
click at [366, 153] on button "Export" at bounding box center [371, 155] width 47 height 12
click at [390, 16] on button "×" at bounding box center [389, 17] width 6 height 6
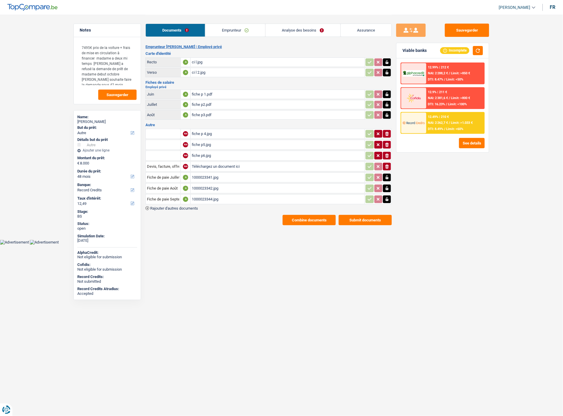
click at [441, 123] on span "NAI: 2 262,7 €" at bounding box center [438, 123] width 20 height 4
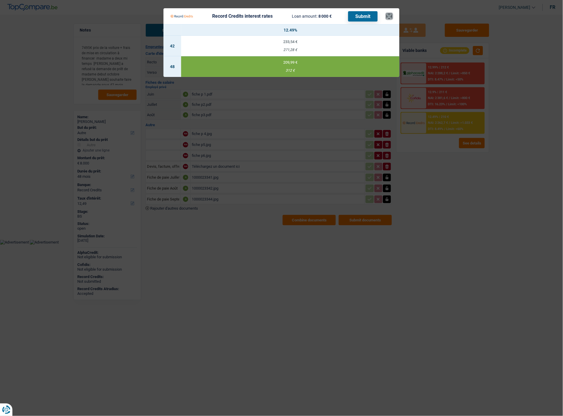
click at [391, 13] on button "×" at bounding box center [389, 16] width 6 height 6
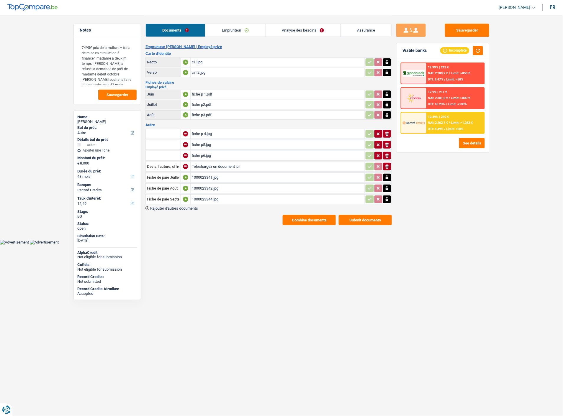
click at [313, 31] on link "Analyse des besoins" at bounding box center [303, 30] width 75 height 13
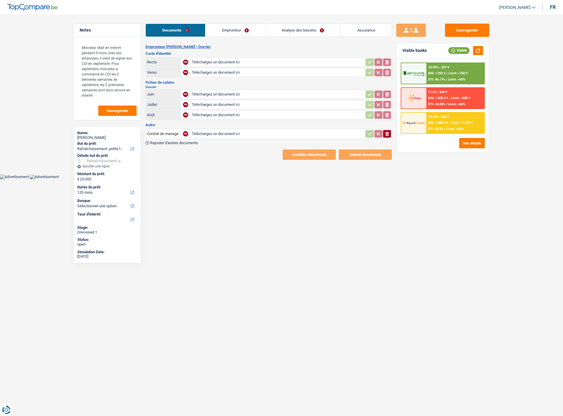
select select "houseOrGarden"
select select "120"
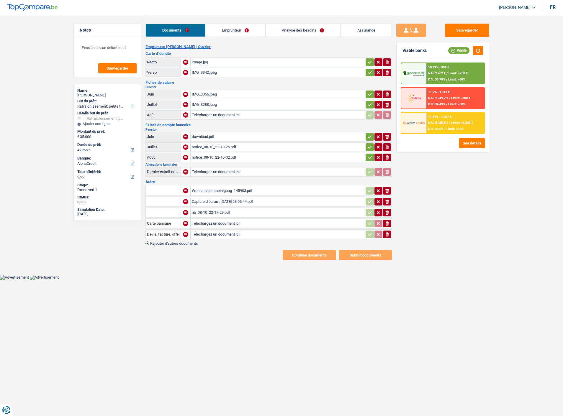
select select "houseOrGarden"
select select "42"
select select "alphacredit"
click at [233, 32] on link "Emprunteur" at bounding box center [235, 30] width 60 height 13
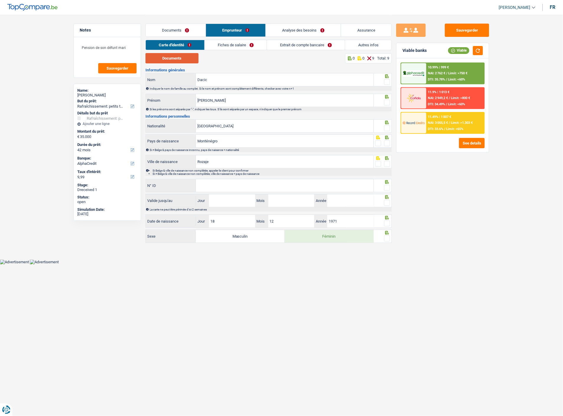
click at [185, 59] on button "Documents" at bounding box center [171, 58] width 53 height 10
click at [37, 265] on html "Vous avez le contrôle de vos données Nous utilisons des cookies, tout comme nos…" at bounding box center [281, 132] width 563 height 265
click at [387, 78] on div at bounding box center [387, 81] width 6 height 7
click at [388, 81] on span at bounding box center [387, 82] width 6 height 6
click at [0, 0] on input "radio" at bounding box center [0, 0] width 0 height 0
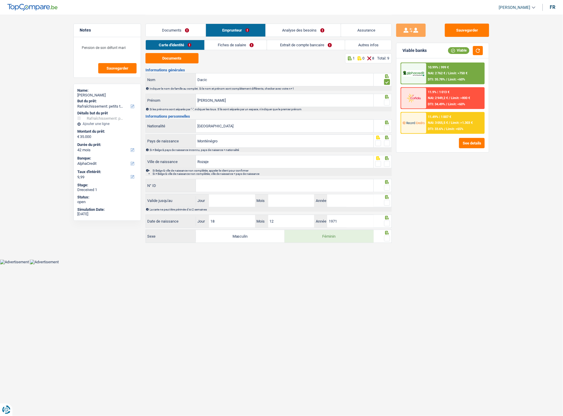
click at [385, 100] on span at bounding box center [387, 103] width 6 height 6
click at [0, 0] on input "radio" at bounding box center [0, 0] width 0 height 0
click at [388, 125] on span at bounding box center [387, 128] width 6 height 6
click at [0, 0] on input "radio" at bounding box center [0, 0] width 0 height 0
click at [389, 140] on span at bounding box center [387, 143] width 6 height 6
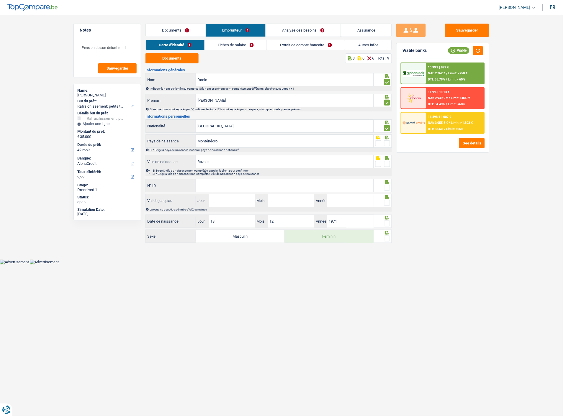
click at [0, 0] on input "radio" at bounding box center [0, 0] width 0 height 0
click at [387, 161] on span at bounding box center [387, 164] width 6 height 6
click at [0, 0] on input "radio" at bounding box center [0, 0] width 0 height 0
click at [312, 181] on input "N° ID" at bounding box center [285, 185] width 178 height 13
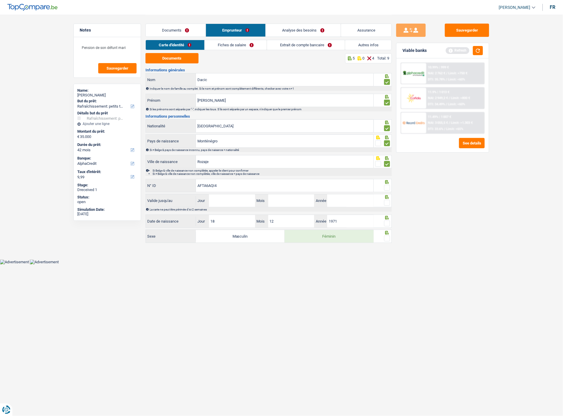
type input "AFTA6AQI4"
click at [390, 185] on span at bounding box center [387, 188] width 6 height 6
click at [0, 0] on input "radio" at bounding box center [0, 0] width 0 height 0
click at [235, 199] on input "Jour" at bounding box center [232, 200] width 46 height 13
type input "27"
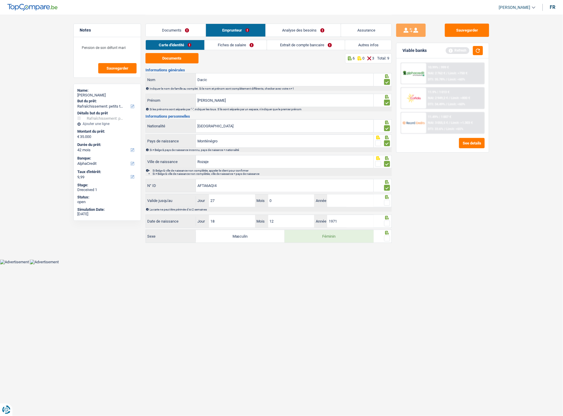
type input "02"
type input "2034"
click at [386, 201] on span at bounding box center [387, 203] width 6 height 6
click at [0, 0] on input "radio" at bounding box center [0, 0] width 0 height 0
click at [387, 224] on span at bounding box center [387, 224] width 6 height 6
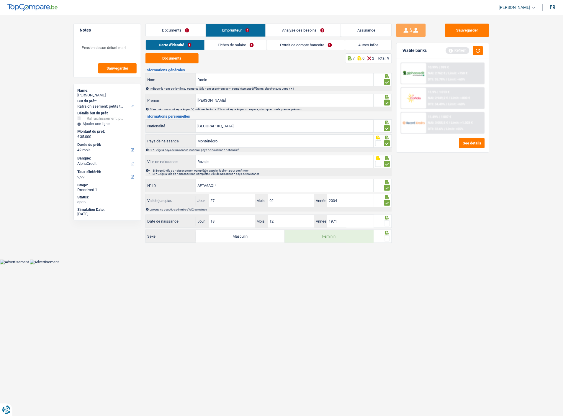
click at [0, 0] on input "radio" at bounding box center [0, 0] width 0 height 0
click at [387, 239] on span at bounding box center [387, 239] width 6 height 6
click at [0, 0] on input "radio" at bounding box center [0, 0] width 0 height 0
click at [240, 48] on link "Fiches de salaire" at bounding box center [236, 45] width 62 height 10
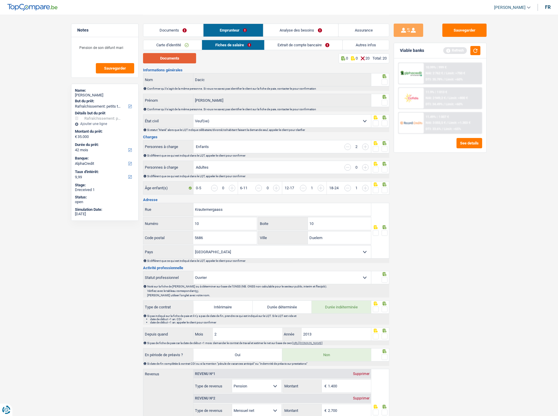
click at [171, 60] on button "Documents" at bounding box center [169, 58] width 53 height 10
click at [184, 29] on link "Documents" at bounding box center [173, 30] width 60 height 13
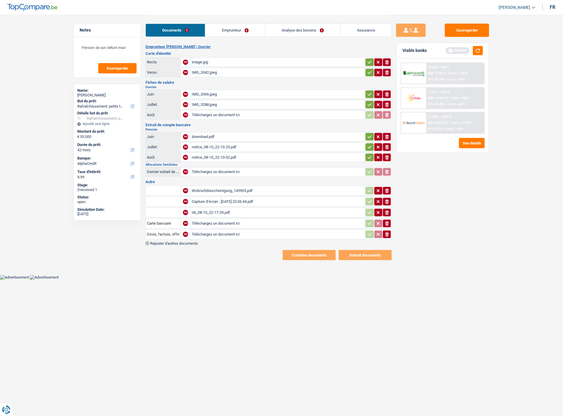
click at [208, 132] on div "download.pdf" at bounding box center [278, 136] width 172 height 9
click at [225, 197] on div "Capture d’écran . [DATE] 23.06.44.pdf" at bounding box center [278, 201] width 172 height 9
click at [212, 186] on div "Wohnsitzbescheinigung_145903.pdf" at bounding box center [278, 190] width 172 height 9
click at [211, 208] on td "rib_08-10_22-17-29.pdf" at bounding box center [277, 213] width 174 height 10
click at [210, 208] on div "rib_08-10_22-17-29.pdf" at bounding box center [278, 212] width 172 height 9
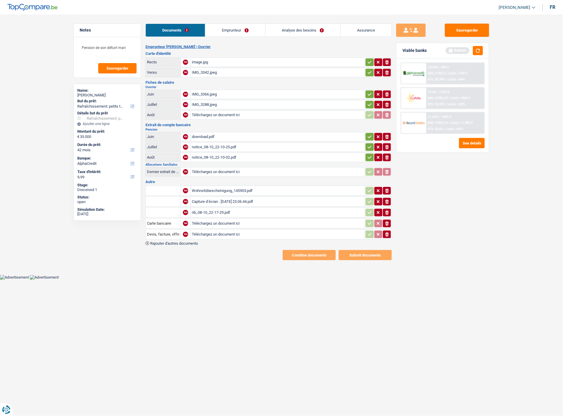
click at [217, 153] on div "notice_08-10_22-10-02.pdf" at bounding box center [278, 157] width 172 height 9
click at [202, 143] on div "notice_08-10_22-10-25.pdf" at bounding box center [278, 147] width 172 height 9
type input "C:\fakepath\IMG_3450.jpg"
click at [368, 59] on icon "button" at bounding box center [369, 62] width 5 height 6
click at [369, 71] on icon "button" at bounding box center [370, 72] width 4 height 3
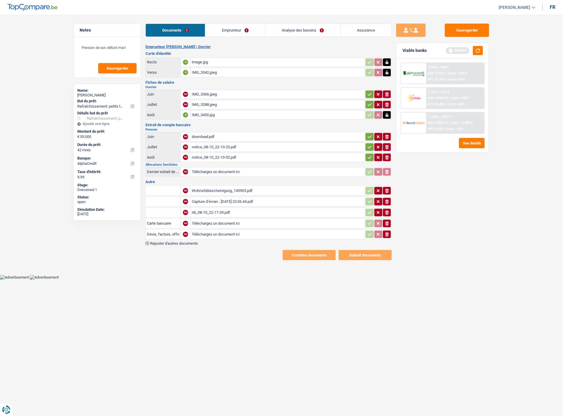
click at [368, 91] on icon "button" at bounding box center [369, 94] width 5 height 6
click at [369, 102] on icon "button" at bounding box center [369, 105] width 5 height 6
type input "C:\fakepath\IMG_3455.jpg"
click at [369, 155] on icon "button" at bounding box center [369, 158] width 5 height 6
click at [368, 144] on icon "button" at bounding box center [369, 147] width 5 height 6
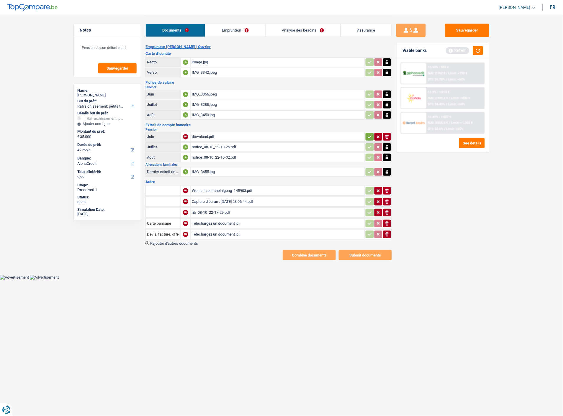
click at [370, 134] on icon "button" at bounding box center [369, 137] width 5 height 6
click at [258, 31] on link "Emprunteur" at bounding box center [235, 30] width 60 height 13
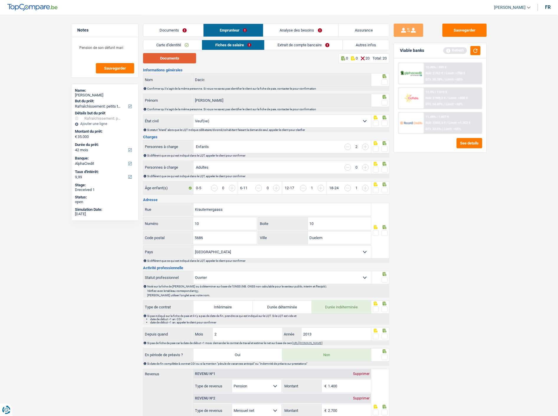
click at [189, 60] on button "Documents" at bounding box center [169, 58] width 53 height 10
click at [384, 80] on span at bounding box center [385, 82] width 6 height 6
click at [0, 0] on input "radio" at bounding box center [0, 0] width 0 height 0
click at [385, 101] on span at bounding box center [385, 103] width 6 height 6
click at [0, 0] on input "radio" at bounding box center [0, 0] width 0 height 0
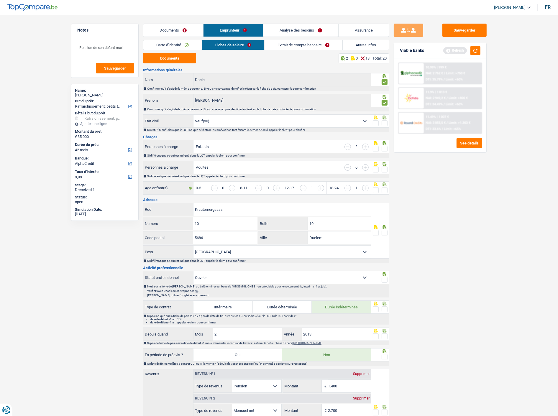
click at [181, 45] on link "Carte d'identité" at bounding box center [172, 45] width 58 height 10
